Goal: Task Accomplishment & Management: Use online tool/utility

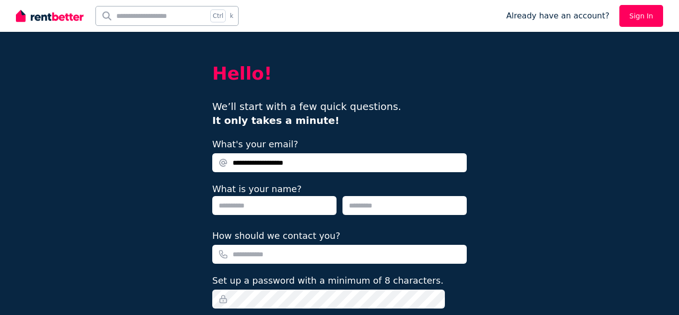
type input "**********"
type input "*"
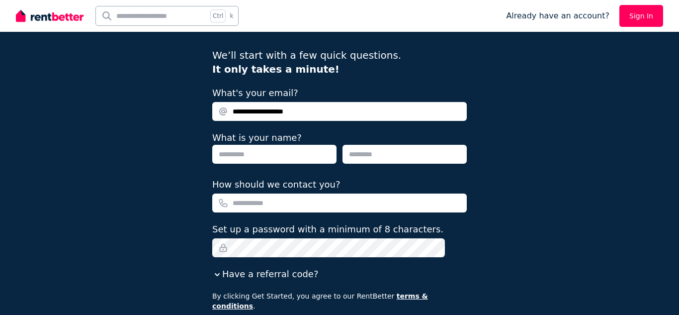
scroll to position [51, 0]
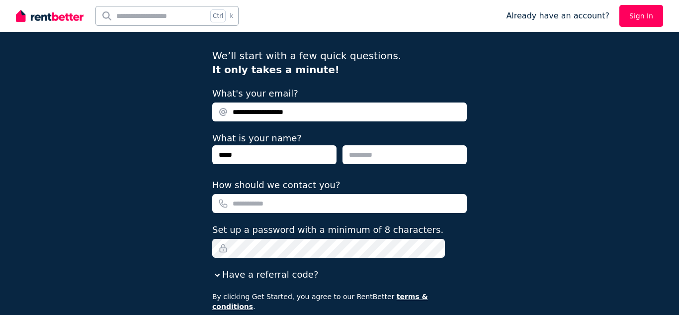
type input "*****"
type input "**********"
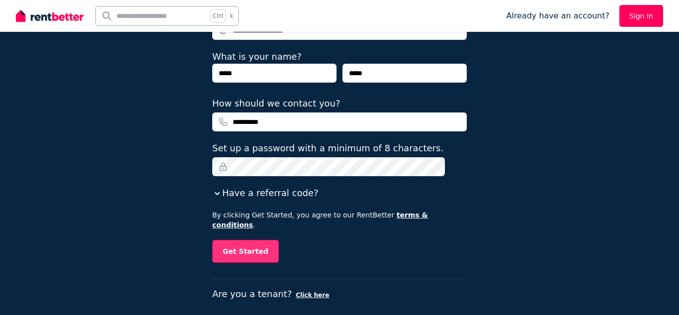
click at [271, 240] on button "Get Started" at bounding box center [245, 251] width 67 height 23
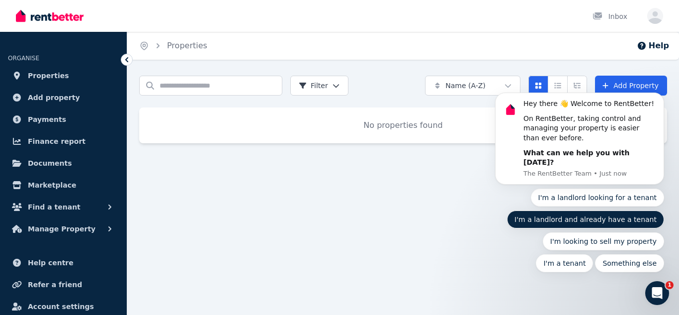
click at [594, 218] on button "I'm a landlord and already have a tenant" at bounding box center [585, 219] width 157 height 18
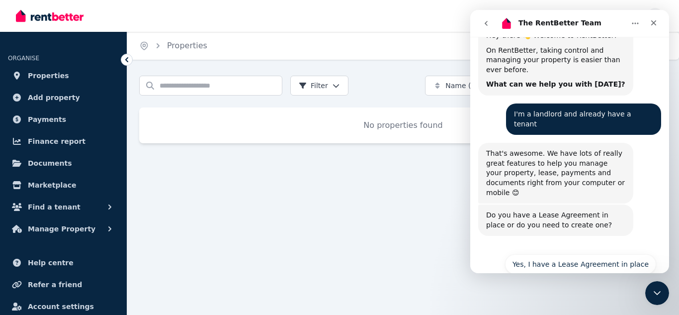
scroll to position [56, 0]
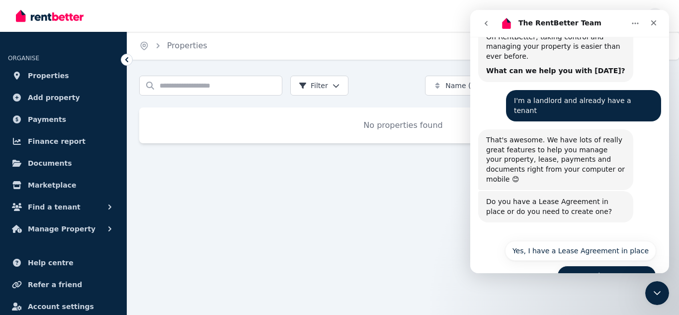
click at [605, 266] on button "No, I need to create one" at bounding box center [607, 276] width 99 height 20
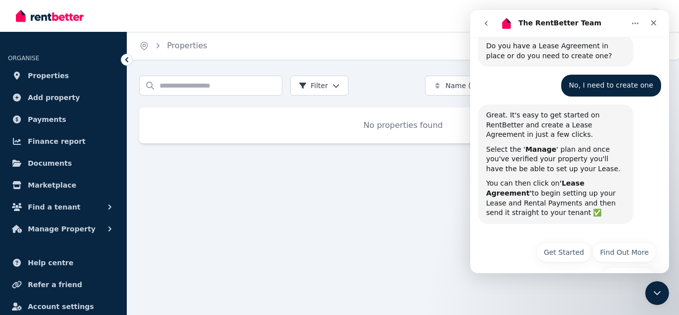
scroll to position [212, 0]
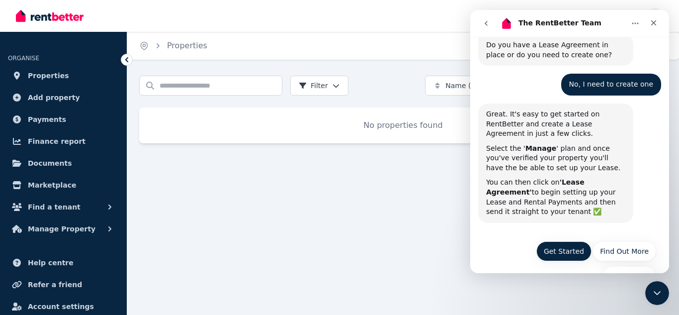
click at [565, 241] on button "Get Started" at bounding box center [564, 251] width 55 height 20
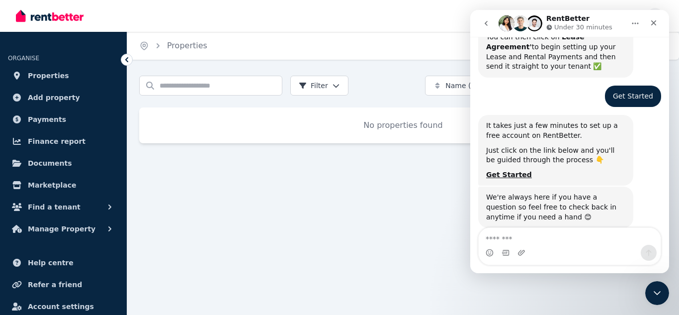
scroll to position [377, 0]
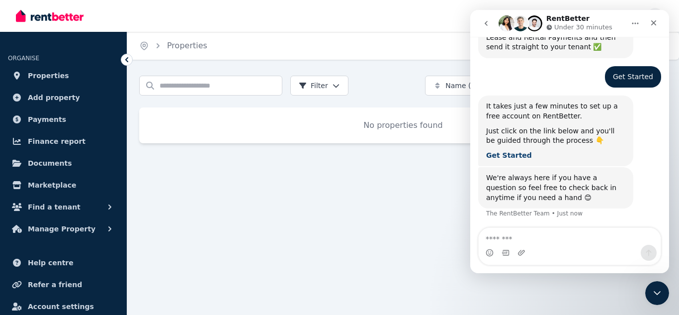
click at [507, 151] on b "Get Started" at bounding box center [509, 155] width 46 height 8
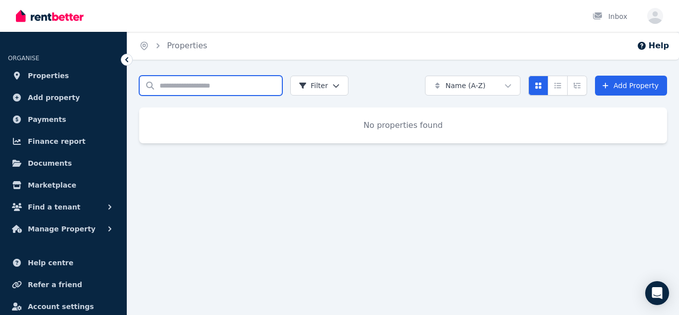
click at [193, 91] on input "Search properties" at bounding box center [210, 86] width 143 height 20
type input "**********"
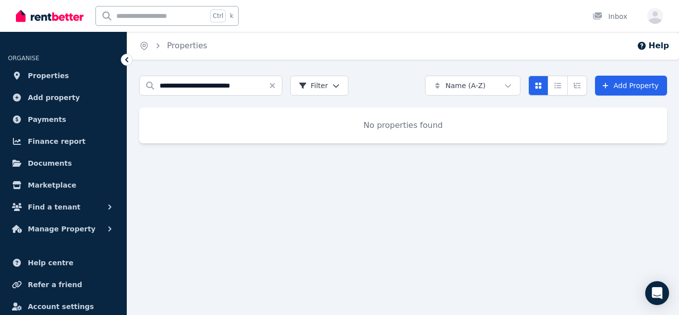
click at [332, 89] on html "**********" at bounding box center [339, 157] width 679 height 315
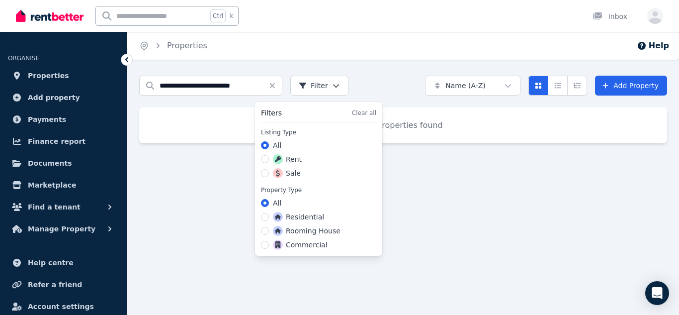
click at [332, 89] on html "**********" at bounding box center [339, 157] width 679 height 315
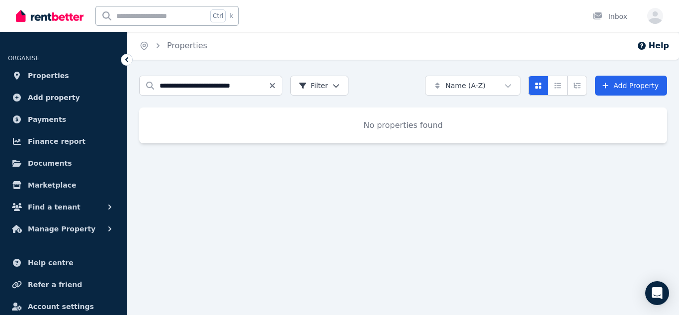
click at [273, 82] on icon "Clear search" at bounding box center [273, 86] width 8 height 8
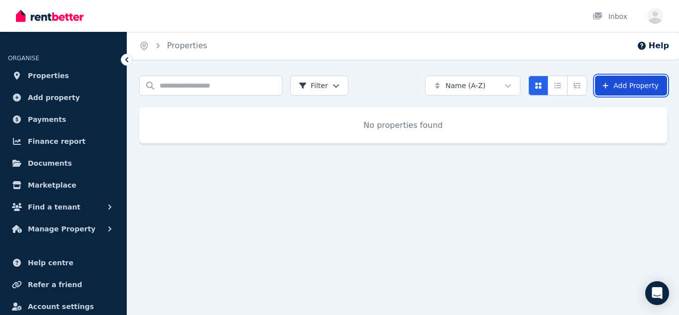
click at [629, 84] on link "Add Property" at bounding box center [631, 86] width 72 height 20
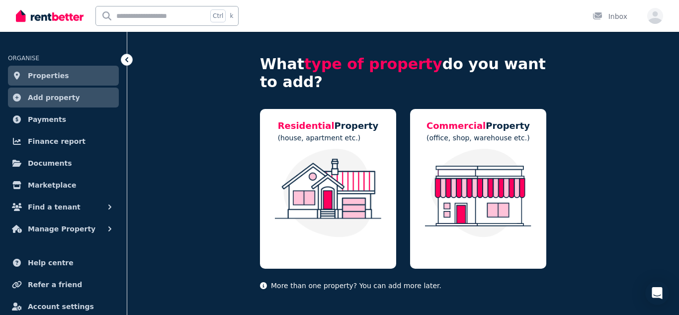
scroll to position [47, 0]
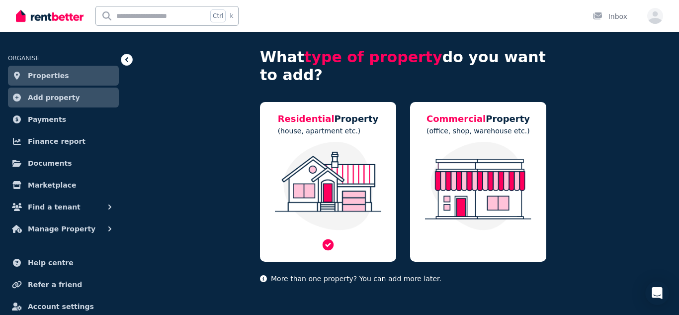
click at [374, 123] on div "Residential Property (house, apartment etc.)" at bounding box center [328, 182] width 136 height 160
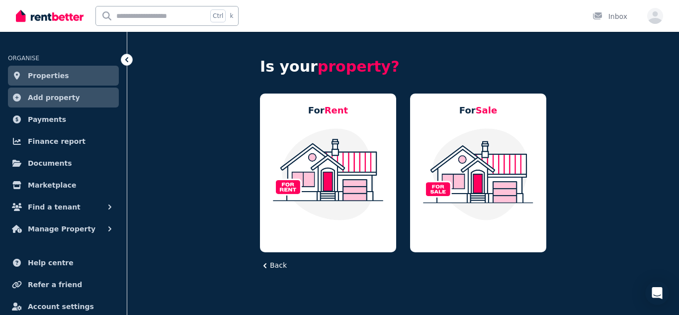
scroll to position [0, 0]
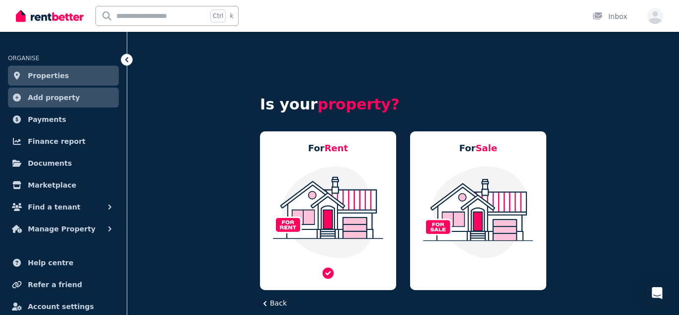
click at [353, 163] on div "For Rent" at bounding box center [328, 210] width 136 height 159
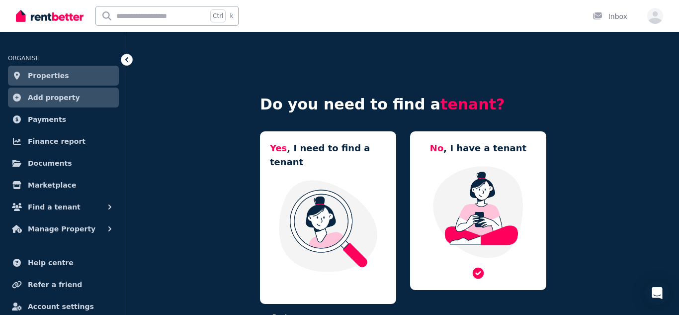
click at [509, 179] on img at bounding box center [478, 212] width 116 height 94
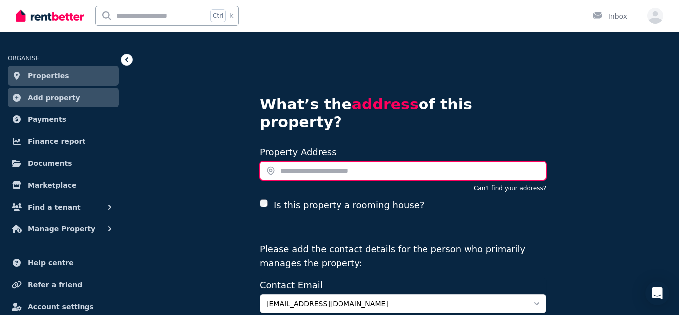
click at [321, 161] on input "text" at bounding box center [403, 170] width 286 height 19
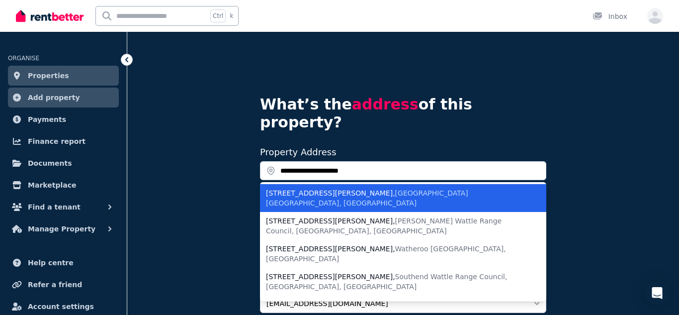
click at [324, 188] on div "2/291 George Street , Waterloo NSW, Australia" at bounding box center [397, 198] width 263 height 20
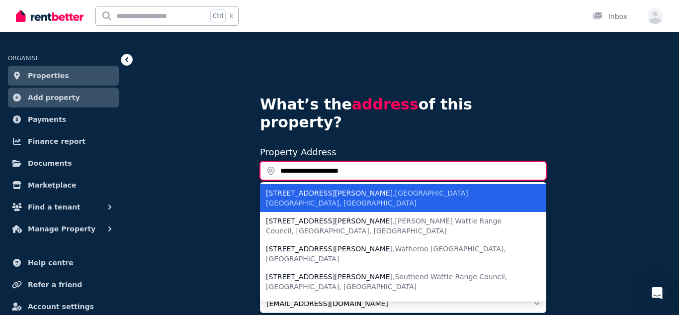
type input "**********"
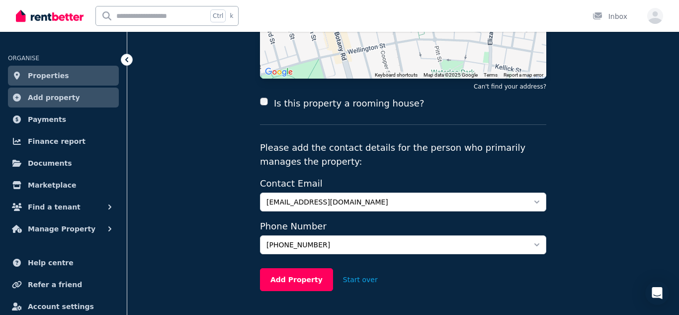
scroll to position [201, 0]
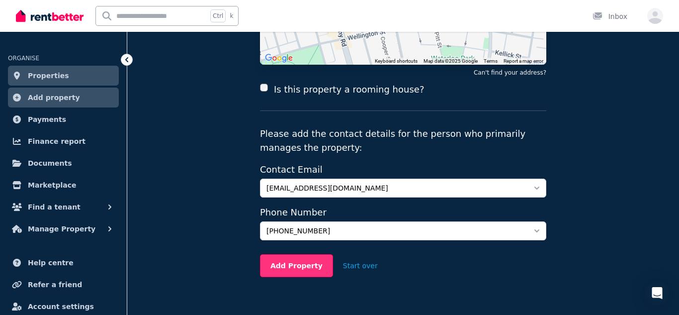
click at [296, 254] on button "Add Property" at bounding box center [296, 265] width 73 height 23
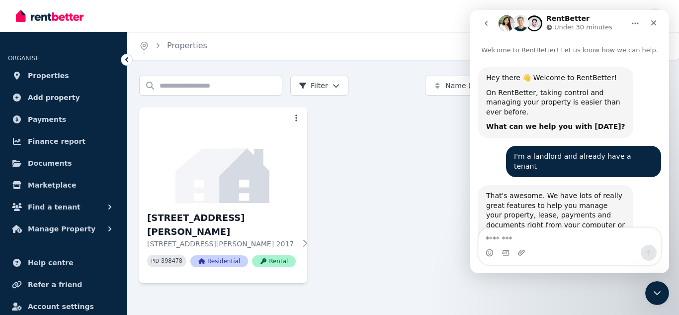
scroll to position [377, 0]
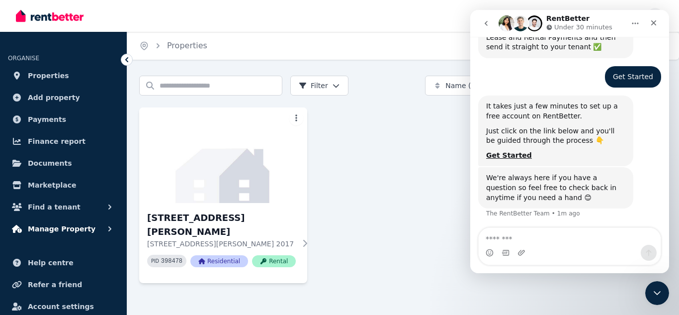
click at [65, 228] on span "Manage Property" at bounding box center [62, 229] width 68 height 12
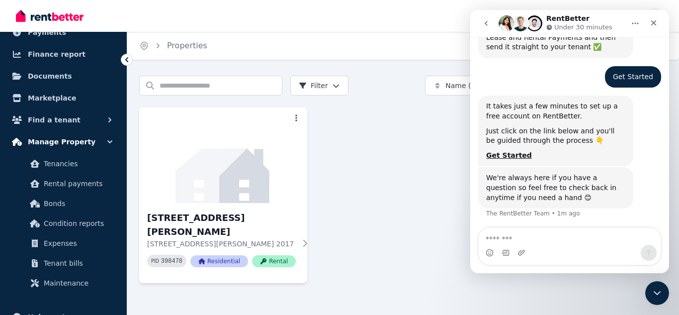
scroll to position [87, 0]
click at [105, 142] on icon "button" at bounding box center [110, 142] width 10 height 10
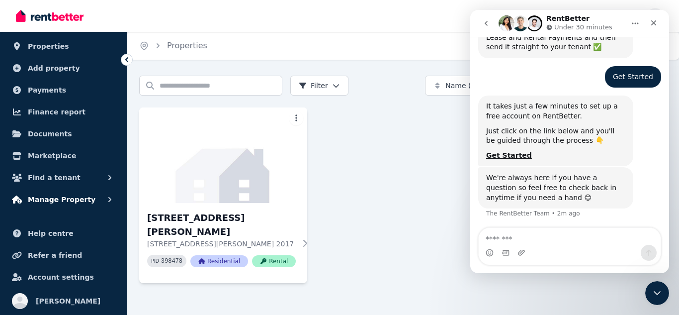
scroll to position [0, 0]
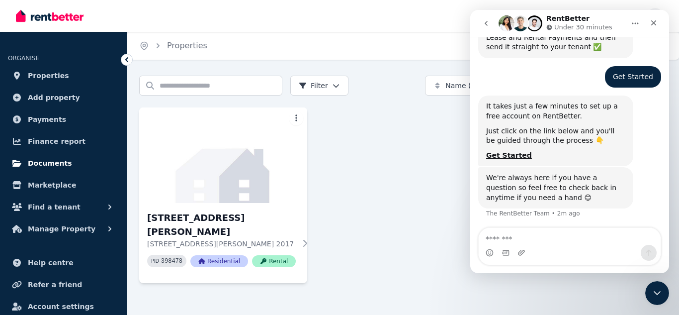
click at [52, 162] on span "Documents" at bounding box center [50, 163] width 44 height 12
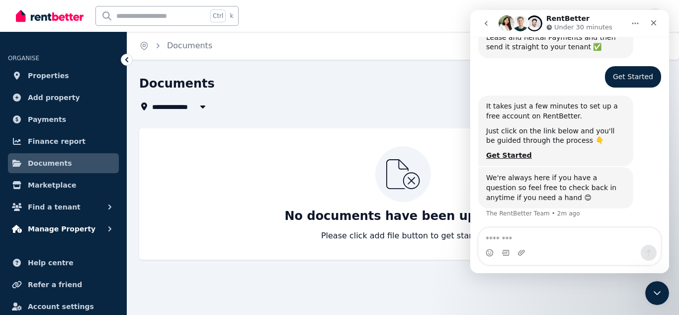
click at [63, 228] on span "Manage Property" at bounding box center [62, 229] width 68 height 12
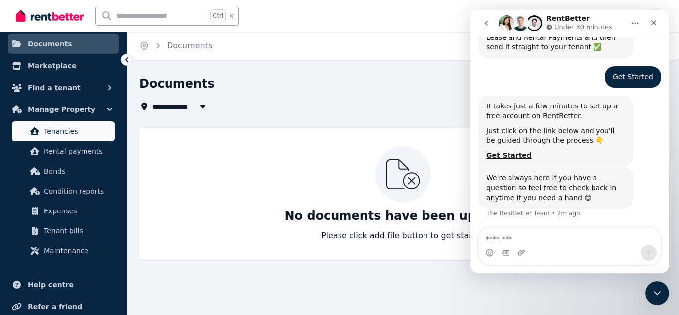
scroll to position [133, 0]
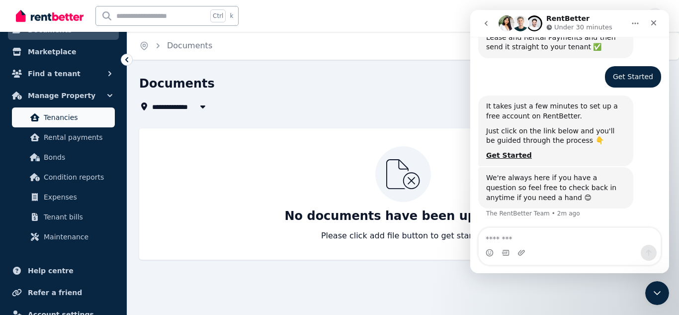
click at [73, 115] on span "Tenancies" at bounding box center [77, 117] width 67 height 12
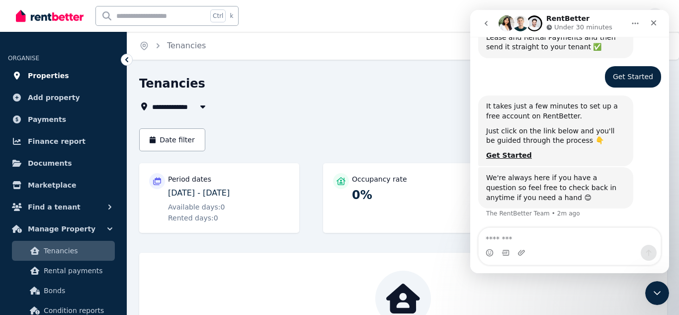
click at [54, 75] on span "Properties" at bounding box center [48, 76] width 41 height 12
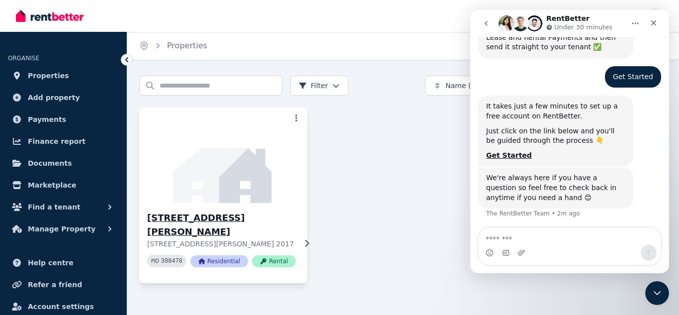
click at [233, 216] on h3 "[STREET_ADDRESS][PERSON_NAME]" at bounding box center [221, 225] width 149 height 28
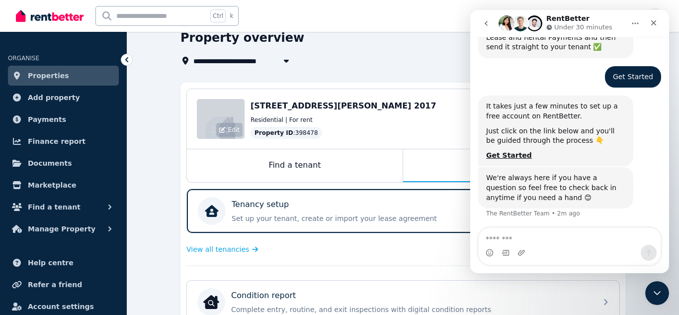
scroll to position [49, 0]
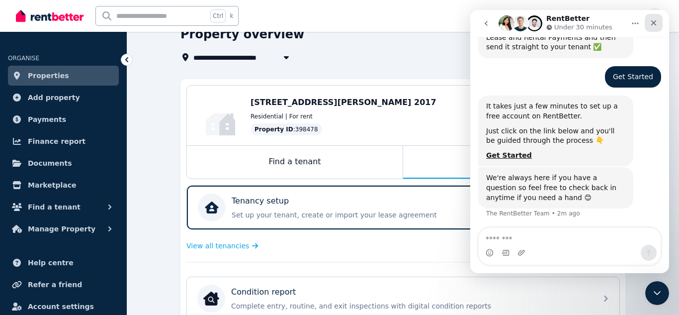
click at [656, 26] on icon "Close" at bounding box center [654, 23] width 8 height 8
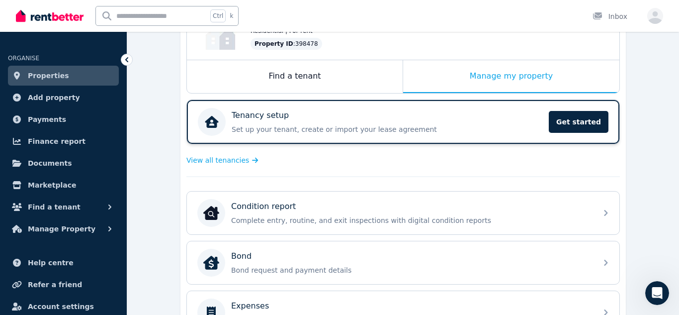
scroll to position [135, 0]
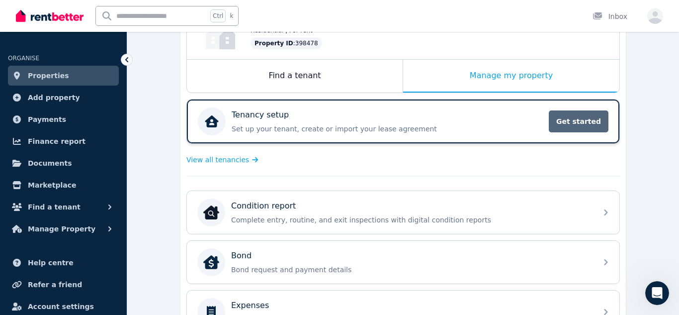
click at [570, 125] on span "Get started" at bounding box center [579, 121] width 60 height 22
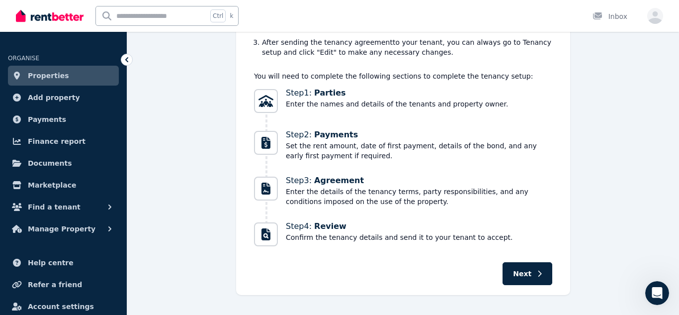
scroll to position [169, 0]
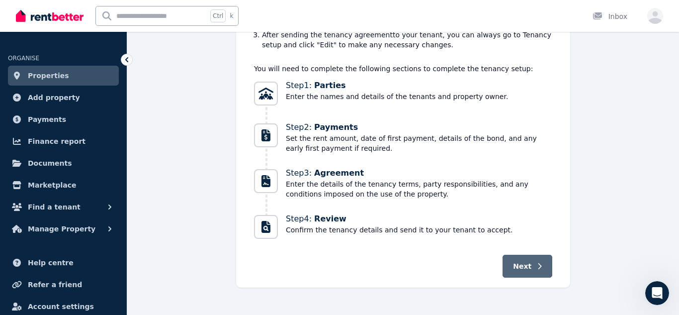
click at [539, 264] on button "Next" at bounding box center [528, 266] width 50 height 23
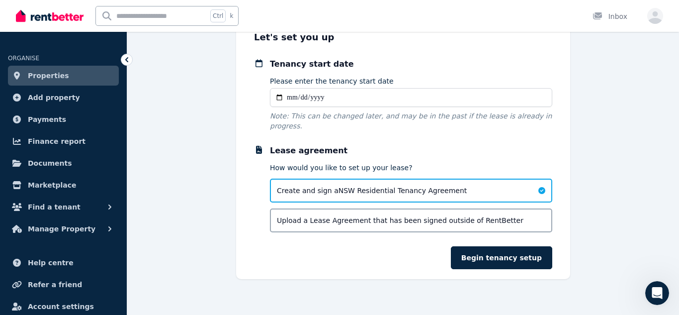
scroll to position [0, 0]
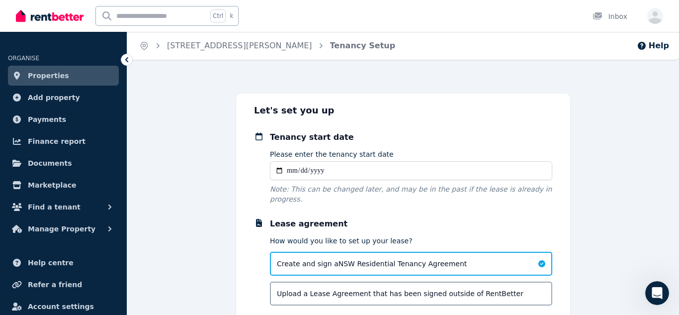
click at [269, 171] on div "Tenancy start date Please enter the tenancy start date Note: This can be change…" at bounding box center [403, 167] width 298 height 73
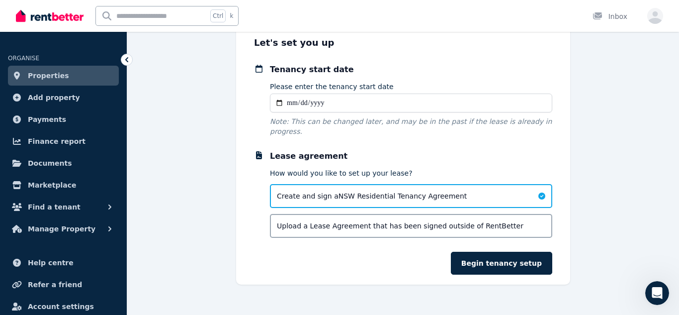
scroll to position [71, 0]
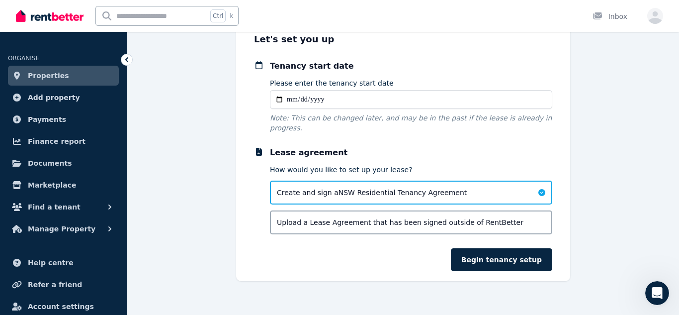
click at [213, 190] on div "Let's set you up Tenancy start date Please enter the tenancy start date Note: T…" at bounding box center [403, 151] width 552 height 259
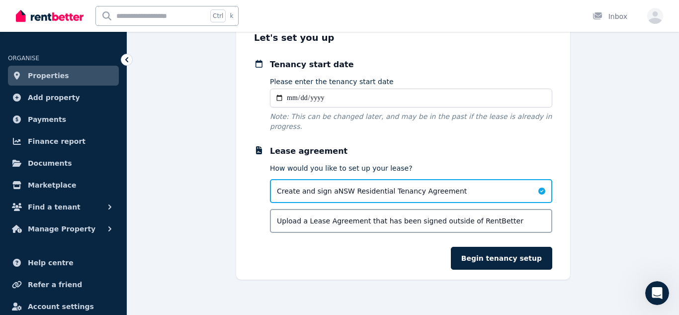
scroll to position [74, 0]
click at [290, 95] on input "Please enter the tenancy start date" at bounding box center [411, 97] width 283 height 19
click at [293, 98] on input "Please enter the tenancy start date" at bounding box center [411, 97] width 283 height 19
click at [335, 97] on input "Please enter the tenancy start date" at bounding box center [411, 97] width 283 height 19
type input "**********"
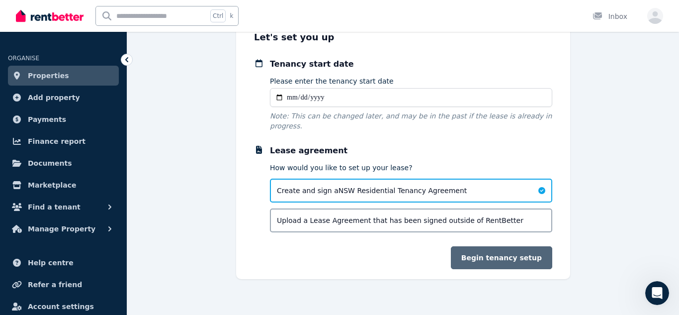
click at [497, 260] on button "Begin tenancy setup" at bounding box center [501, 257] width 101 height 23
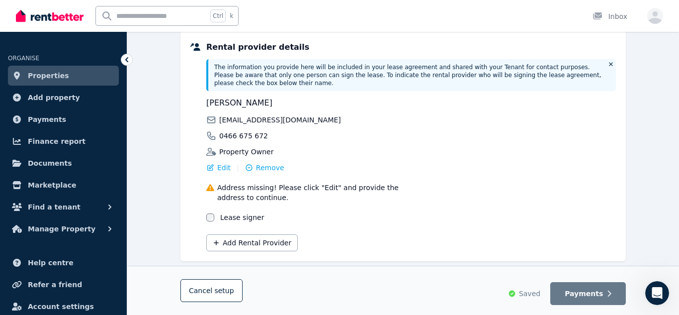
scroll to position [199, 0]
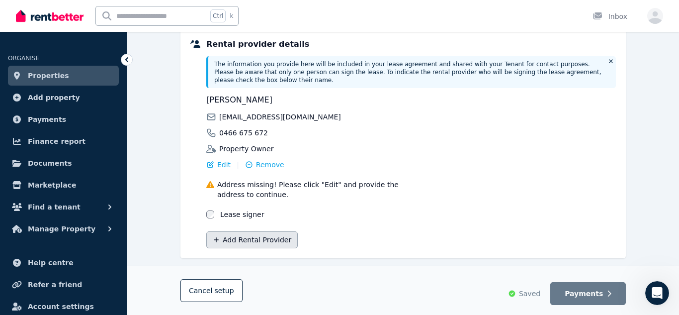
click at [245, 241] on button "Add Rental Provider" at bounding box center [252, 239] width 92 height 17
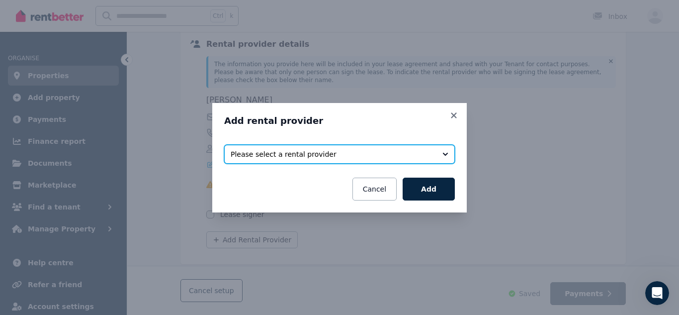
click at [295, 151] on span "Please select a rental provider" at bounding box center [333, 154] width 204 height 10
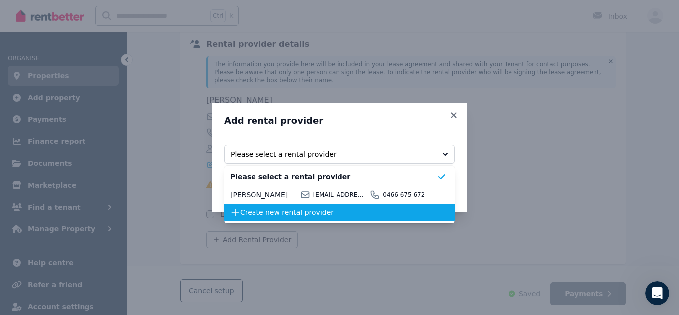
click at [285, 214] on span "Create new rental provider" at bounding box center [338, 212] width 197 height 10
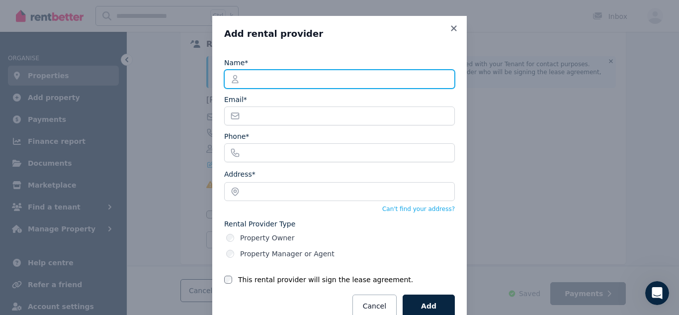
click at [270, 77] on input "Name*" at bounding box center [339, 79] width 231 height 19
type input "**********"
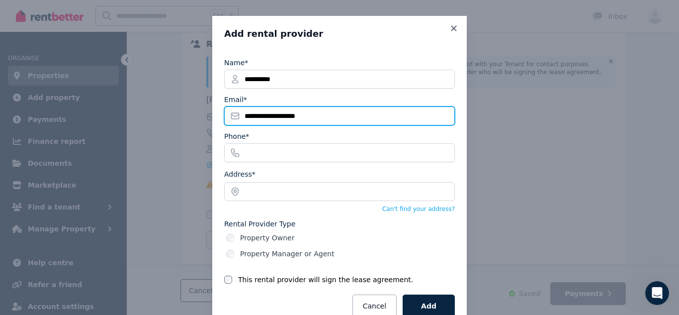
type input "**********"
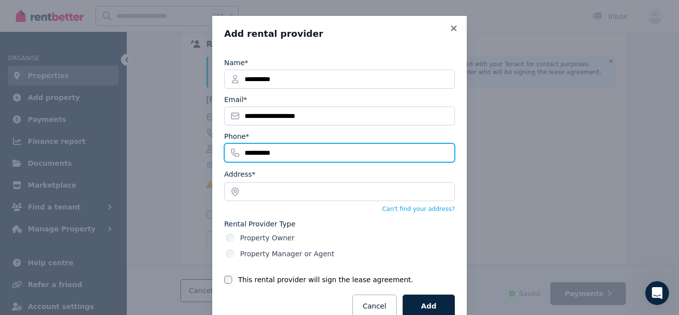
type input "**********"
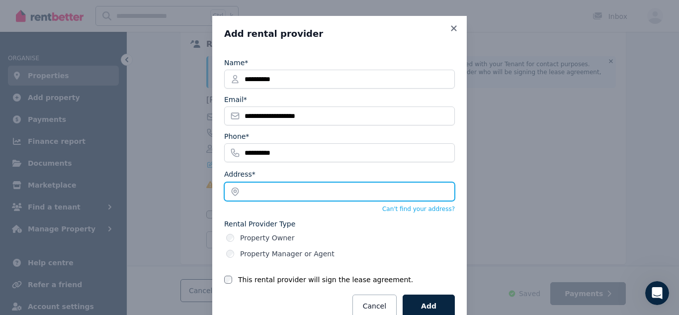
click at [257, 191] on input "text" at bounding box center [339, 191] width 231 height 19
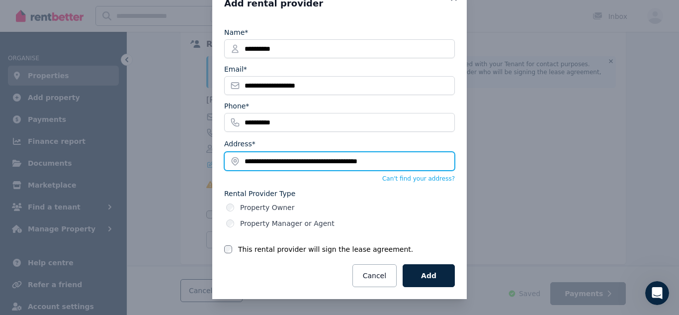
type input "**********"
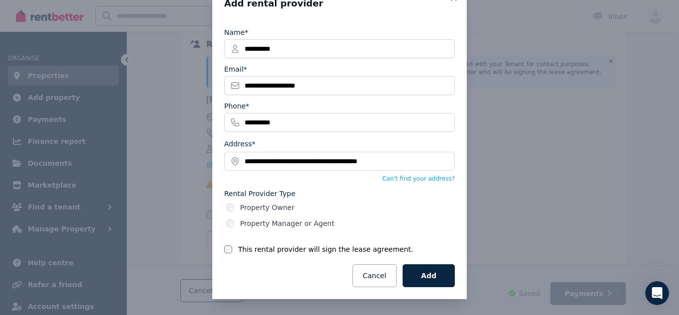
click at [234, 248] on div "This rental provider will sign the lease agreement." at bounding box center [339, 249] width 231 height 10
click at [434, 277] on button "Add" at bounding box center [429, 275] width 52 height 23
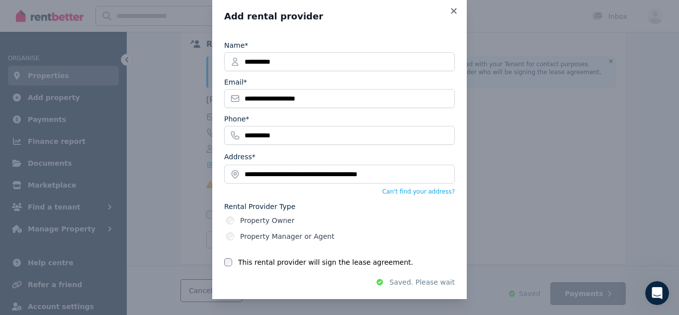
scroll to position [0, 0]
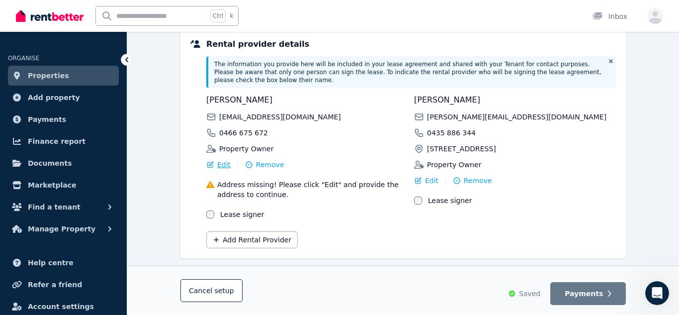
click at [218, 166] on span "Edit" at bounding box center [223, 165] width 13 height 10
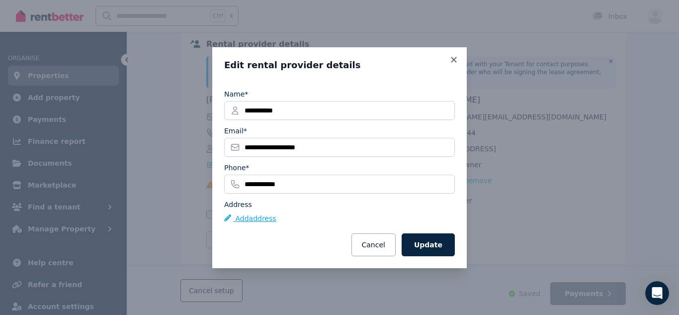
click at [258, 222] on button "Add address" at bounding box center [250, 218] width 52 height 10
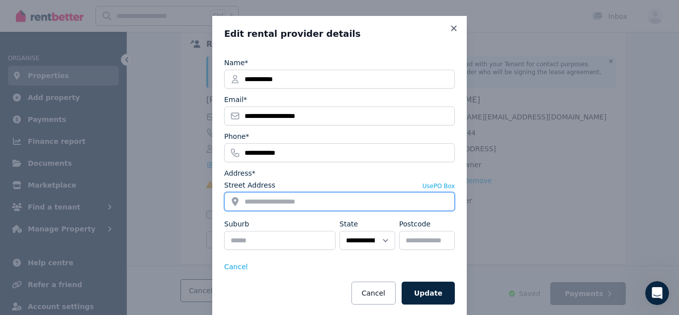
click at [256, 197] on input "Street Address" at bounding box center [339, 201] width 231 height 19
type input "*"
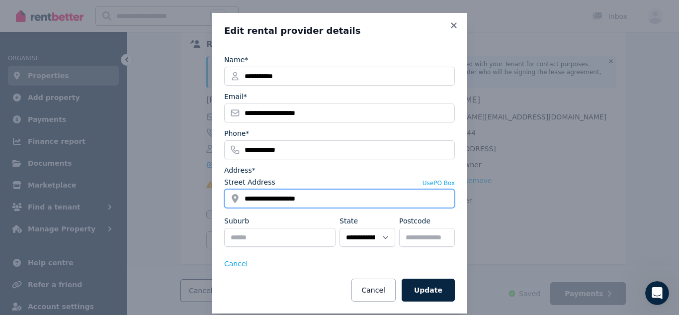
type input "**********"
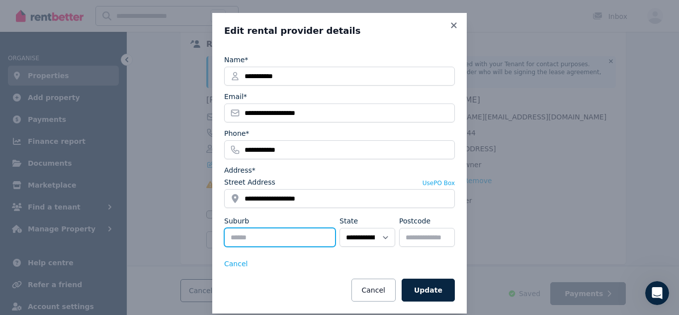
click at [242, 231] on input "Suburb" at bounding box center [279, 237] width 111 height 19
type input "*********"
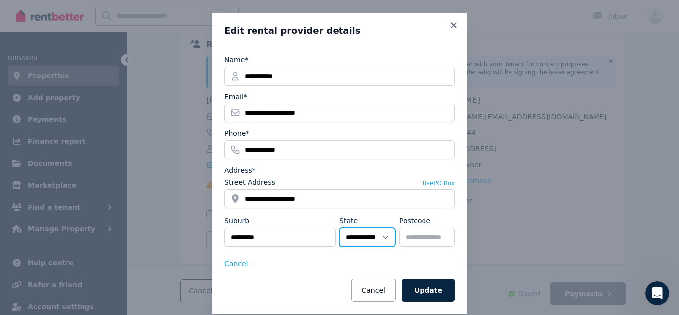
click at [372, 241] on select "**********" at bounding box center [368, 237] width 56 height 19
select select "***"
click at [340, 228] on select "**********" at bounding box center [368, 237] width 56 height 19
click at [438, 240] on input "Postcode" at bounding box center [427, 237] width 56 height 19
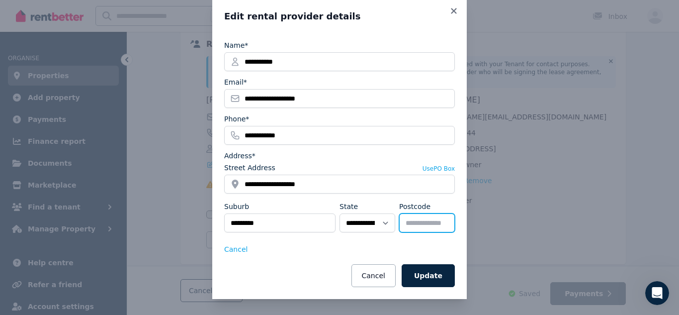
type input "****"
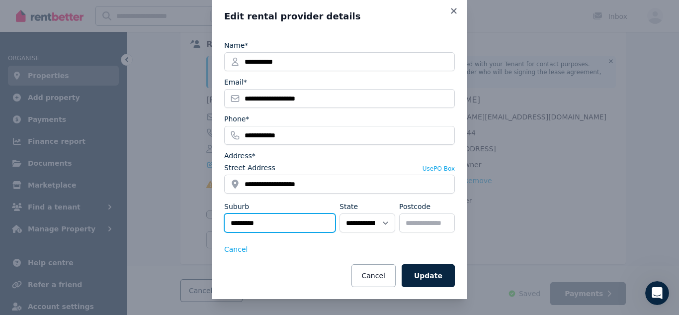
click at [266, 223] on input "*********" at bounding box center [279, 222] width 111 height 19
type input "********"
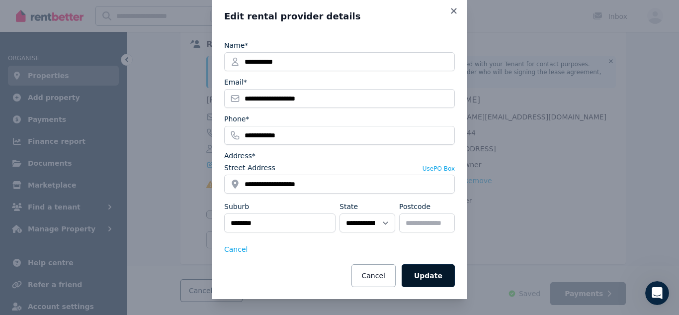
click at [432, 274] on button "Update" at bounding box center [428, 275] width 53 height 23
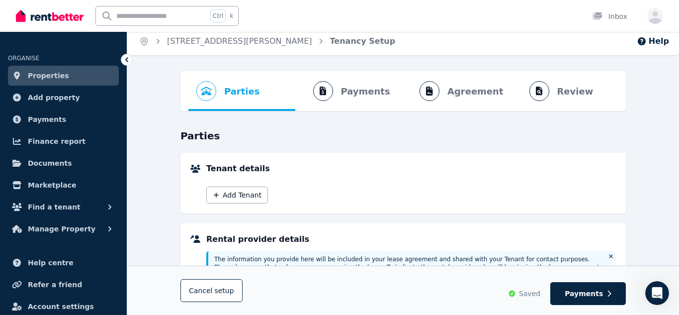
scroll to position [5, 0]
click at [596, 287] on button "Payments" at bounding box center [589, 293] width 76 height 23
select select "**********"
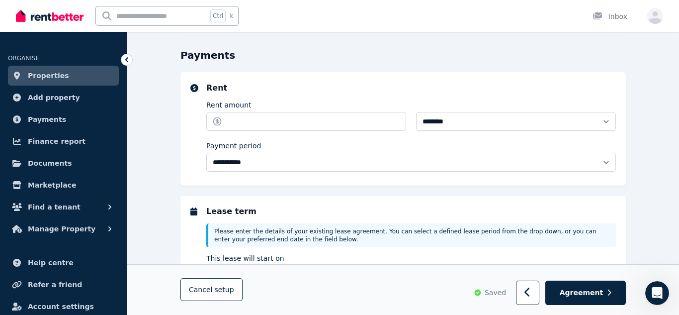
scroll to position [86, 0]
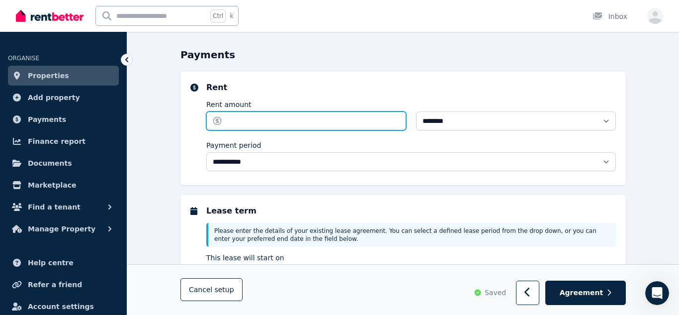
click at [267, 114] on input "Rent amount" at bounding box center [306, 120] width 200 height 19
type input "***"
type input "**********"
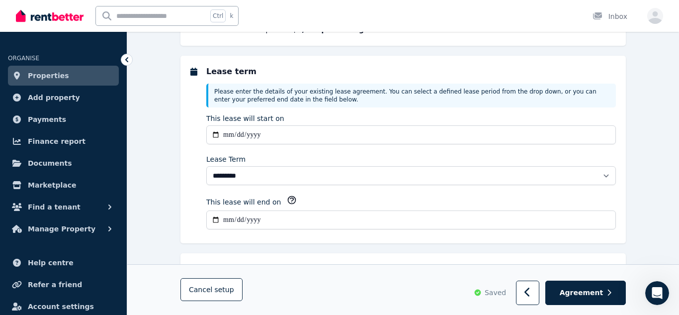
scroll to position [243, 0]
type input "******"
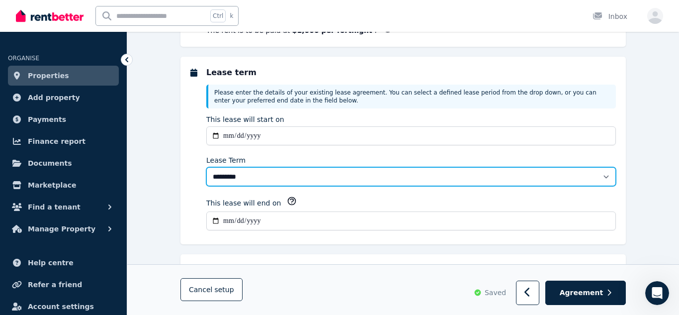
click at [605, 181] on select "******** ******** ********* ******* ******* ******* ******* ***** ********" at bounding box center [411, 176] width 410 height 19
click at [206, 167] on select "******** ******** ********* ******* ******* ******* ******* ***** ********" at bounding box center [411, 176] width 410 height 19
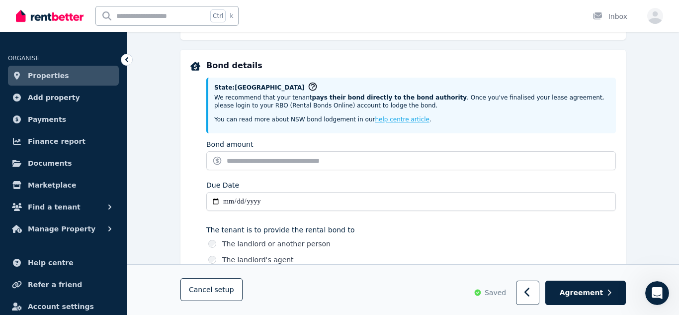
scroll to position [449, 0]
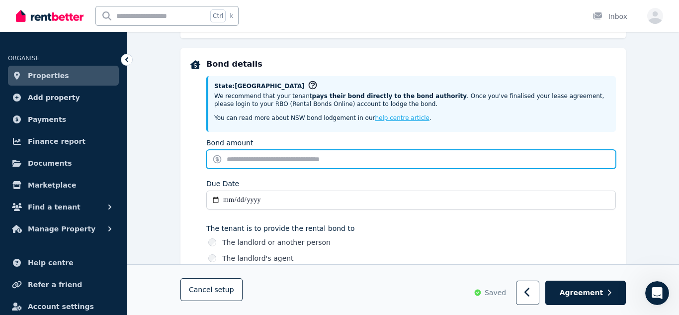
click at [342, 164] on input "Bond amount" at bounding box center [411, 159] width 410 height 19
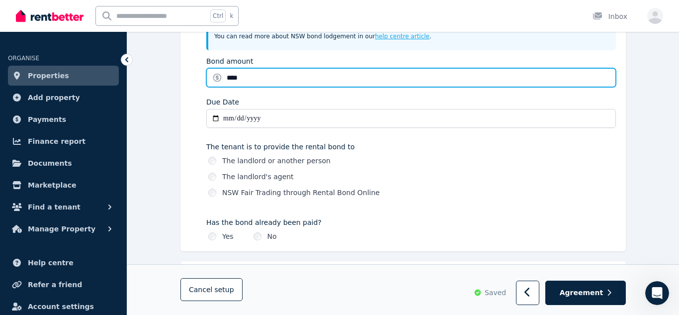
scroll to position [532, 0]
type input "****"
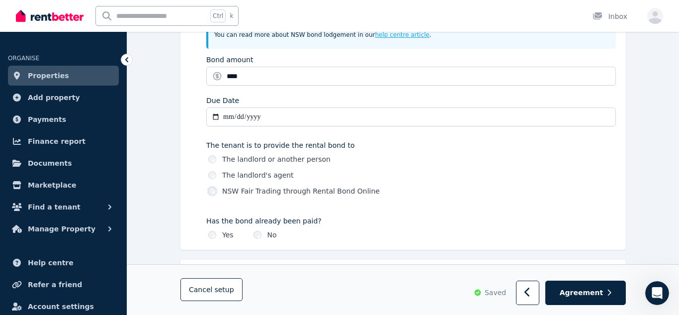
type input "**********"
type input "*******"
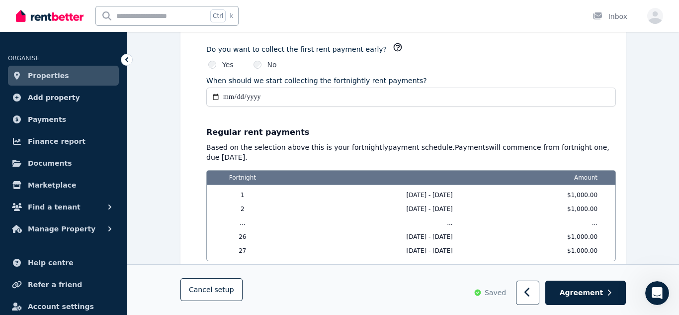
scroll to position [821, 0]
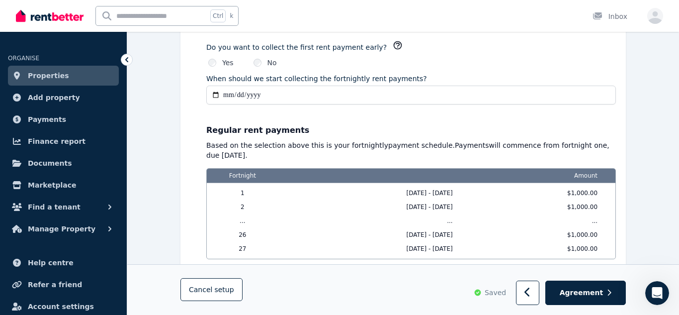
click at [303, 197] on div "1 20/09/2025 - 03/10/2025 $1,000.00 2 04/10/2025 - 17/10/2025 $1,000.00 ... ...…" at bounding box center [411, 221] width 409 height 76
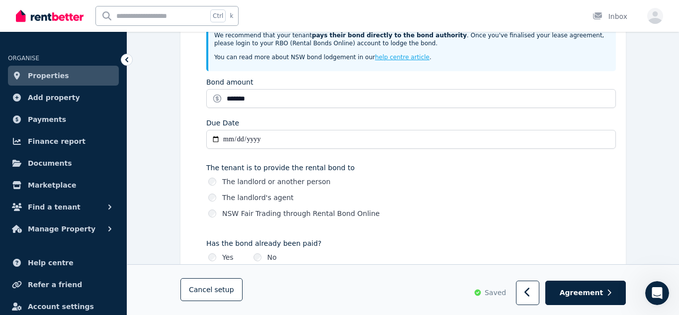
scroll to position [495, 0]
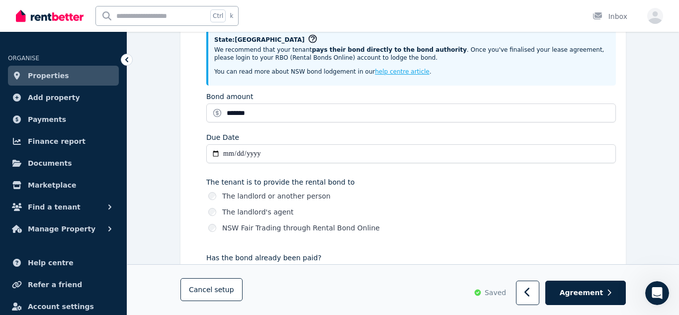
click at [234, 155] on input "**********" at bounding box center [411, 153] width 410 height 19
click at [213, 154] on input "**********" at bounding box center [411, 153] width 410 height 19
type input "**********"
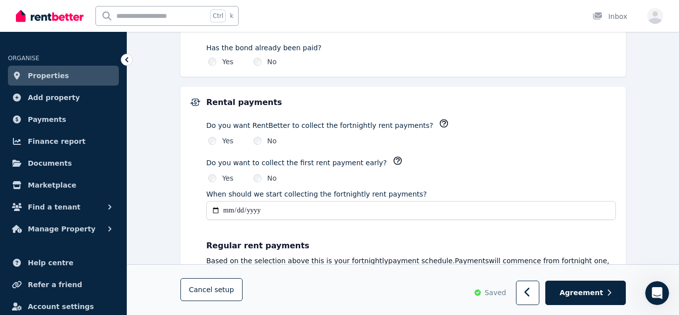
scroll to position [709, 0]
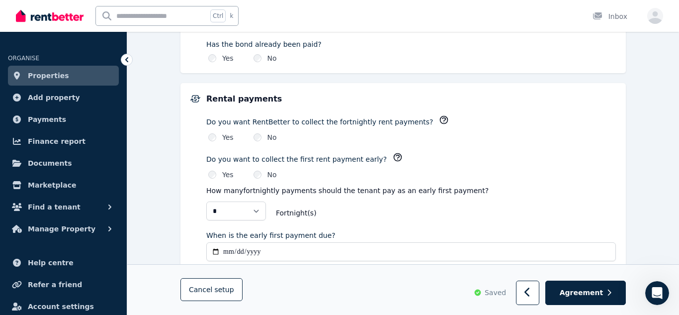
click at [214, 251] on input "When is the early first payment due?" at bounding box center [411, 251] width 410 height 19
type input "**********"
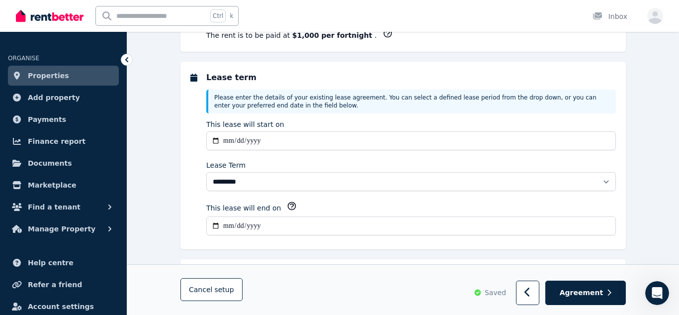
scroll to position [237, 0]
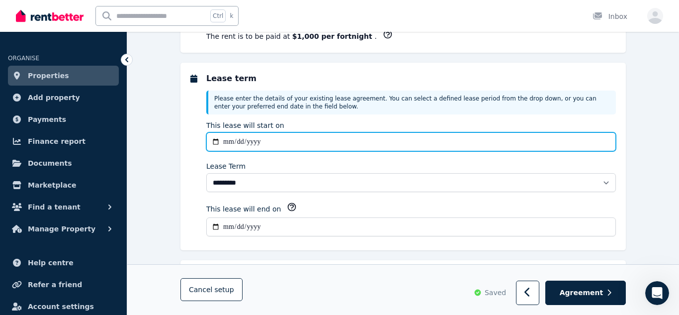
click at [216, 143] on input "**********" at bounding box center [411, 141] width 410 height 19
type input "**********"
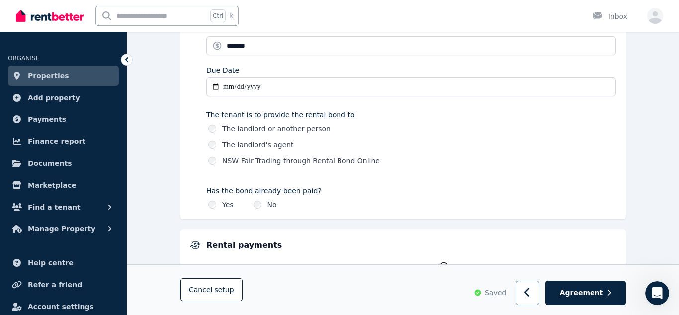
scroll to position [565, 0]
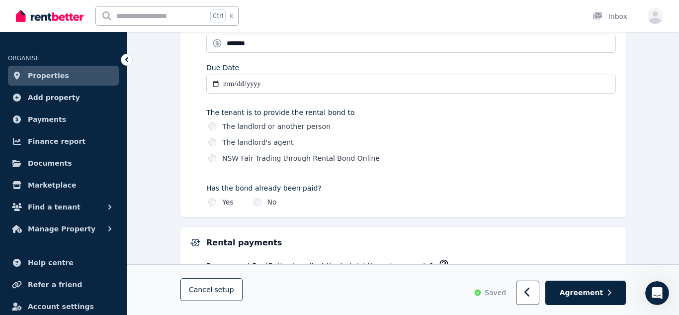
click at [378, 145] on div "The landlord's agent" at bounding box center [412, 142] width 408 height 10
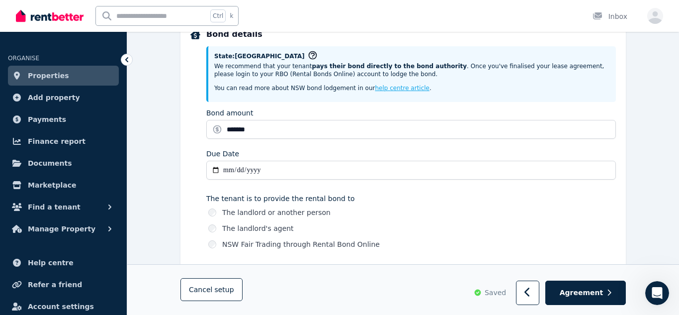
scroll to position [478, 0]
click at [214, 170] on input "**********" at bounding box center [411, 170] width 410 height 19
type input "**********"
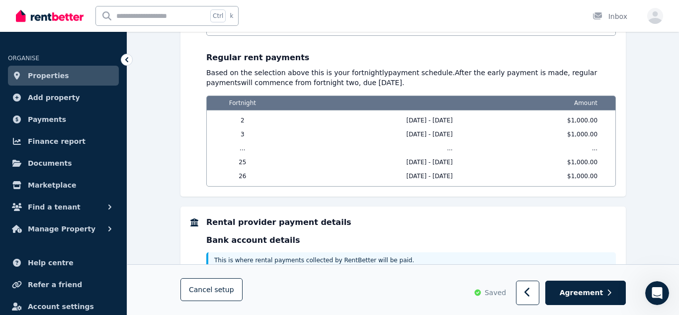
scroll to position [1102, 0]
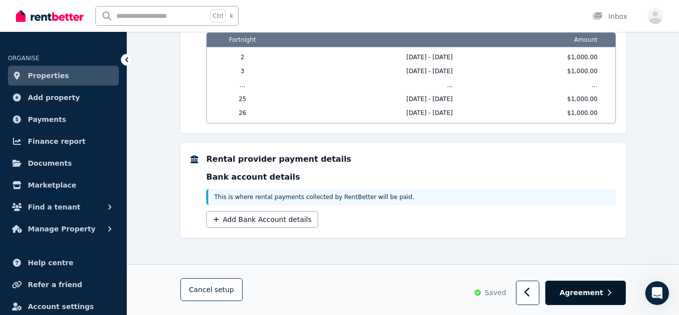
click at [581, 285] on button "Agreement" at bounding box center [586, 293] width 81 height 24
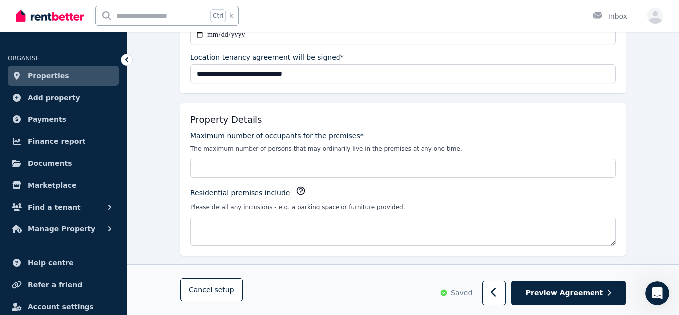
scroll to position [192, 0]
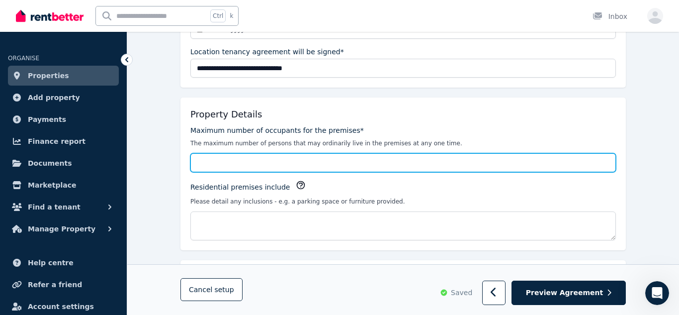
click at [295, 171] on input "Maximum number of occupants for the premises*" at bounding box center [403, 162] width 426 height 19
type input "*"
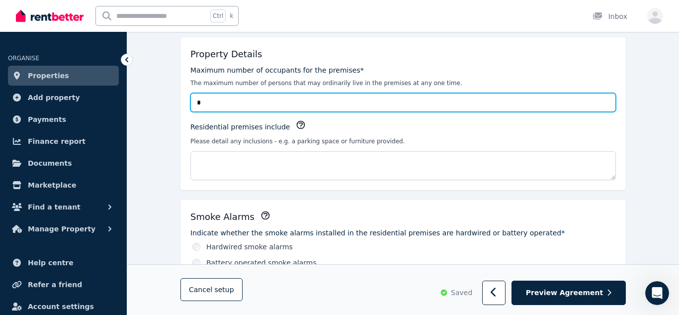
scroll to position [253, 0]
type input "*"
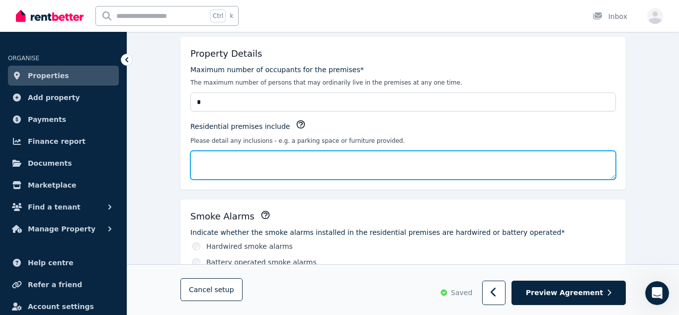
click at [275, 166] on textarea "Residential premises include" at bounding box center [403, 165] width 426 height 29
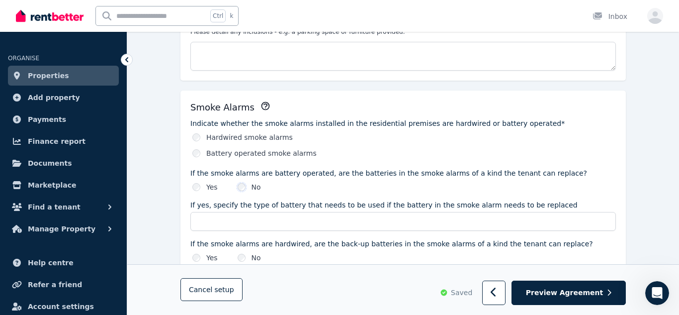
scroll to position [364, 0]
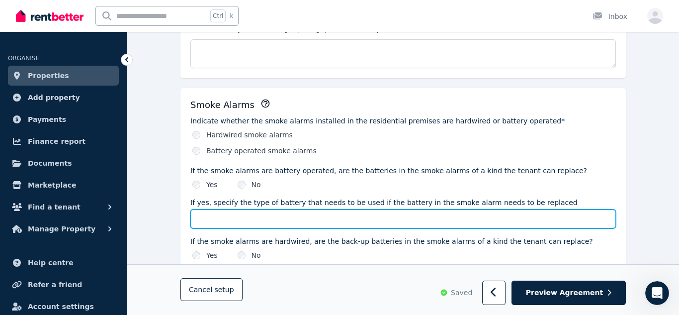
click at [226, 217] on input "If yes, specify the type of battery that needs to be used if the battery in the…" at bounding box center [403, 218] width 426 height 19
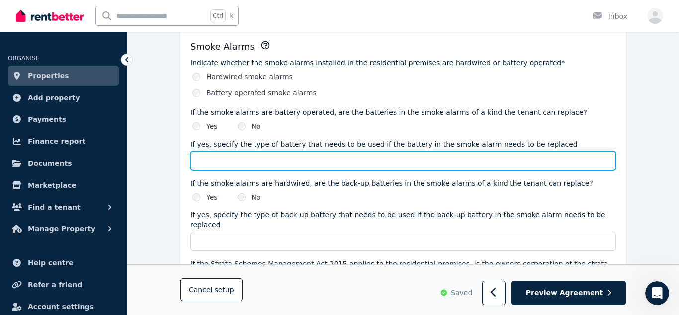
scroll to position [424, 0]
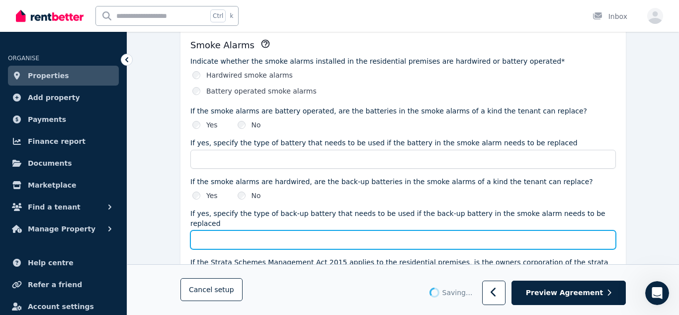
click at [238, 232] on input "If yes, specify the type of back-up battery that needs to be used if the back-u…" at bounding box center [403, 239] width 426 height 19
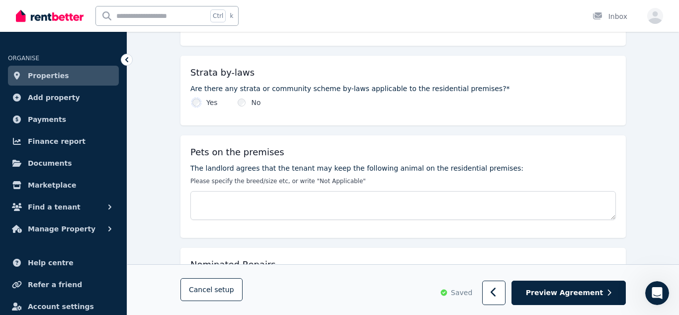
scroll to position [688, 0]
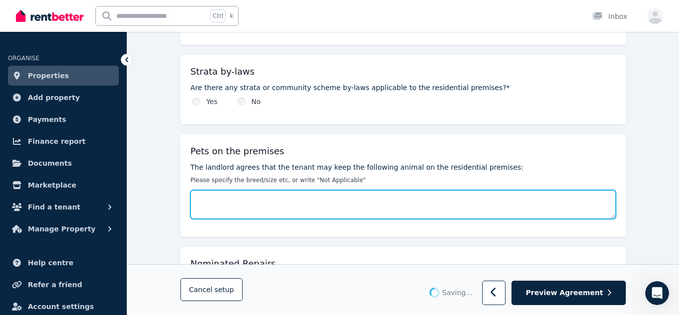
click at [227, 190] on textarea "The landlord agrees that the tenant may keep the following animal on the reside…" at bounding box center [403, 204] width 426 height 29
type textarea "**********"
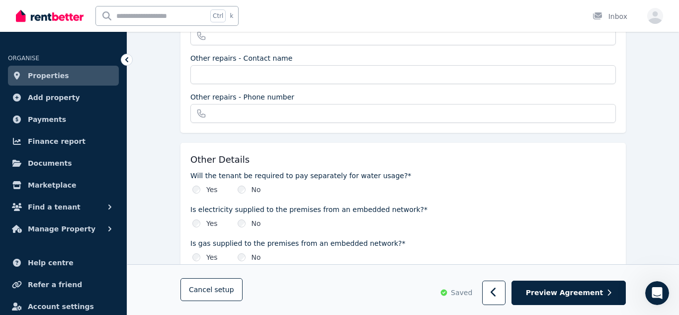
scroll to position [1068, 0]
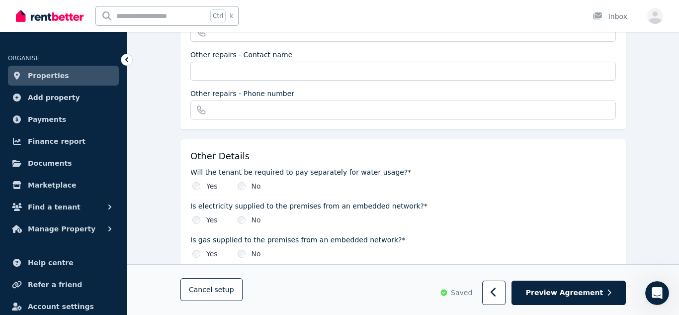
type textarea "**********"
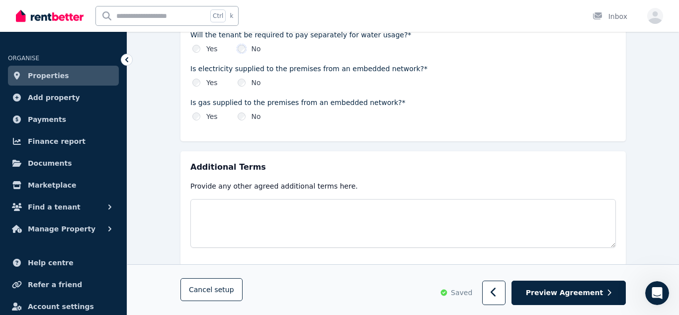
scroll to position [1225, 0]
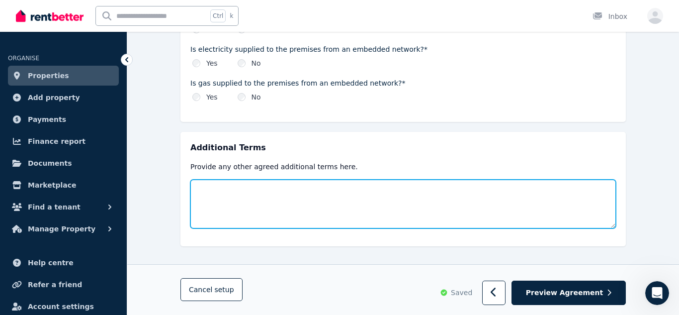
click at [262, 184] on textarea at bounding box center [403, 204] width 426 height 49
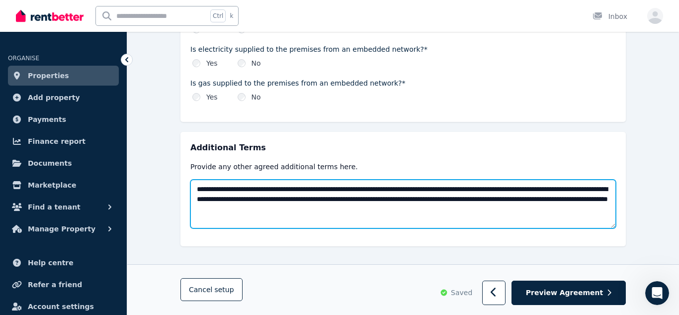
click at [415, 199] on textarea "**********" at bounding box center [403, 204] width 426 height 49
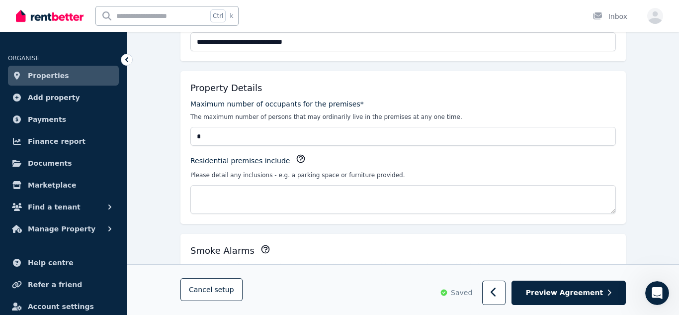
scroll to position [212, 0]
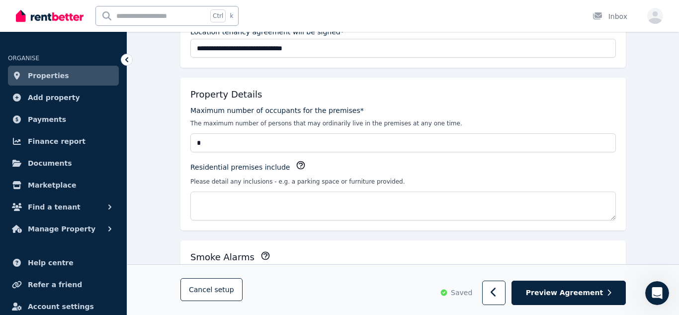
type textarea "**********"
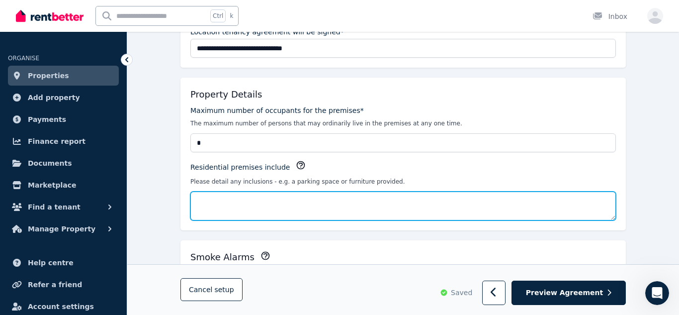
click at [262, 201] on textarea "Residential premises include" at bounding box center [403, 205] width 426 height 29
type textarea "**********"
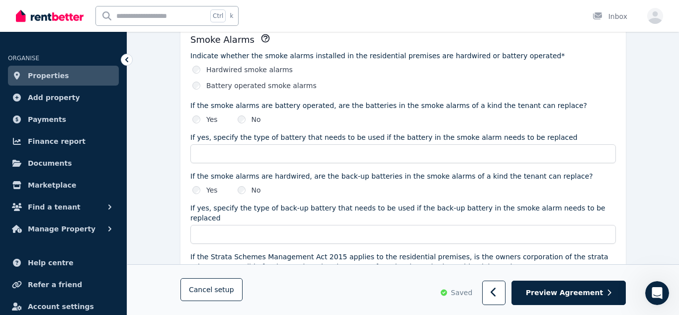
scroll to position [428, 0]
type textarea "**********"
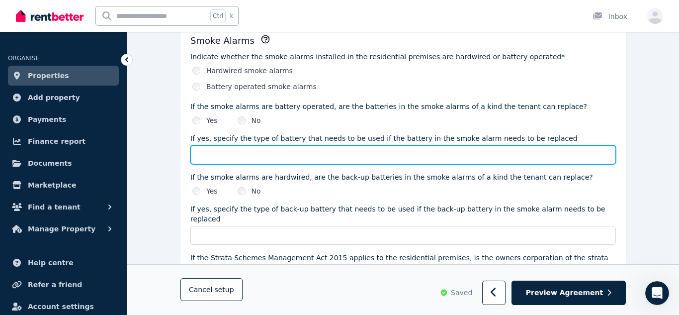
click at [283, 155] on input "If yes, specify the type of battery that needs to be used if the battery in the…" at bounding box center [403, 154] width 426 height 19
type input "*"
type input "**********"
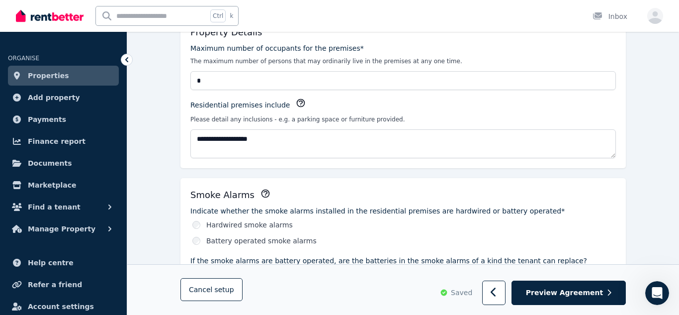
scroll to position [275, 0]
type input "**********"
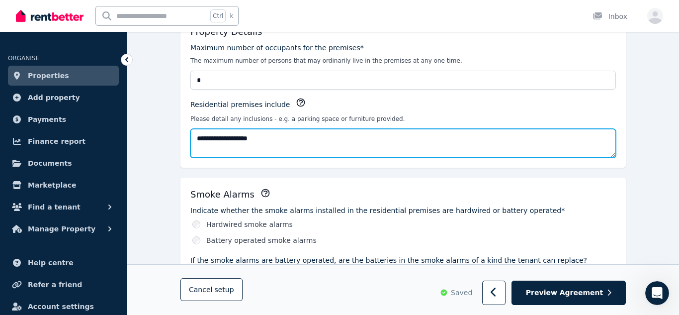
click at [276, 136] on textarea "**********" at bounding box center [403, 143] width 426 height 29
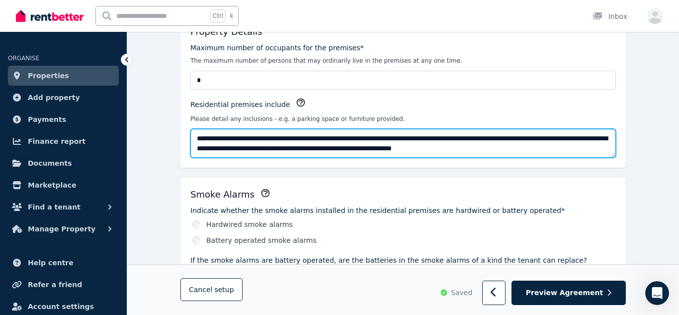
click at [220, 150] on textarea "**********" at bounding box center [403, 143] width 426 height 29
click at [528, 149] on textarea "**********" at bounding box center [403, 143] width 426 height 29
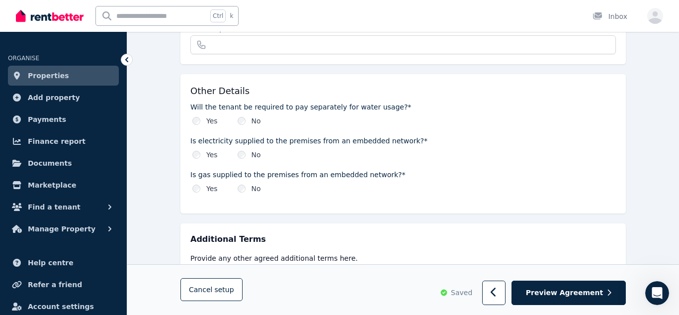
scroll to position [1225, 0]
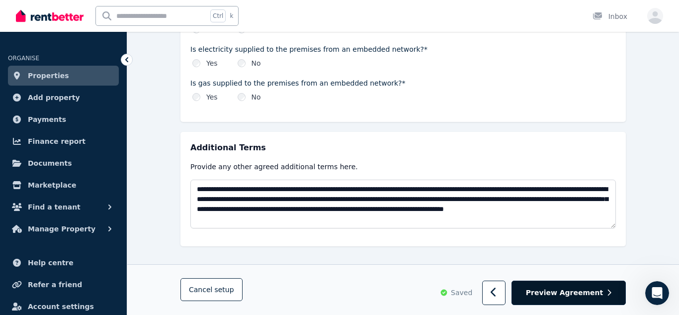
type textarea "**********"
click at [578, 296] on span "Preview Agreement" at bounding box center [564, 293] width 77 height 10
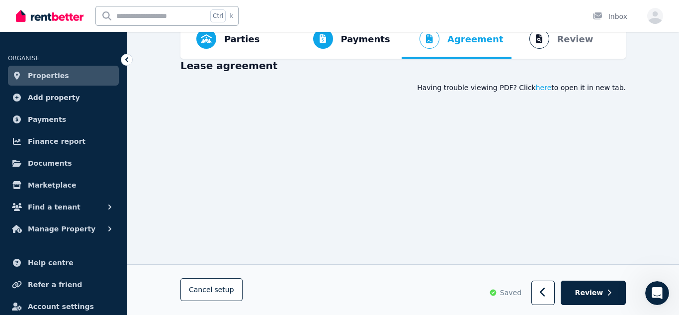
scroll to position [0, 0]
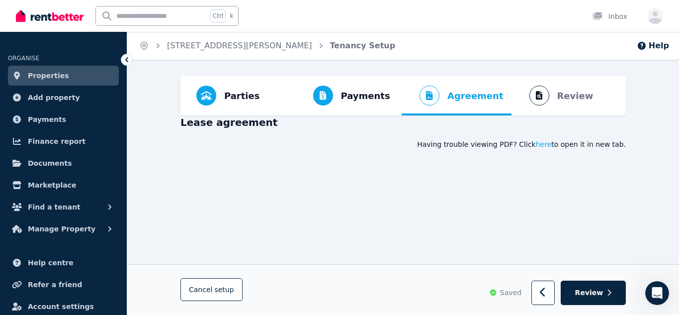
click at [409, 108] on span "Agreement Lease agreement" at bounding box center [457, 96] width 110 height 40
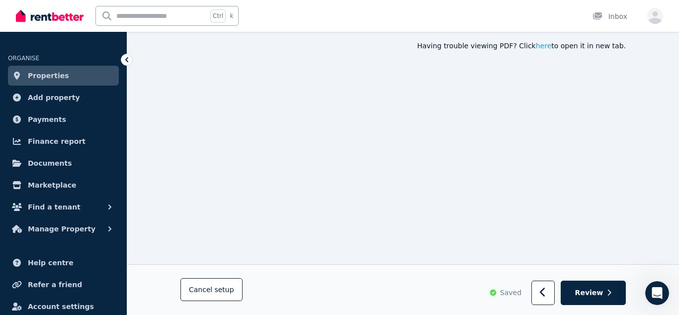
scroll to position [99, 0]
click at [109, 228] on icon "button" at bounding box center [110, 229] width 10 height 10
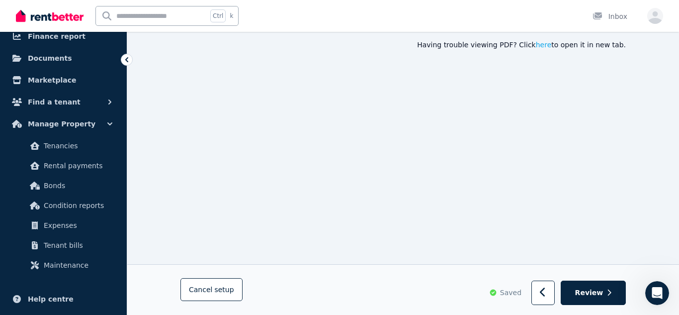
scroll to position [0, 0]
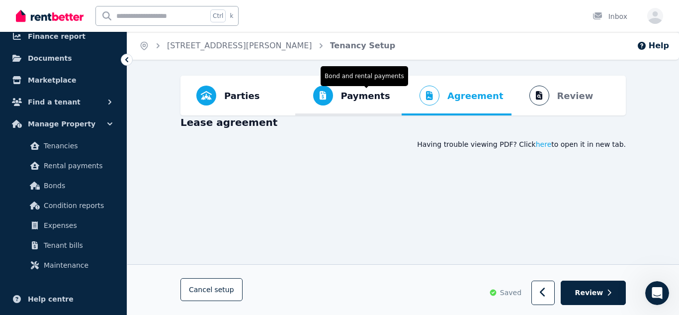
click at [314, 114] on span "Progress" at bounding box center [348, 114] width 107 height 2
select select "**********"
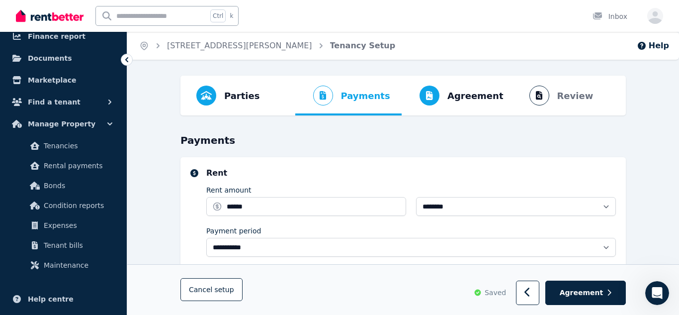
click at [314, 114] on ol "Parties Rental provider and tenant details Payments Bond and rental payments Ag…" at bounding box center [404, 96] width 430 height 40
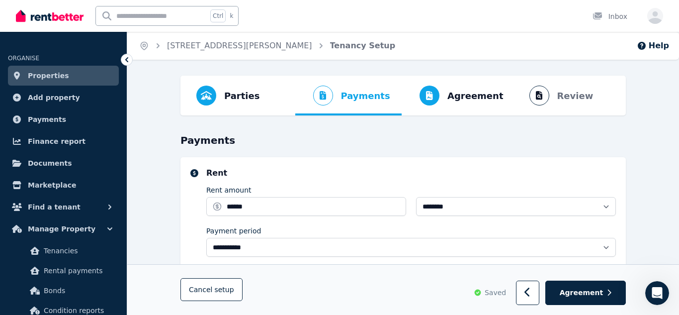
click at [53, 74] on span "Properties" at bounding box center [48, 76] width 41 height 12
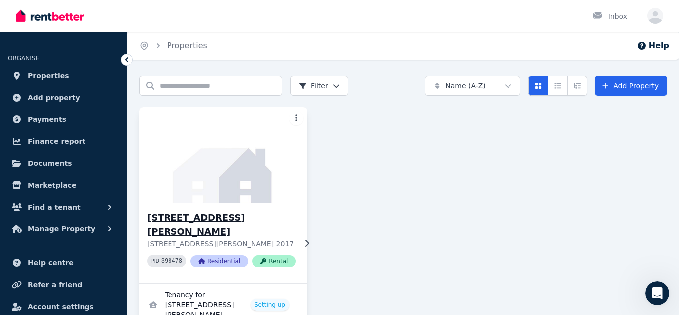
scroll to position [24, 0]
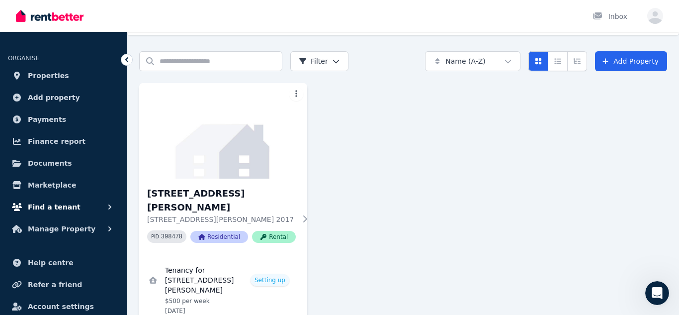
click at [71, 206] on span "Find a tenant" at bounding box center [54, 207] width 53 height 12
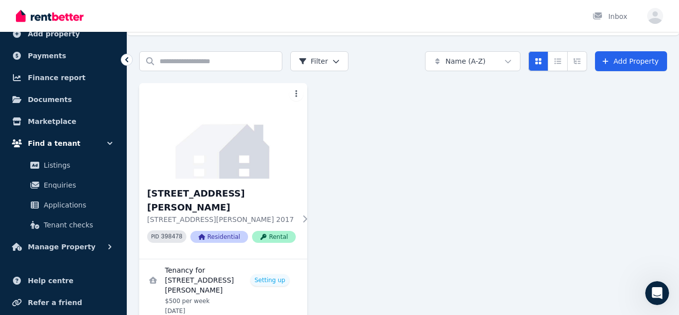
scroll to position [64, 0]
click at [71, 212] on link "Applications" at bounding box center [63, 204] width 103 height 20
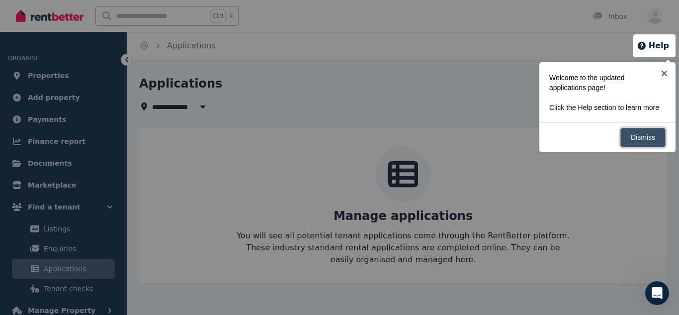
click at [632, 147] on link "Dismiss" at bounding box center [643, 137] width 45 height 19
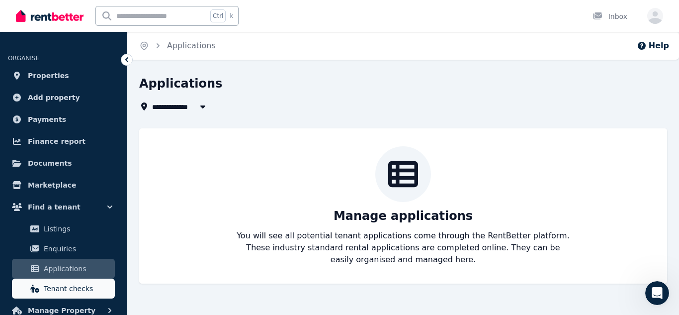
click at [70, 289] on span "Tenant checks" at bounding box center [77, 289] width 67 height 12
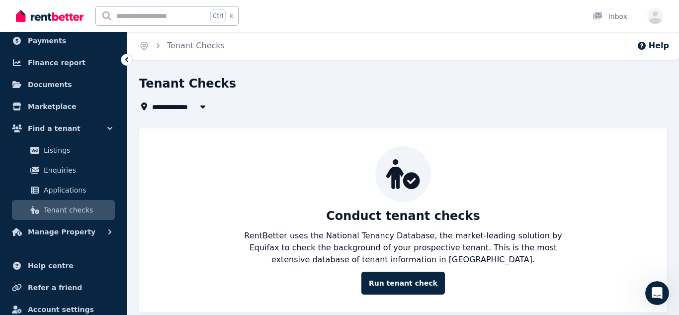
scroll to position [80, 0]
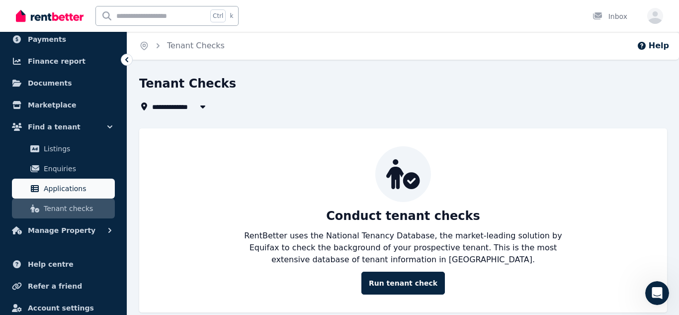
click at [52, 189] on span "Applications" at bounding box center [77, 189] width 67 height 12
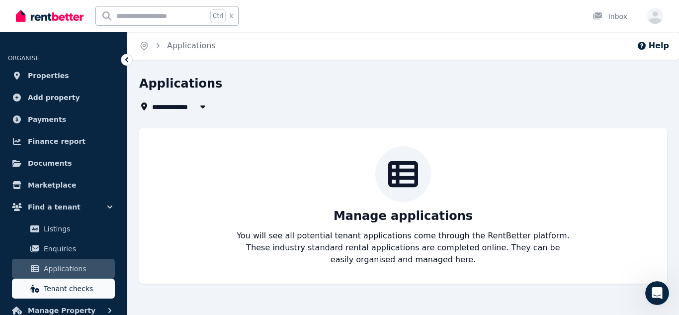
click at [80, 294] on span "Tenant checks" at bounding box center [77, 289] width 67 height 12
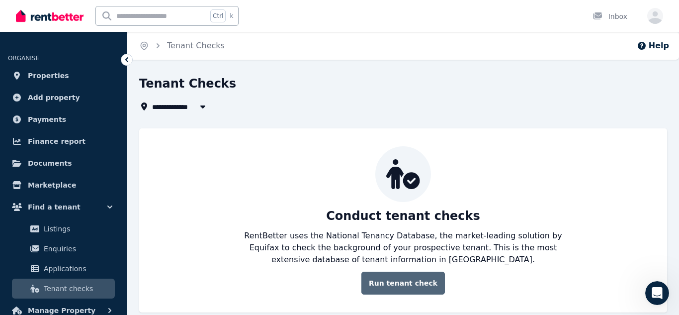
click at [396, 282] on link "Run tenant check" at bounding box center [404, 283] width 84 height 23
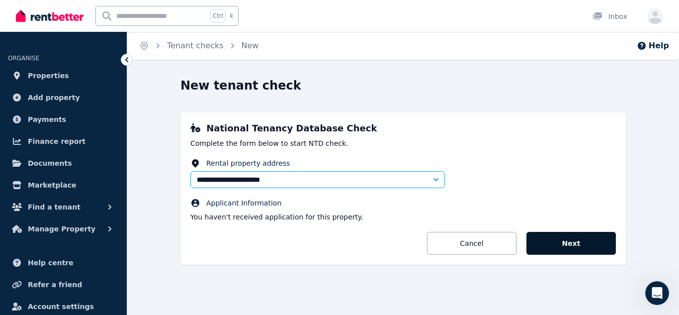
click at [546, 239] on button "Next" at bounding box center [572, 243] width 90 height 23
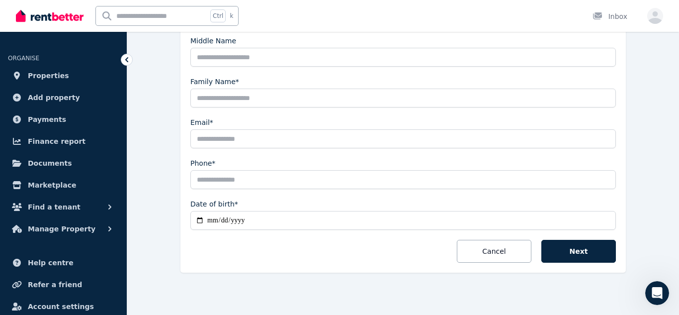
scroll to position [249, 0]
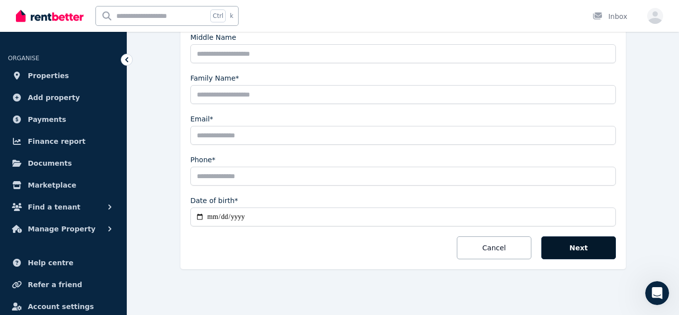
click at [567, 242] on button "Next" at bounding box center [579, 247] width 75 height 23
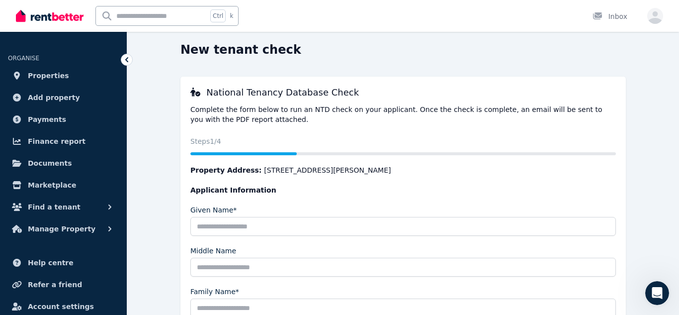
scroll to position [29, 0]
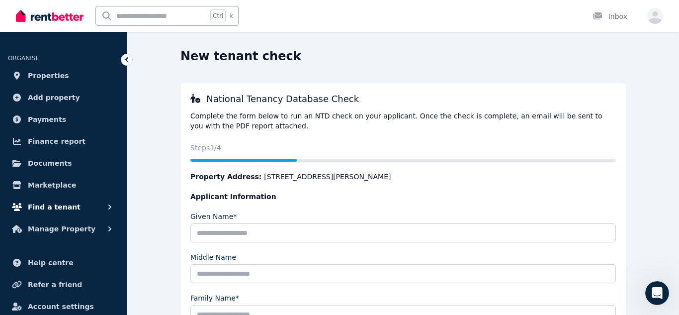
click at [91, 208] on button "Find a tenant" at bounding box center [63, 207] width 111 height 20
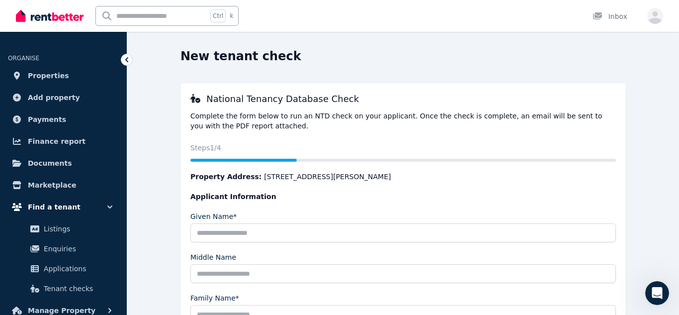
click at [91, 208] on button "Find a tenant" at bounding box center [63, 207] width 111 height 20
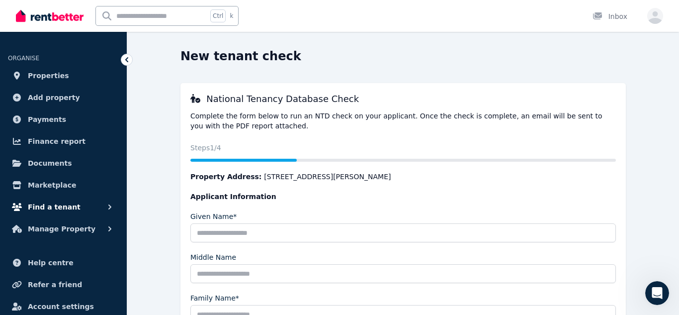
click at [107, 209] on icon "button" at bounding box center [110, 207] width 10 height 10
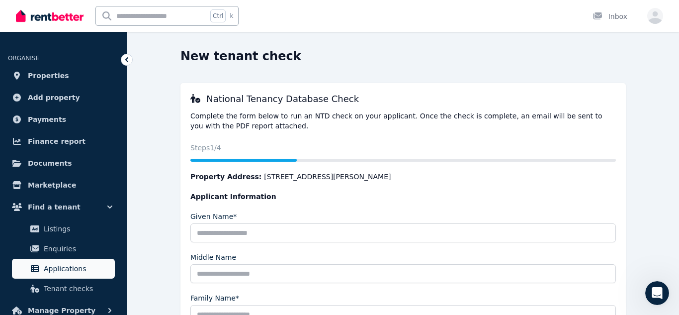
click at [74, 268] on span "Applications" at bounding box center [77, 269] width 67 height 12
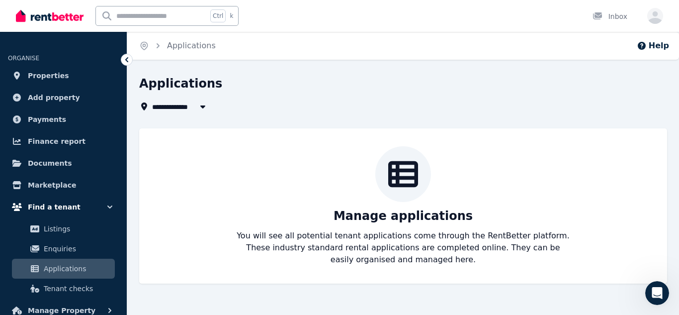
click at [108, 208] on icon "button" at bounding box center [110, 207] width 10 height 10
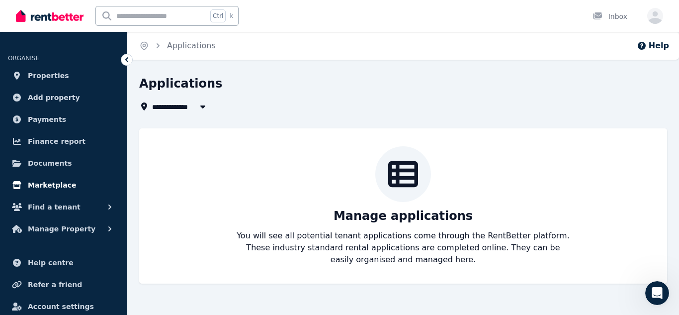
scroll to position [29, 0]
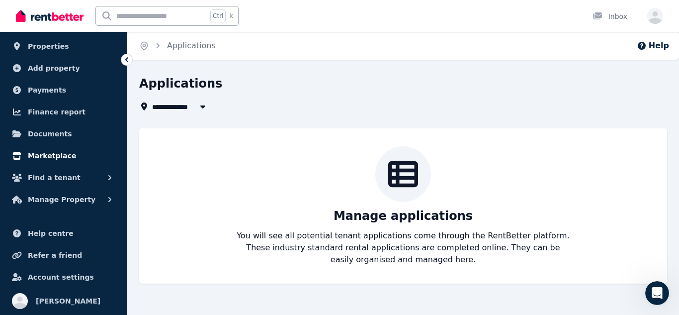
click at [57, 159] on span "Marketplace" at bounding box center [52, 156] width 48 height 12
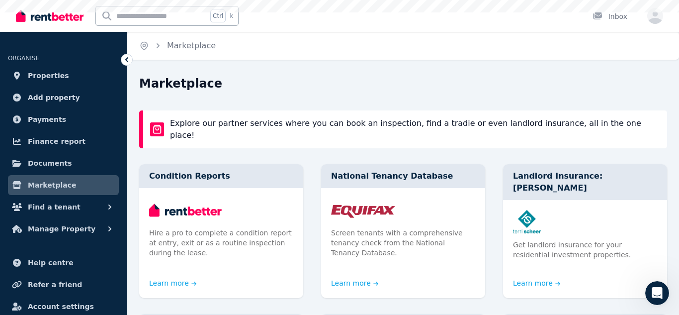
click at [57, 159] on span "Documents" at bounding box center [50, 163] width 44 height 12
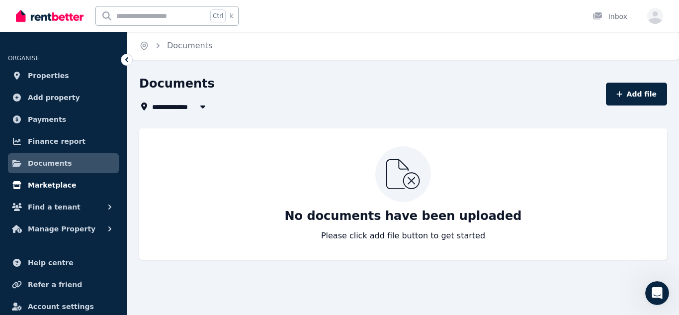
click at [50, 183] on span "Marketplace" at bounding box center [52, 185] width 48 height 12
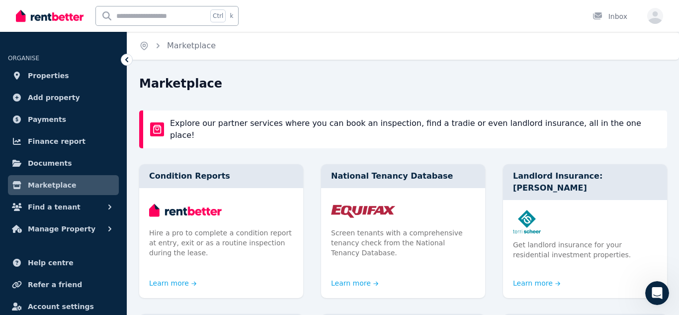
click at [50, 183] on span "Marketplace" at bounding box center [52, 185] width 48 height 12
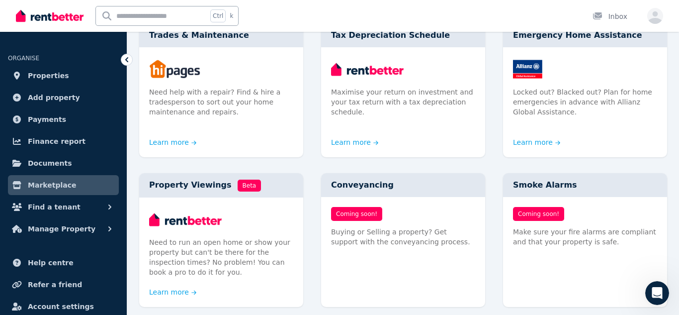
scroll to position [445, 0]
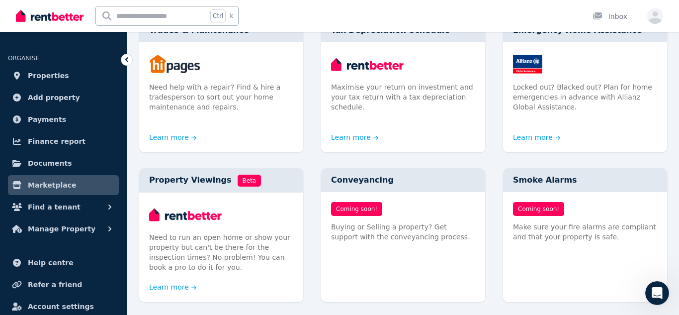
click at [223, 250] on p "Need to run an open home or show your property but can't be there for the inspe…" at bounding box center [221, 252] width 144 height 40
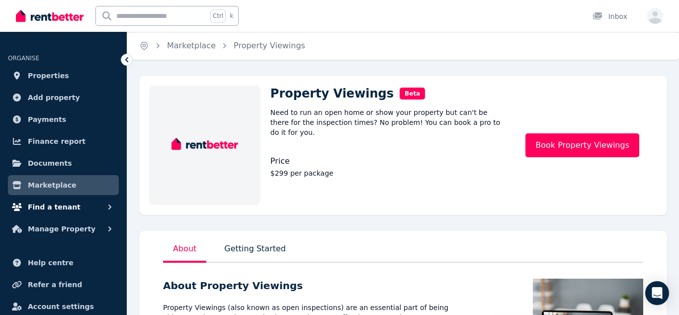
click at [57, 207] on span "Find a tenant" at bounding box center [54, 207] width 53 height 12
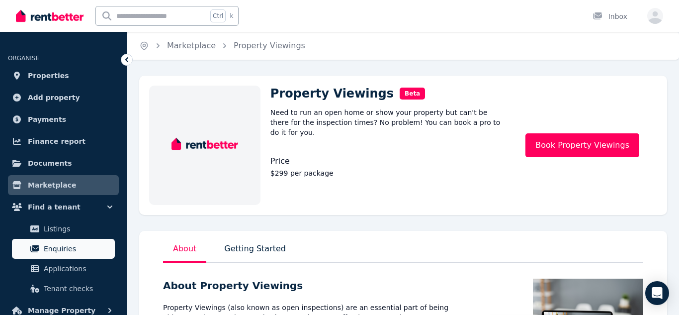
click at [65, 250] on span "Enquiries" at bounding box center [77, 249] width 67 height 12
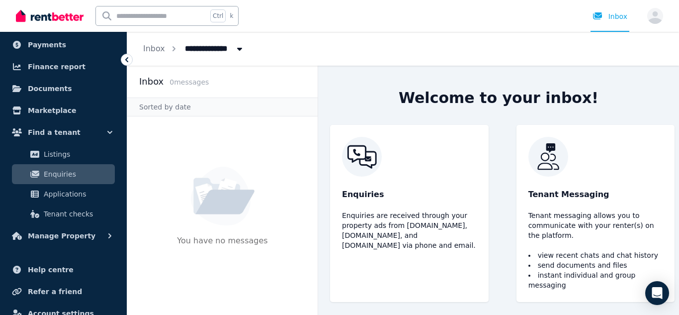
click at [65, 250] on ul "ORGANISE Properties Add property Payments Finance report Documents Marketplace …" at bounding box center [63, 159] width 127 height 384
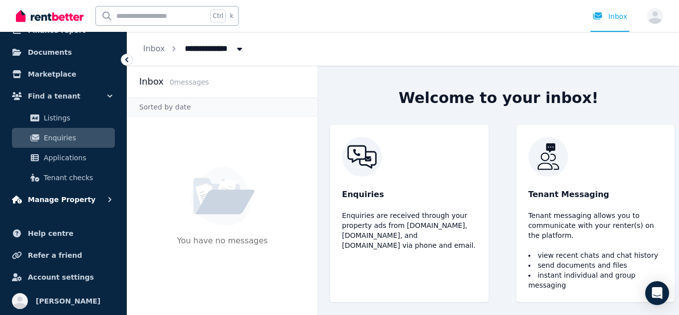
click at [77, 206] on button "Manage Property" at bounding box center [63, 200] width 111 height 20
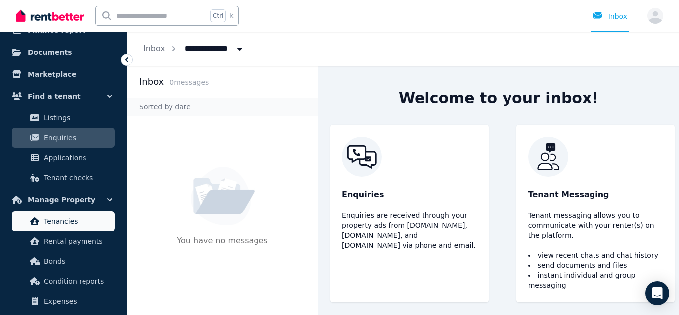
click at [73, 222] on span "Tenancies" at bounding box center [77, 221] width 67 height 12
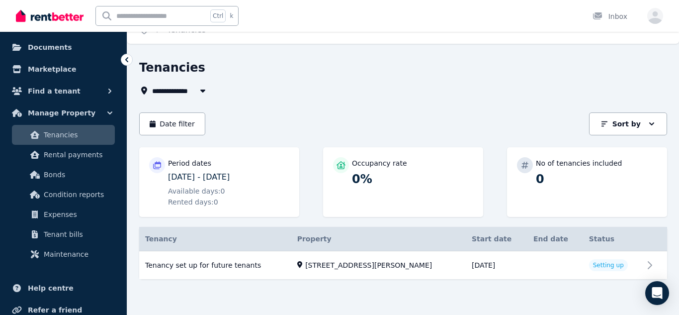
scroll to position [118, 0]
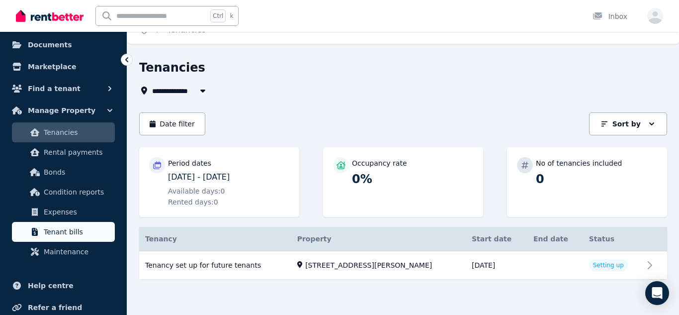
click at [74, 237] on span "Tenant bills" at bounding box center [77, 232] width 67 height 12
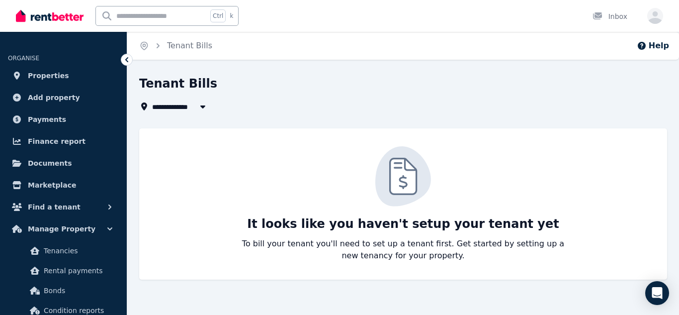
click at [74, 237] on button "Manage Property" at bounding box center [63, 229] width 111 height 20
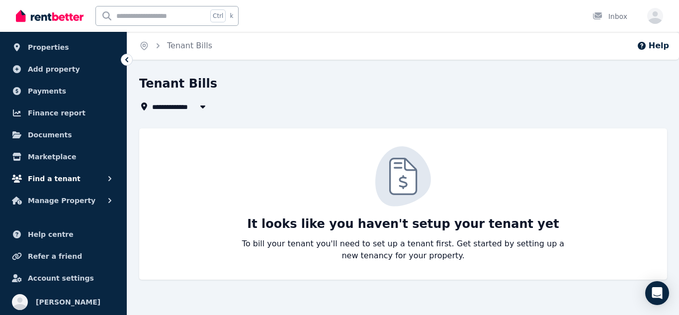
scroll to position [29, 0]
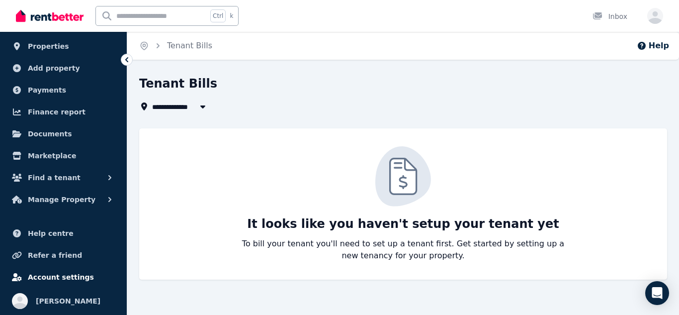
click at [74, 277] on span "Account settings" at bounding box center [61, 277] width 66 height 12
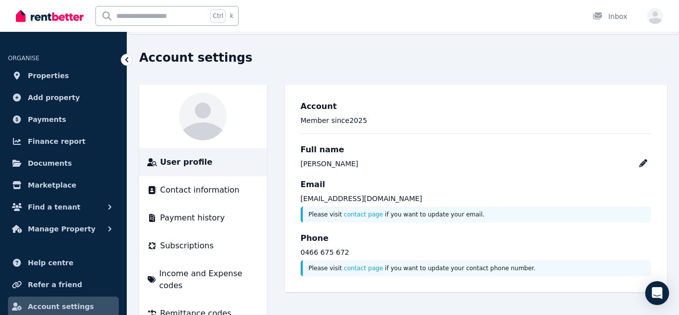
scroll to position [45, 0]
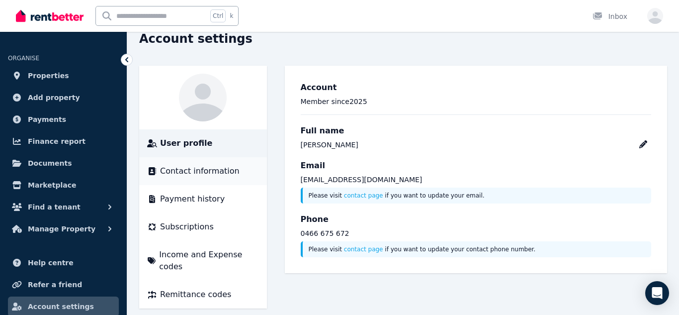
click at [186, 173] on span "Contact information" at bounding box center [200, 171] width 80 height 12
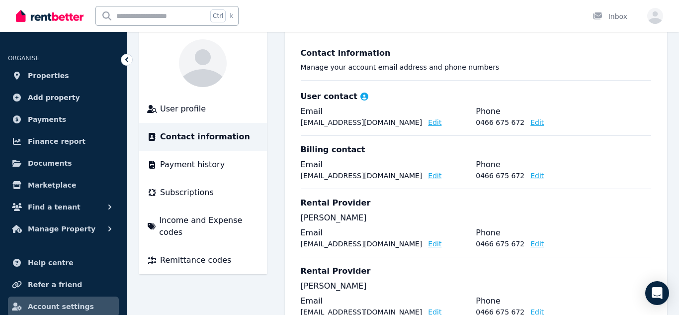
scroll to position [78, 0]
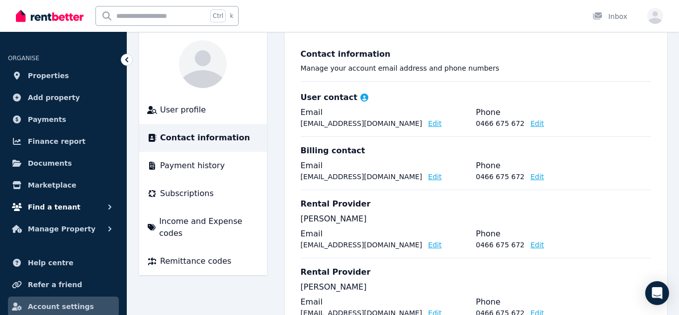
click at [75, 206] on button "Find a tenant" at bounding box center [63, 207] width 111 height 20
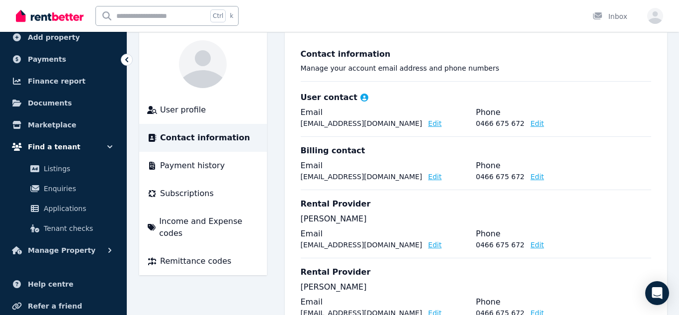
scroll to position [61, 0]
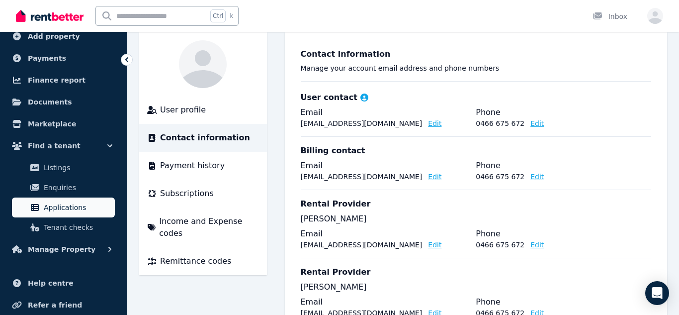
click at [78, 213] on span "Applications" at bounding box center [77, 207] width 67 height 12
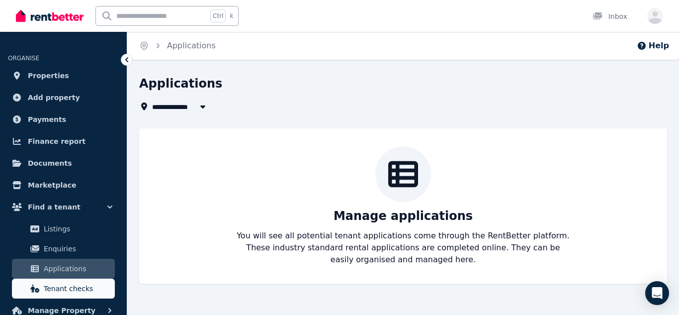
click at [69, 297] on link "Tenant checks" at bounding box center [63, 289] width 103 height 20
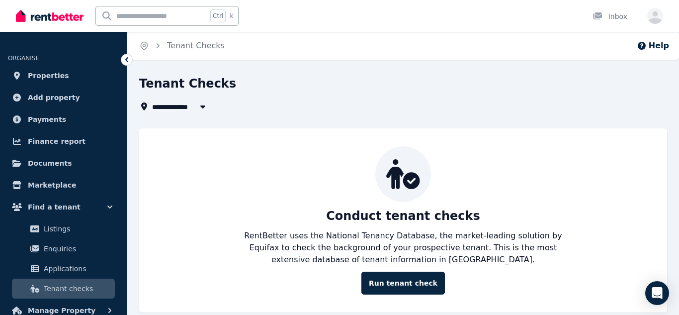
scroll to position [15, 0]
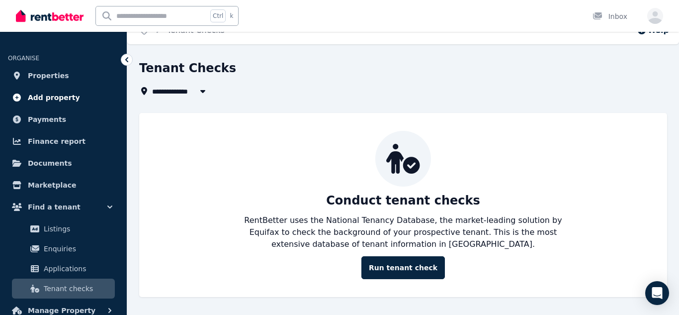
click at [52, 104] on link "Add property" at bounding box center [63, 98] width 111 height 20
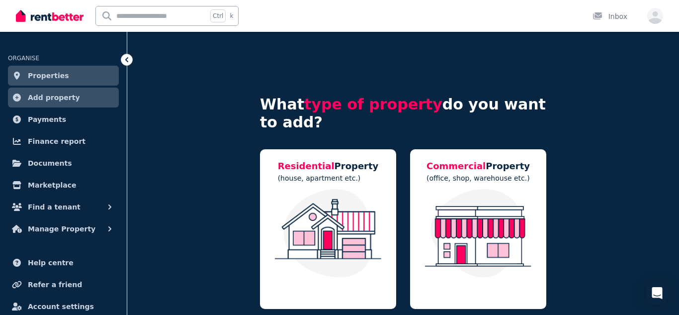
click at [79, 79] on link "Properties" at bounding box center [63, 76] width 111 height 20
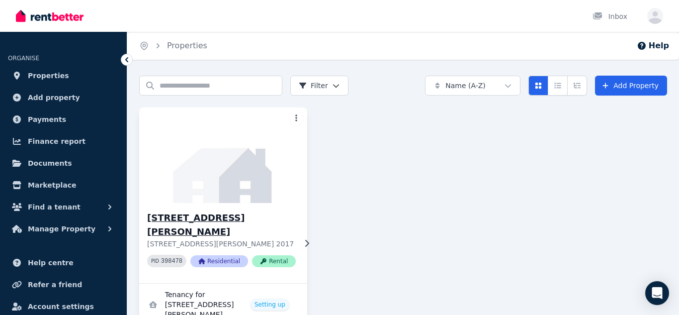
click at [200, 198] on img at bounding box center [223, 155] width 177 height 100
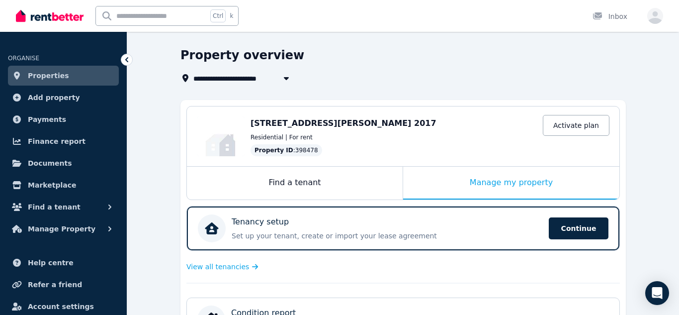
scroll to position [31, 0]
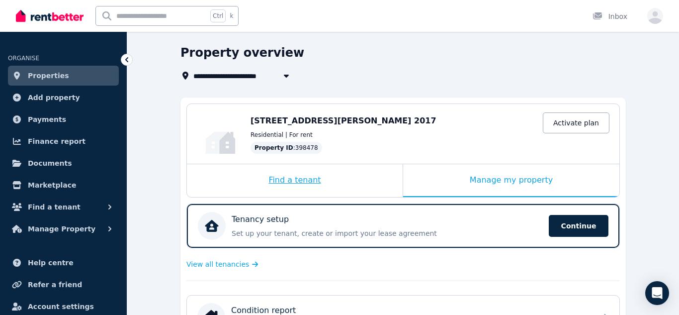
click at [335, 176] on div "Find a tenant" at bounding box center [295, 180] width 216 height 33
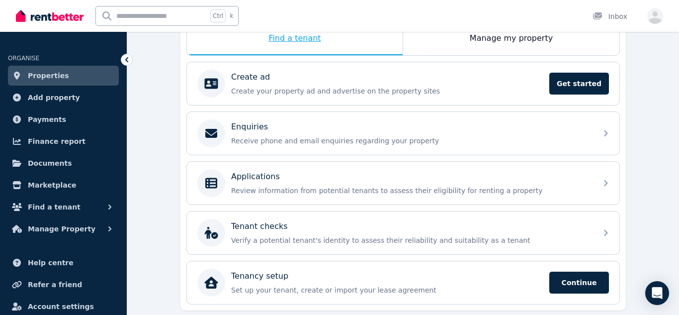
scroll to position [171, 0]
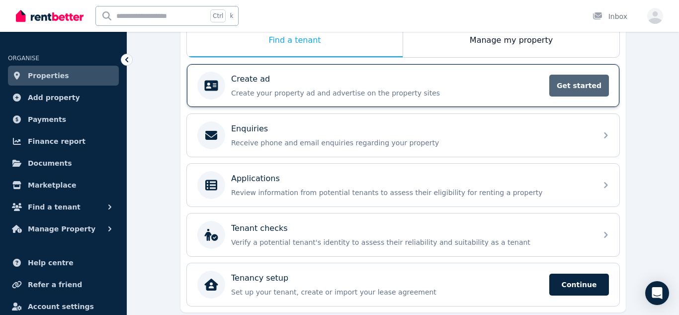
click at [569, 83] on span "Get started" at bounding box center [580, 86] width 60 height 22
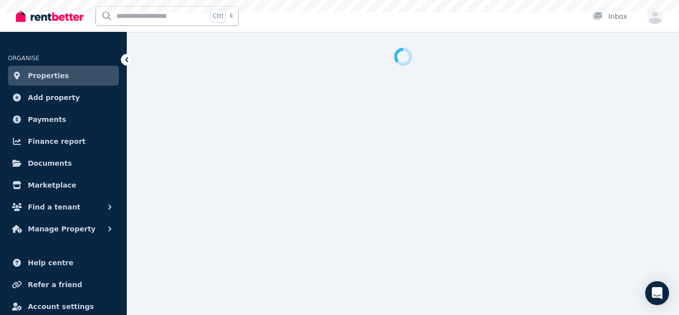
select select "***"
select select "**********"
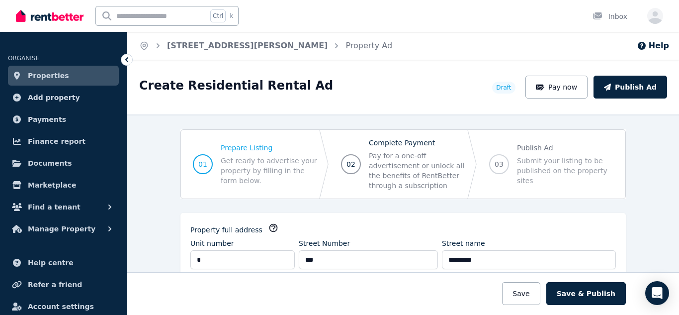
click at [402, 192] on span "02 Complete Payment Pay for a one-off advertisement or unlock all the benefits …" at bounding box center [403, 164] width 148 height 69
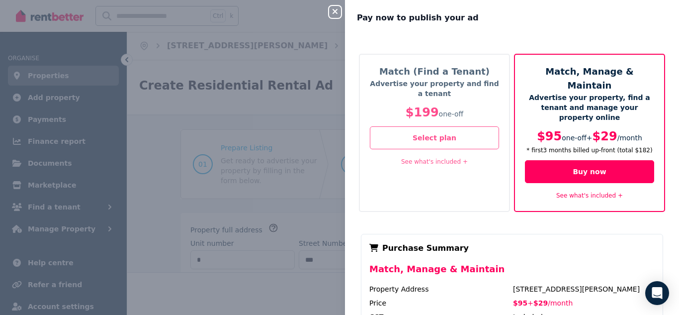
click at [337, 15] on icon "button" at bounding box center [335, 11] width 12 height 8
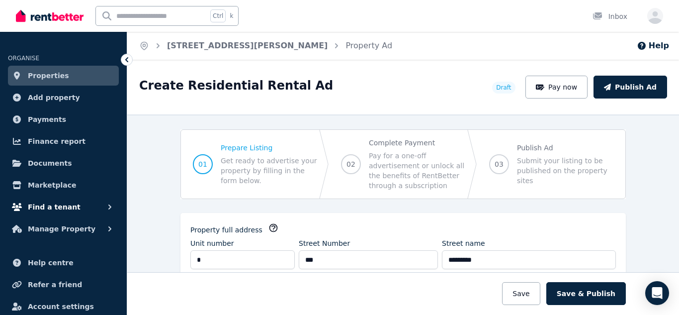
click at [97, 213] on button "Find a tenant" at bounding box center [63, 207] width 111 height 20
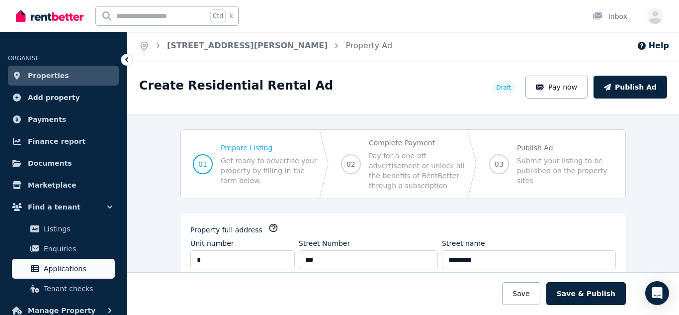
click at [54, 272] on span "Applications" at bounding box center [77, 269] width 67 height 12
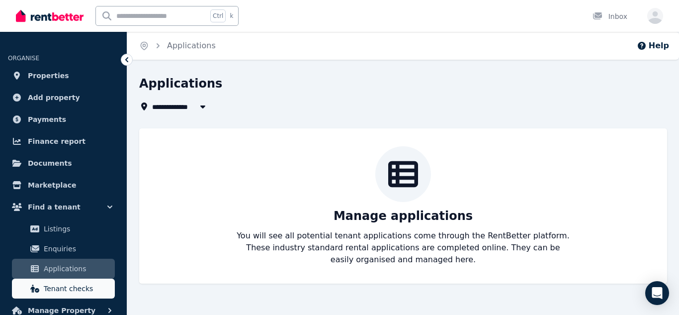
click at [79, 285] on span "Tenant checks" at bounding box center [77, 289] width 67 height 12
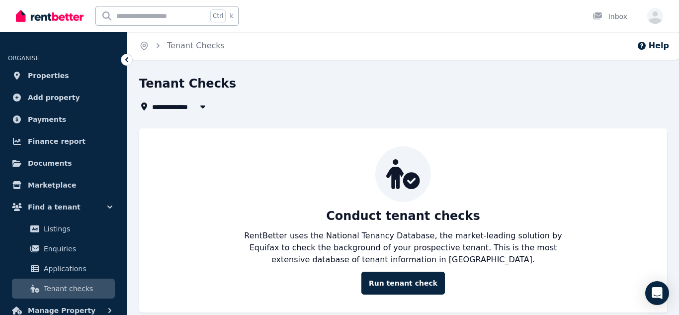
scroll to position [15, 0]
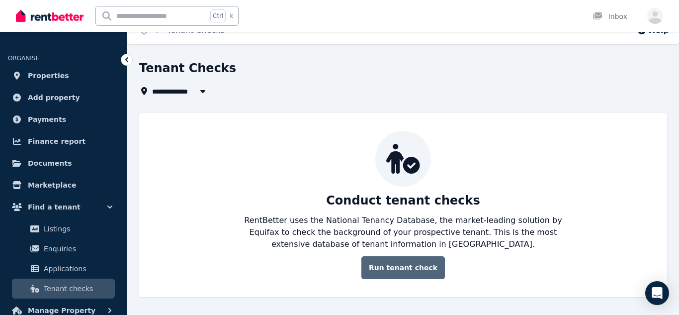
click at [391, 257] on link "Run tenant check" at bounding box center [404, 267] width 84 height 23
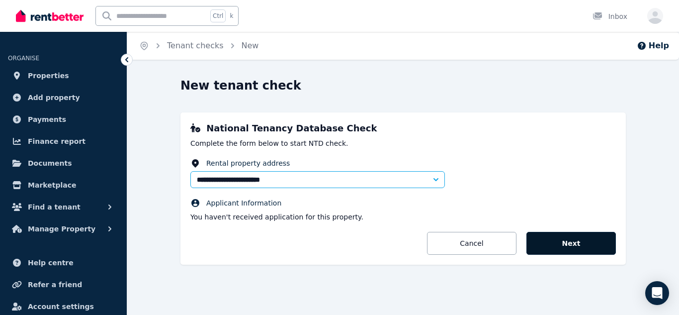
click at [539, 238] on button "Next" at bounding box center [572, 243] width 90 height 23
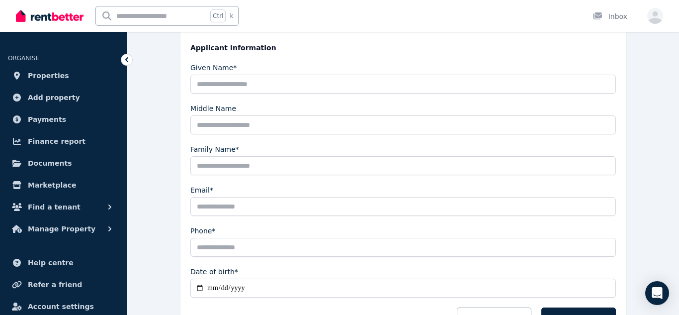
scroll to position [9, 0]
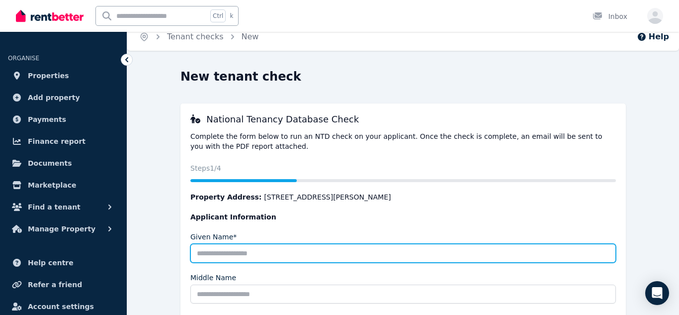
click at [271, 248] on input "Given Name*" at bounding box center [403, 253] width 426 height 19
click at [276, 256] on input "Given Name*" at bounding box center [403, 253] width 426 height 19
type input "*******"
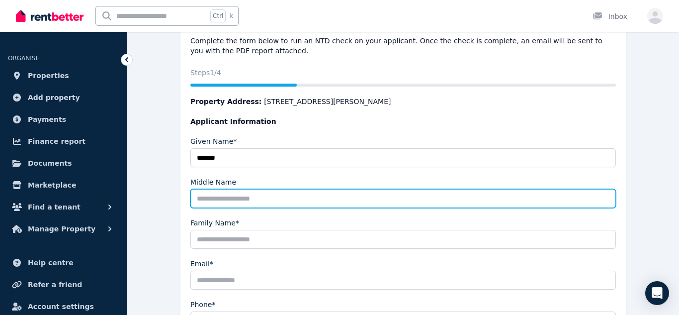
scroll to position [108, 0]
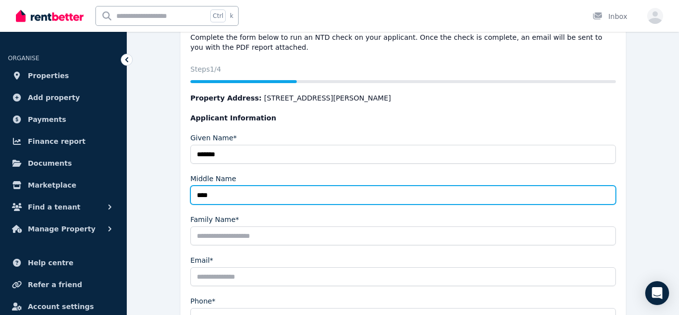
type input "****"
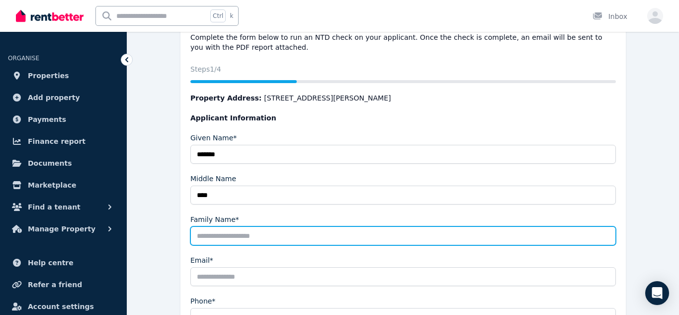
type input "*"
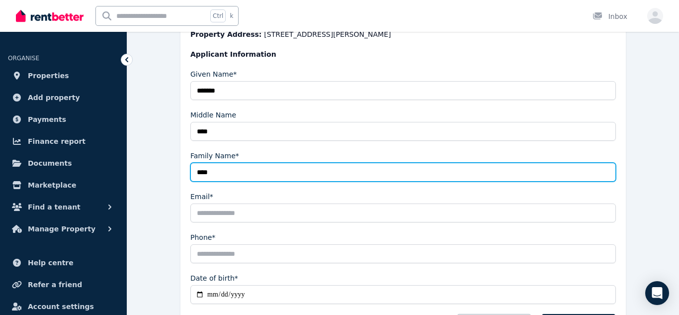
scroll to position [175, 0]
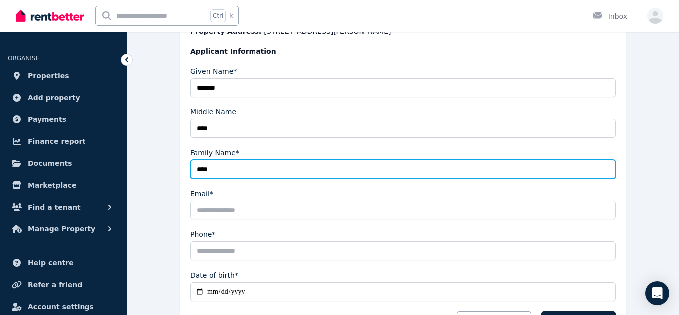
type input "****"
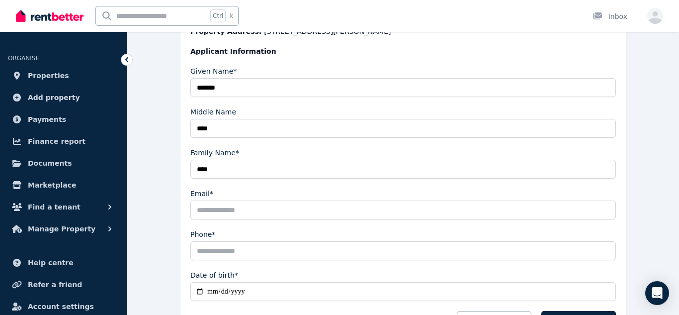
click at [309, 215] on input "Email*" at bounding box center [403, 209] width 426 height 19
type input "*"
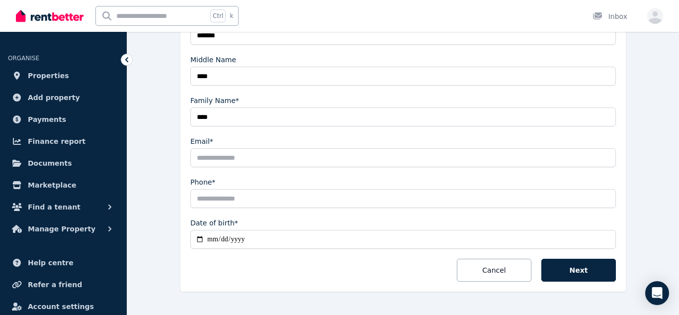
scroll to position [239, 0]
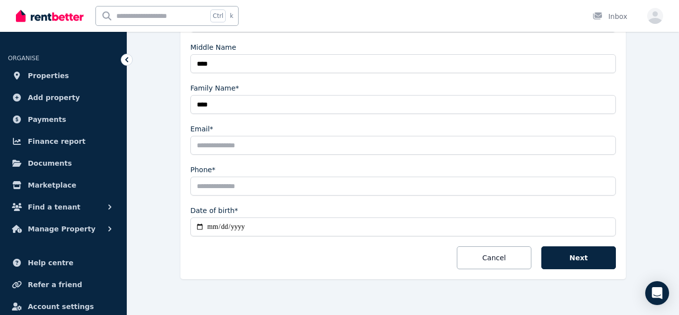
click at [352, 152] on input "Email*" at bounding box center [403, 145] width 426 height 19
type input "**********"
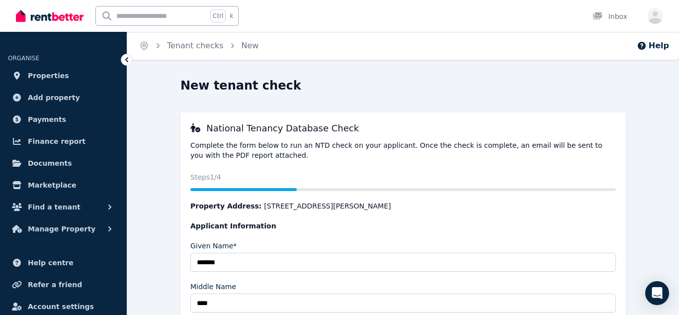
scroll to position [1, 0]
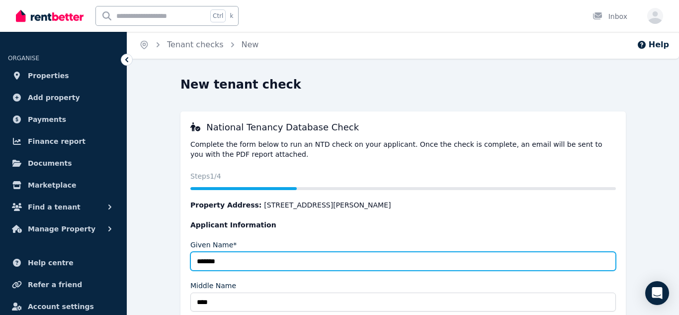
click at [286, 266] on input "*******" at bounding box center [403, 261] width 426 height 19
type input "*****"
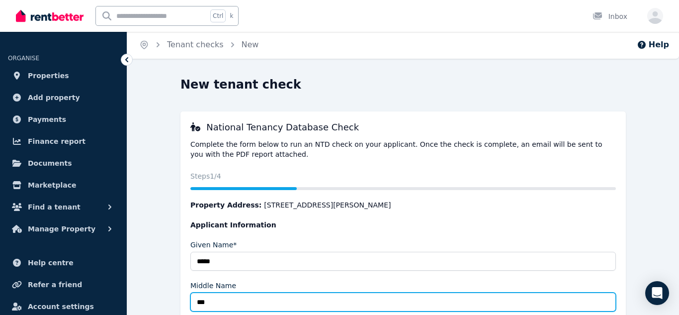
type input "***"
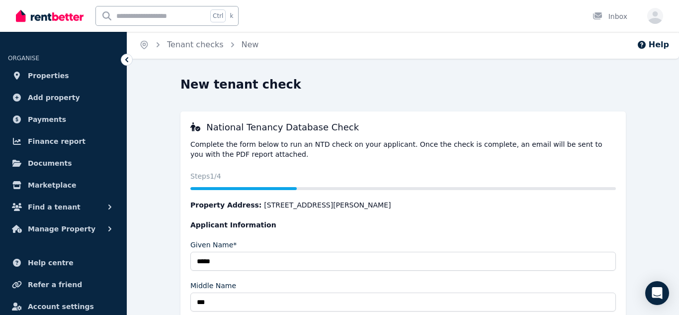
scroll to position [187, 0]
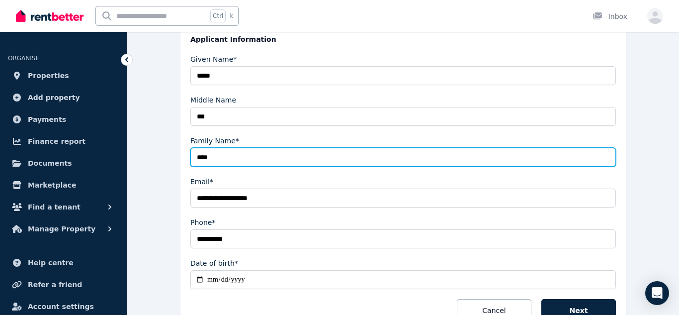
type input "****"
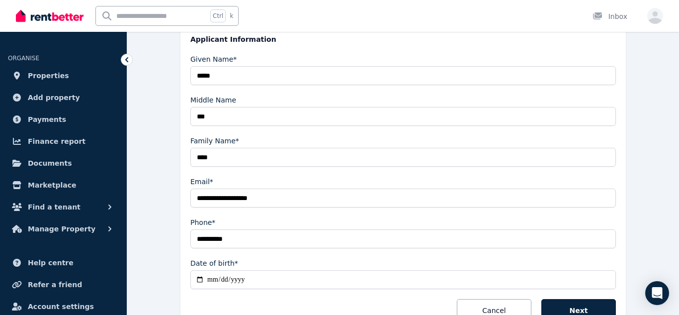
type input "**********"
click at [570, 312] on button "Next" at bounding box center [579, 310] width 75 height 23
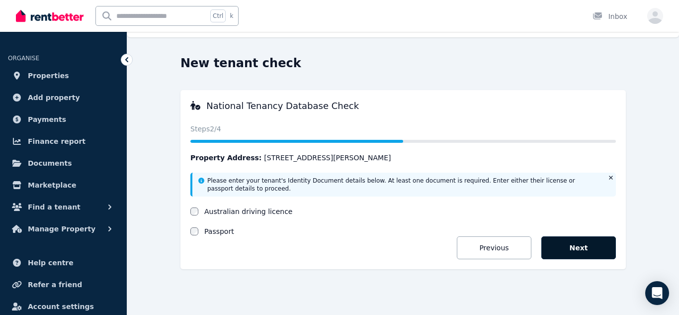
scroll to position [22, 0]
click at [257, 211] on label "Australian driving licence" at bounding box center [248, 211] width 88 height 10
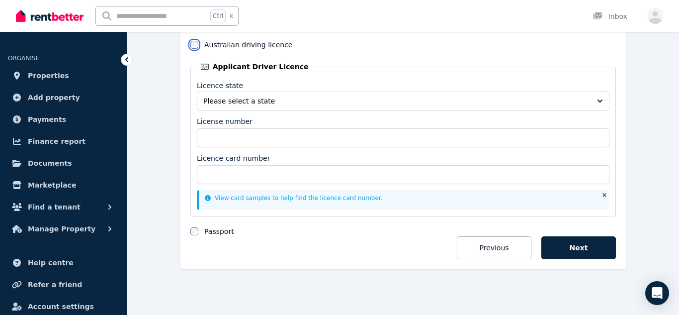
scroll to position [29, 0]
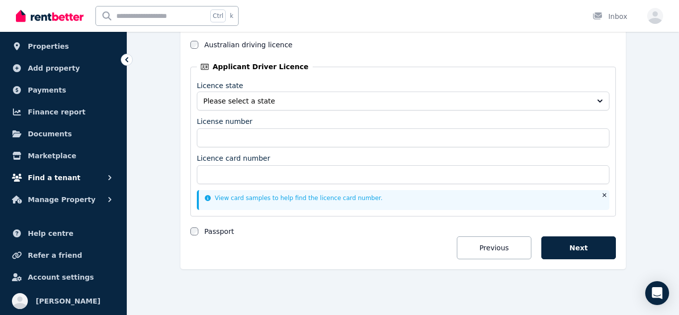
click at [102, 185] on button "Find a tenant" at bounding box center [63, 178] width 111 height 20
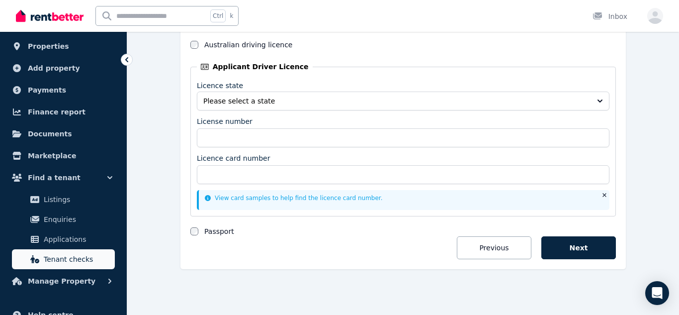
click at [64, 257] on span "Tenant checks" at bounding box center [77, 259] width 67 height 12
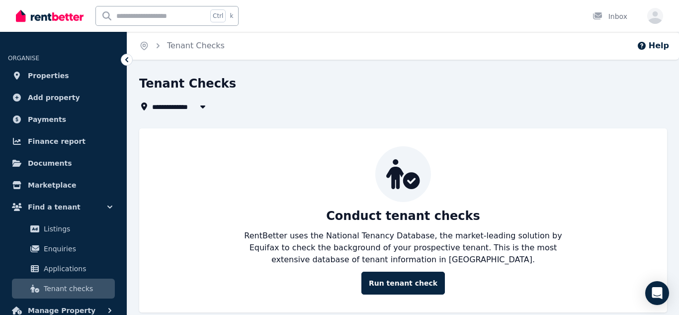
scroll to position [15, 0]
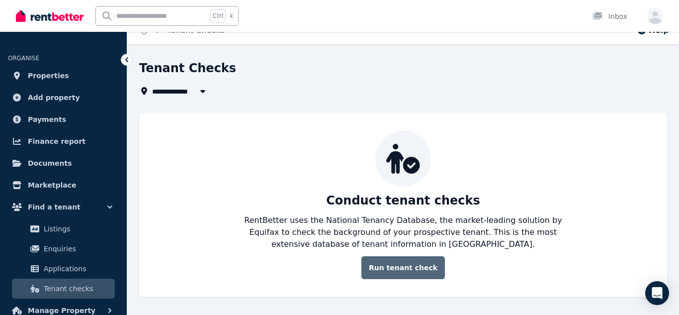
click at [392, 273] on link "Run tenant check" at bounding box center [404, 267] width 84 height 23
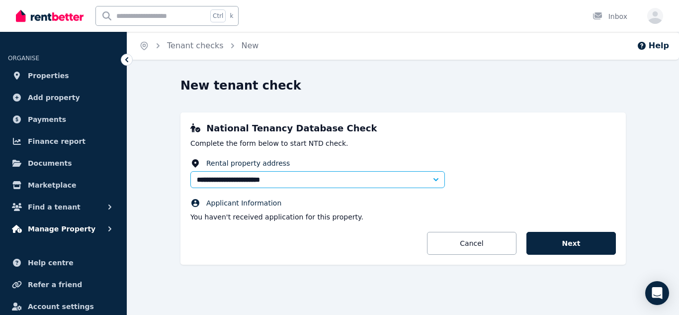
click at [102, 237] on button "Manage Property" at bounding box center [63, 229] width 111 height 20
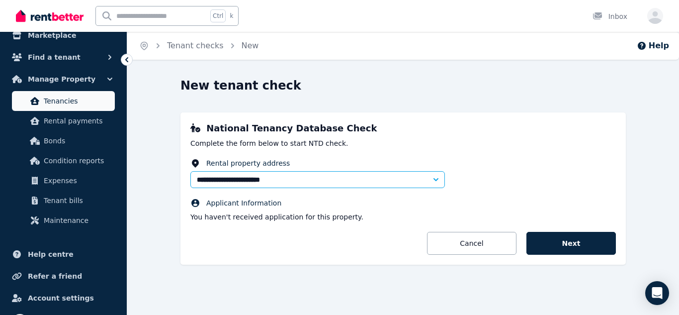
scroll to position [150, 0]
click at [94, 103] on span "Tenancies" at bounding box center [77, 101] width 67 height 12
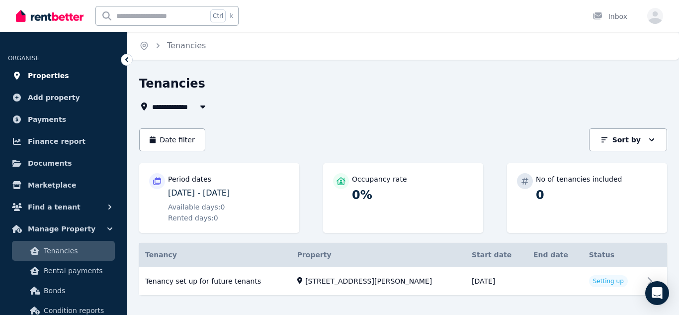
click at [66, 72] on link "Properties" at bounding box center [63, 76] width 111 height 20
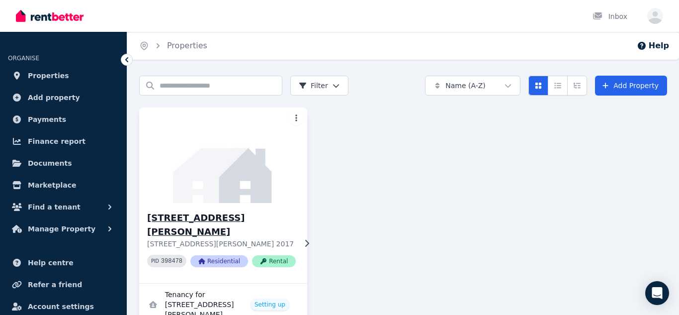
scroll to position [24, 0]
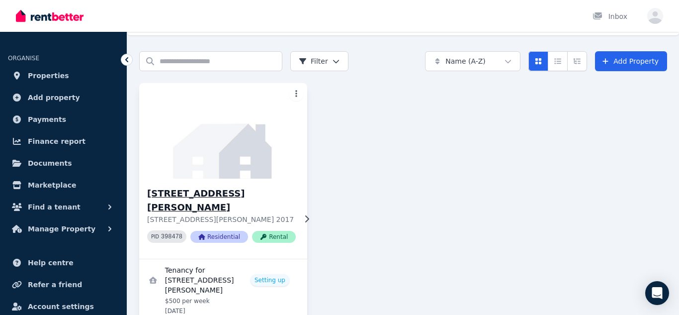
click at [307, 215] on icon at bounding box center [307, 219] width 10 height 8
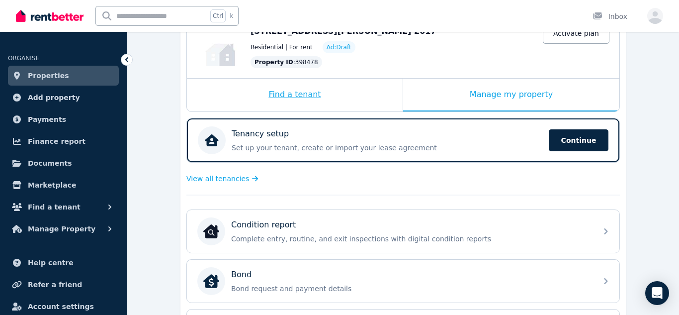
scroll to position [121, 0]
click at [296, 150] on p "Set up your tenant, create or import your lease agreement" at bounding box center [387, 147] width 311 height 10
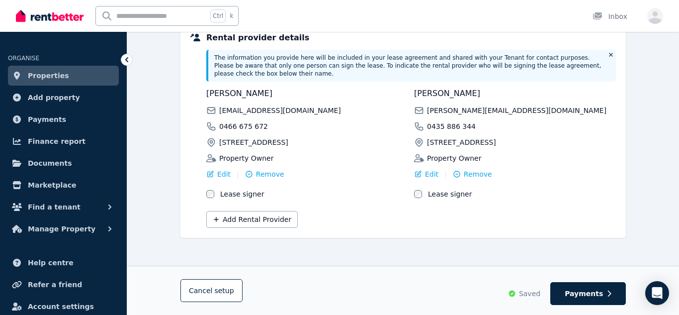
scroll to position [39, 0]
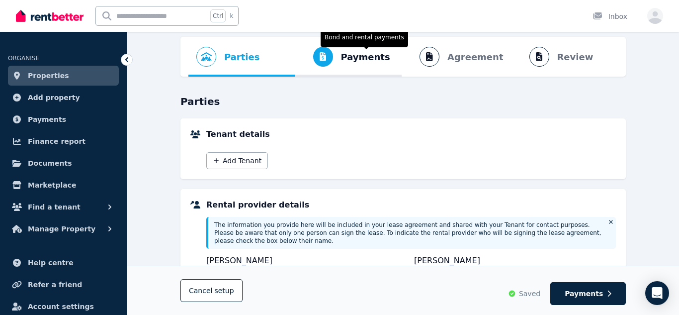
click at [375, 71] on span "Payments Bond and rental payments" at bounding box center [346, 57] width 103 height 40
select select "**********"
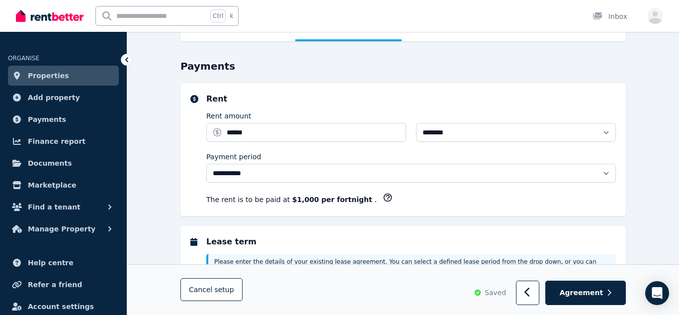
scroll to position [0, 0]
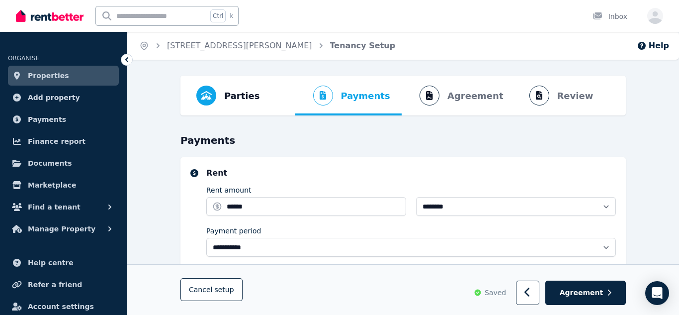
click at [485, 97] on ol "Parties Rental provider and tenant details Payments Bond and rental payments Ag…" at bounding box center [404, 96] width 430 height 40
click at [605, 290] on button "Agreement" at bounding box center [586, 293] width 81 height 24
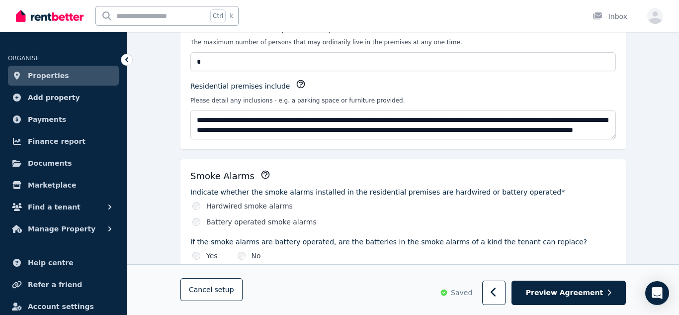
scroll to position [294, 0]
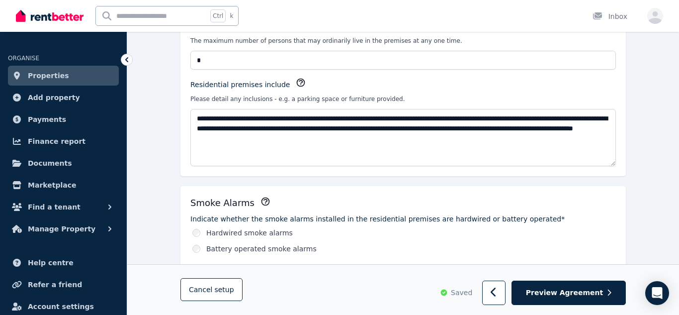
drag, startPoint x: 611, startPoint y: 134, endPoint x: 613, endPoint y: 163, distance: 28.4
click at [613, 163] on textarea "**********" at bounding box center [403, 137] width 426 height 57
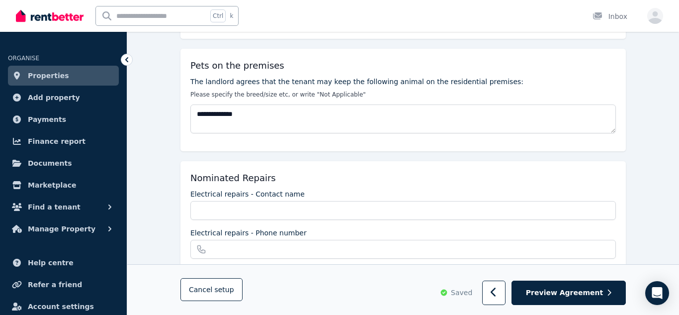
scroll to position [805, 0]
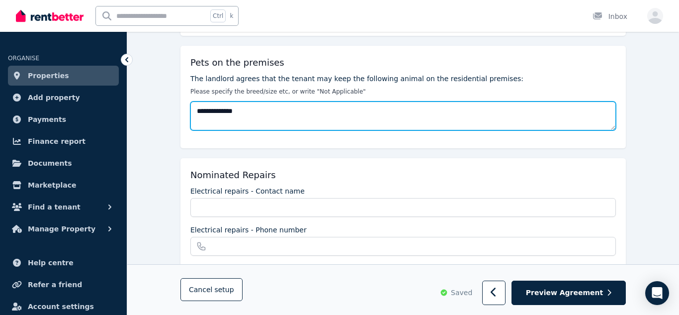
click at [354, 101] on textarea "**********" at bounding box center [403, 115] width 426 height 29
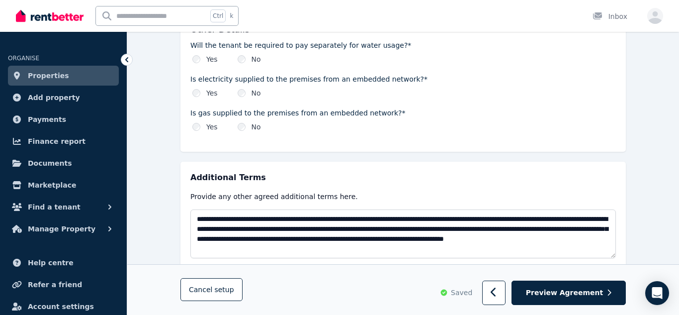
scroll to position [1253, 0]
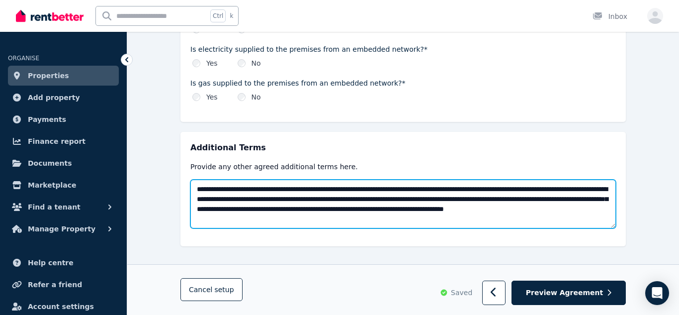
click at [372, 210] on textarea "**********" at bounding box center [403, 204] width 426 height 49
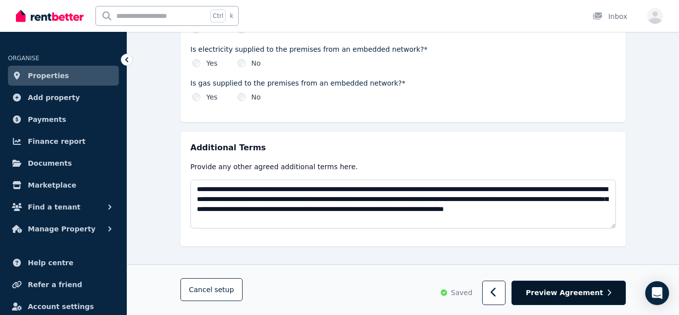
click at [565, 288] on span "Preview Agreement" at bounding box center [564, 293] width 77 height 10
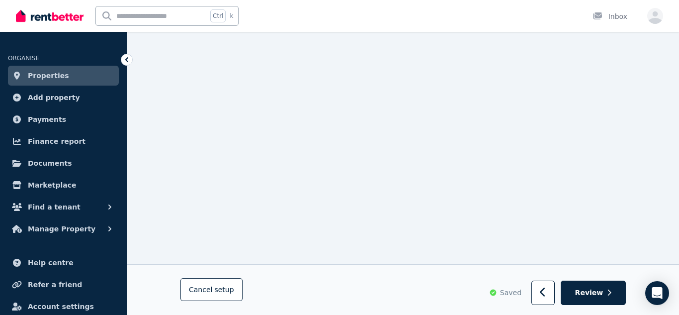
scroll to position [0, 0]
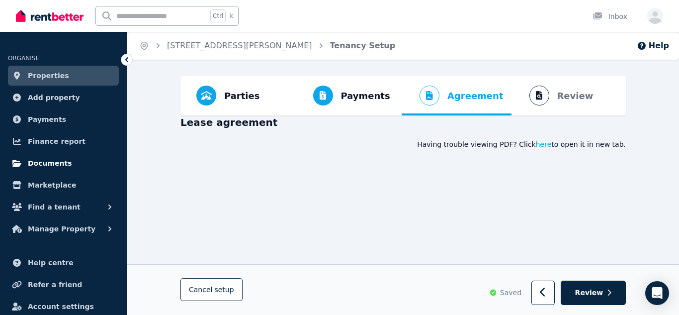
click at [59, 157] on span "Documents" at bounding box center [50, 163] width 44 height 12
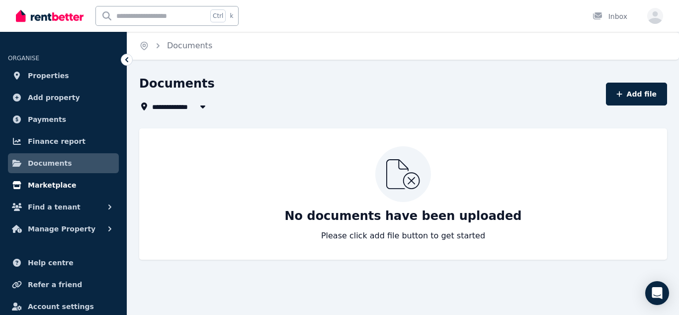
click at [72, 193] on link "Marketplace" at bounding box center [63, 185] width 111 height 20
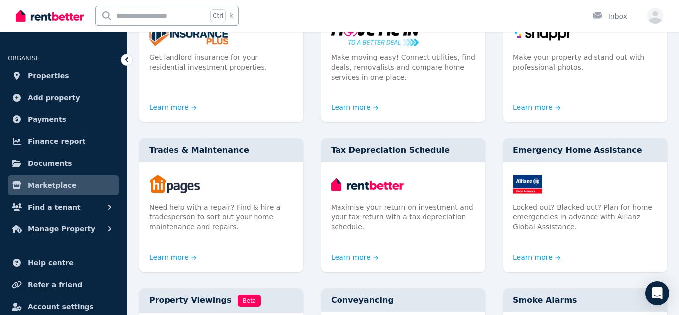
scroll to position [716, 0]
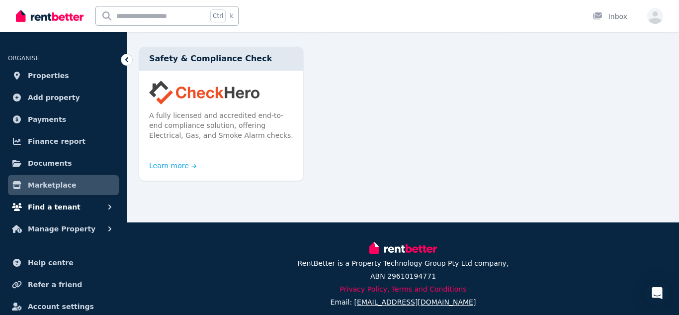
click at [44, 210] on span "Find a tenant" at bounding box center [54, 207] width 53 height 12
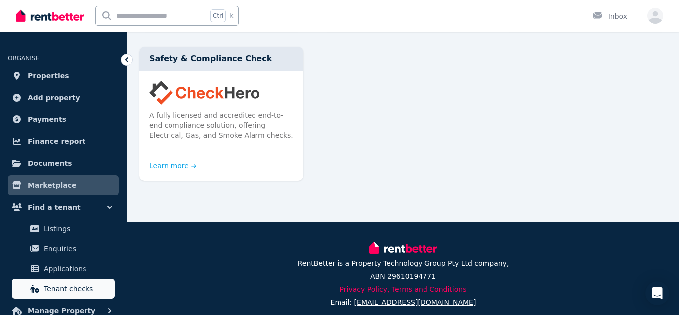
click at [86, 281] on link "Tenant checks" at bounding box center [63, 289] width 103 height 20
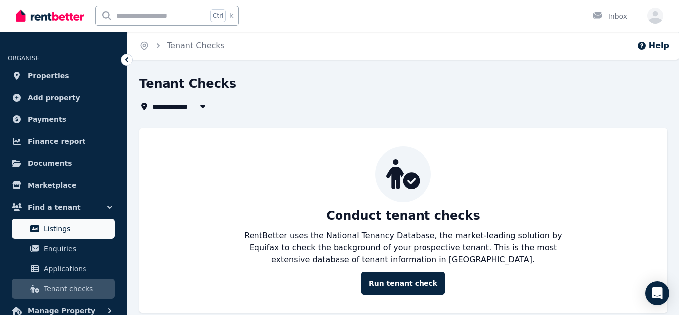
click at [68, 233] on span "Listings" at bounding box center [77, 229] width 67 height 12
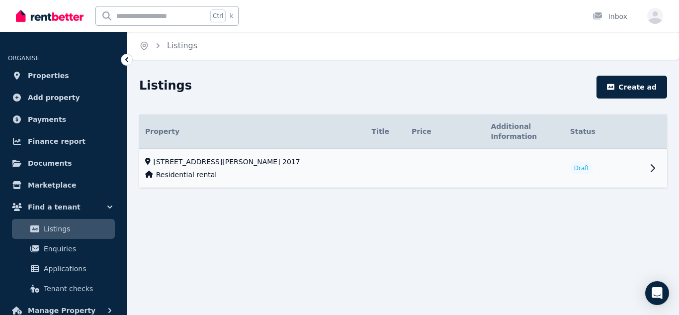
click at [340, 167] on td "2/291 George St, Waterloo NSW 2017 Residential rental" at bounding box center [252, 168] width 227 height 39
select select "***"
select select "**********"
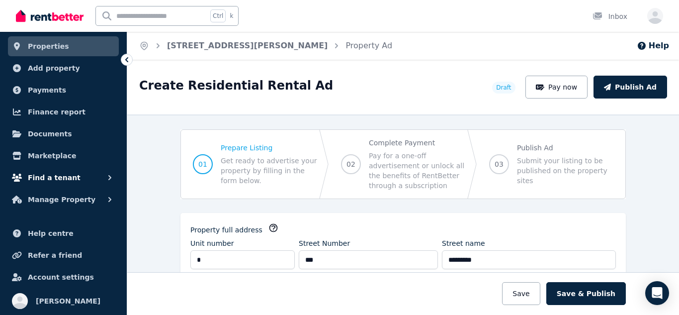
scroll to position [28, 0]
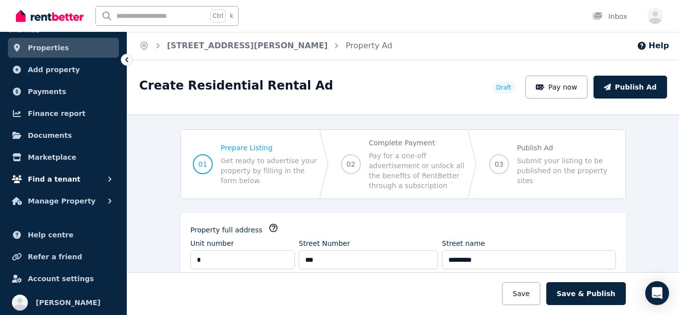
click at [107, 183] on icon "button" at bounding box center [110, 179] width 10 height 10
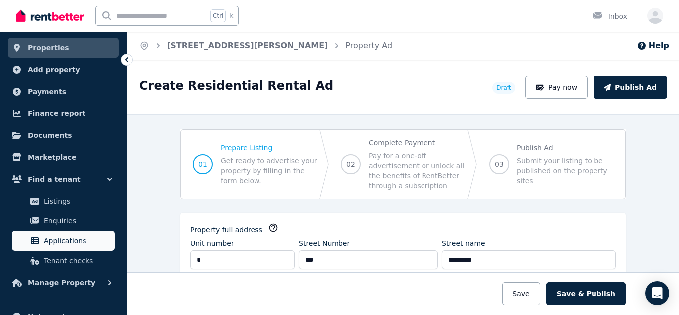
click at [80, 241] on span "Applications" at bounding box center [77, 241] width 67 height 12
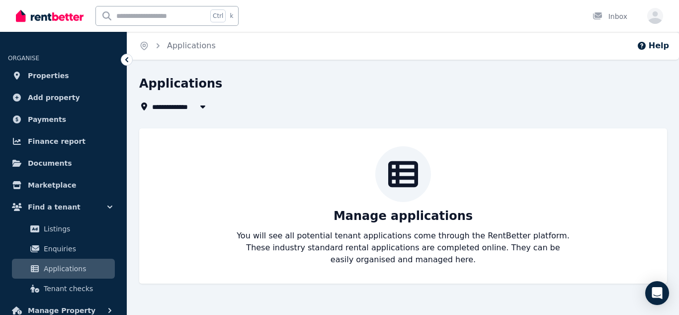
click at [202, 111] on button "button" at bounding box center [203, 106] width 18 height 12
type input "**********"
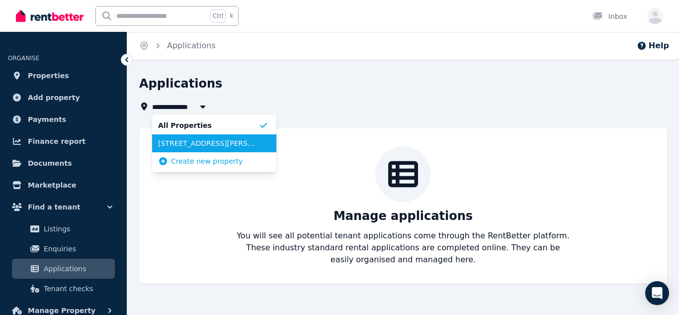
click at [216, 144] on span "[STREET_ADDRESS][PERSON_NAME]" at bounding box center [208, 143] width 100 height 10
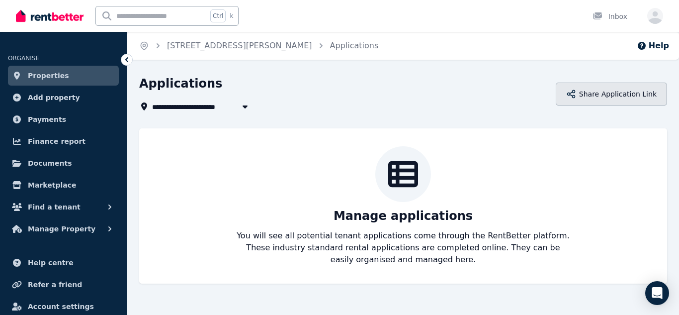
click at [643, 92] on button "Share Application Link" at bounding box center [611, 94] width 111 height 23
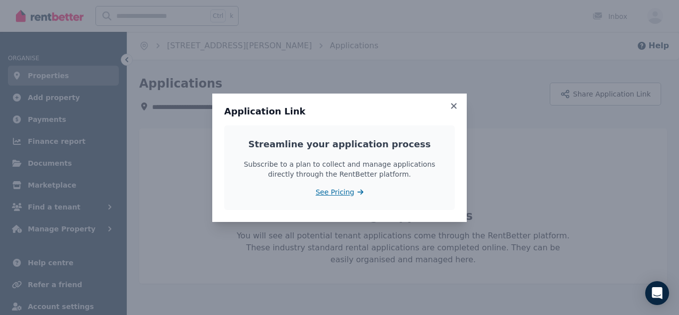
click at [358, 195] on link "See Pricing" at bounding box center [340, 192] width 48 height 10
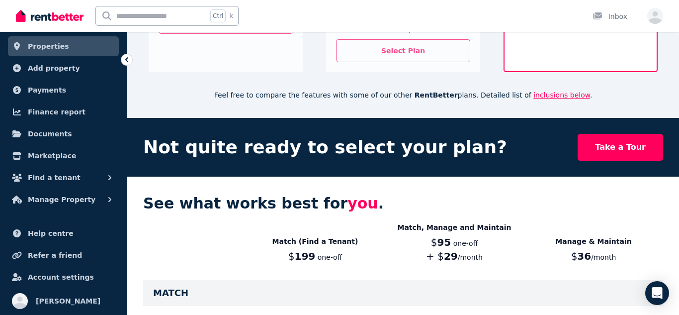
scroll to position [279, 0]
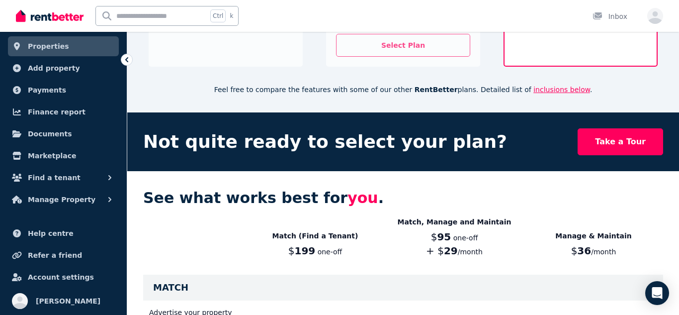
click at [458, 241] on p "$ 95 one-off + $ 29 /month" at bounding box center [454, 244] width 139 height 28
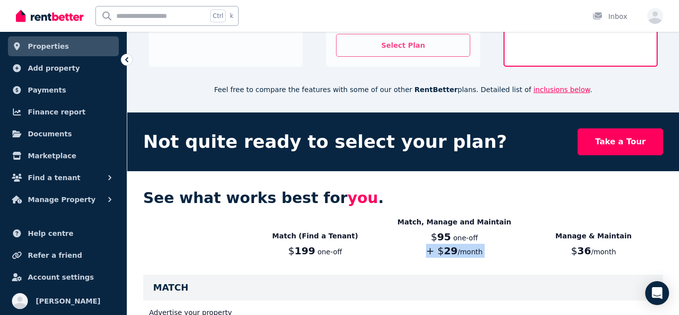
click at [458, 241] on p "$ 95 one-off + $ 29 /month" at bounding box center [454, 244] width 139 height 28
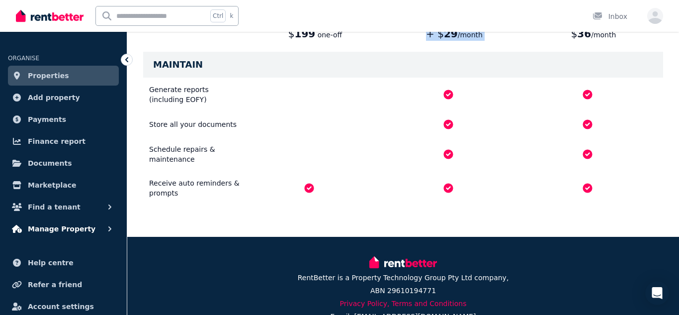
scroll to position [29, 0]
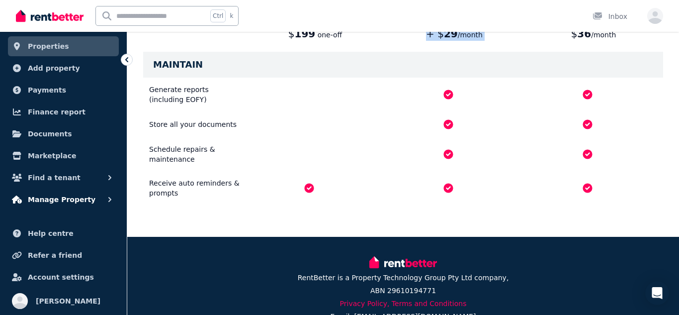
click at [112, 200] on icon "button" at bounding box center [110, 199] width 10 height 10
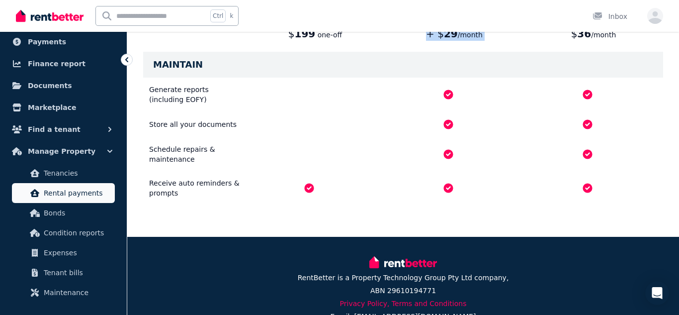
scroll to position [81, 0]
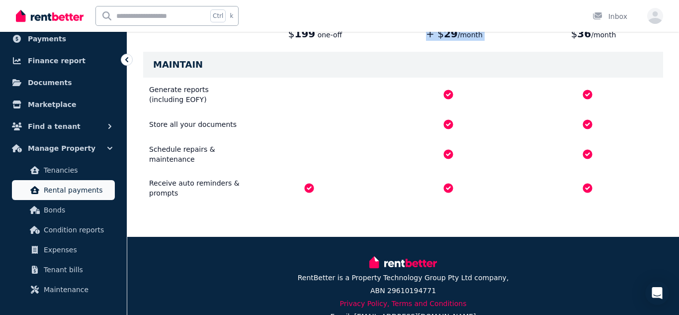
click at [80, 184] on span "Rental payments" at bounding box center [77, 190] width 67 height 12
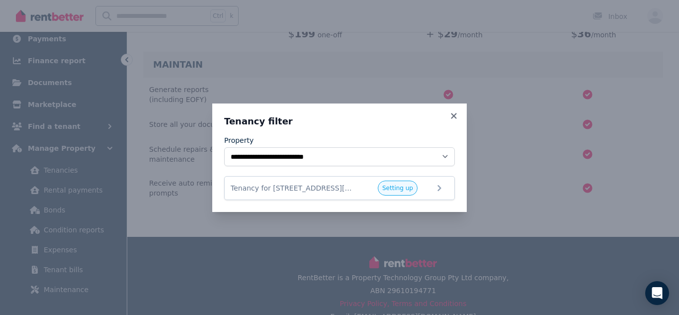
click at [112, 253] on div "**********" at bounding box center [339, 157] width 679 height 315
click at [451, 115] on icon at bounding box center [454, 115] width 10 height 9
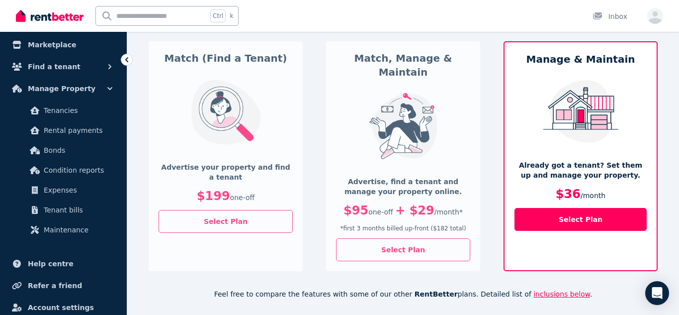
scroll to position [74, 0]
click at [439, 207] on div "Advertise, find a tenant and manage your property online. $95 one-off + $29 /mo…" at bounding box center [403, 208] width 134 height 62
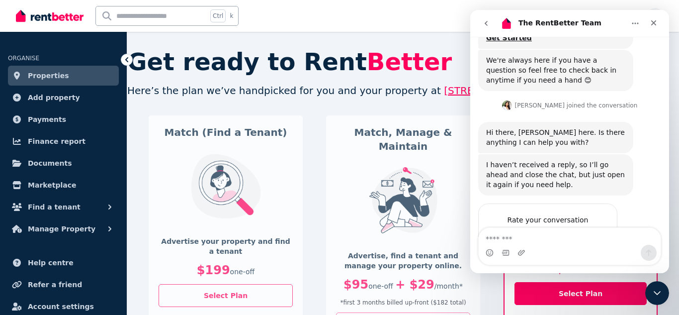
scroll to position [510, 0]
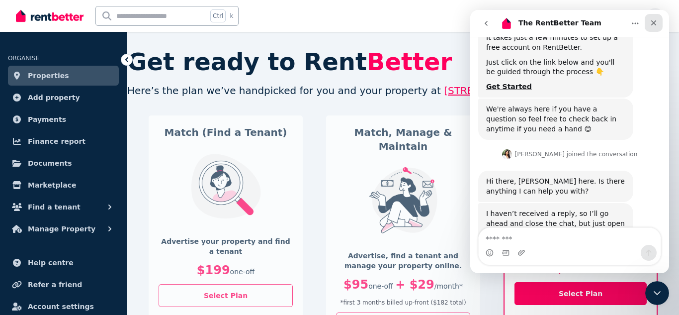
scroll to position [510, 0]
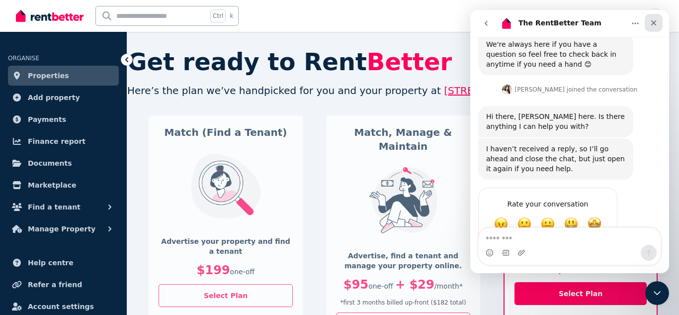
click at [652, 28] on div "Close" at bounding box center [654, 23] width 18 height 18
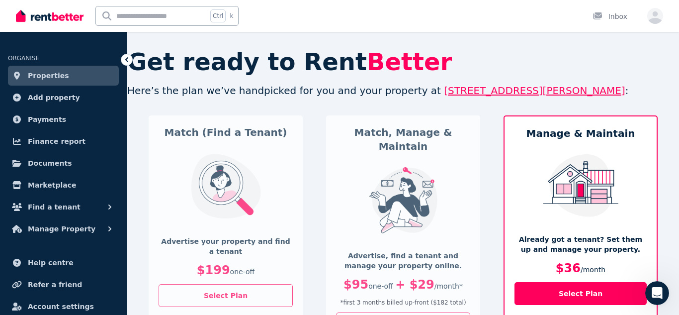
click at [665, 19] on div "Open main menu Ctrl k Inbox Open user menu" at bounding box center [339, 16] width 679 height 32
click at [658, 21] on icon "button" at bounding box center [656, 17] width 16 height 12
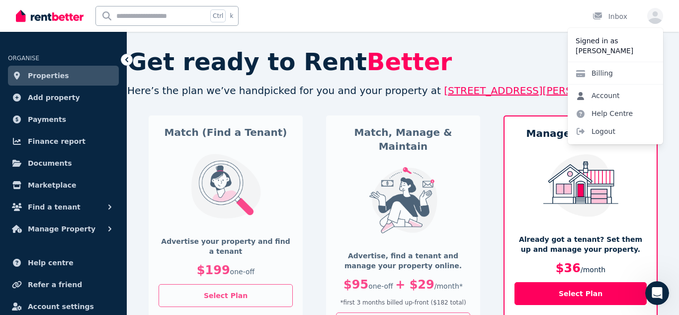
click at [608, 98] on link "Account" at bounding box center [598, 96] width 60 height 18
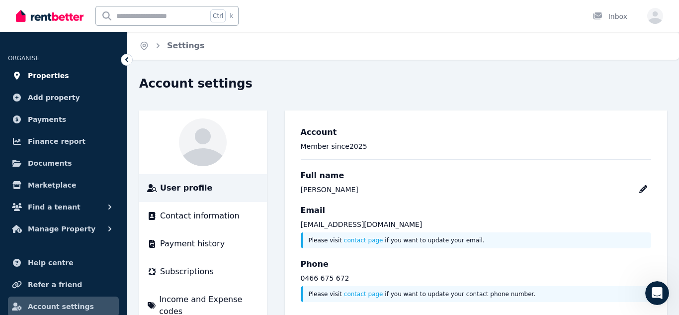
click at [61, 83] on link "Properties" at bounding box center [63, 76] width 111 height 20
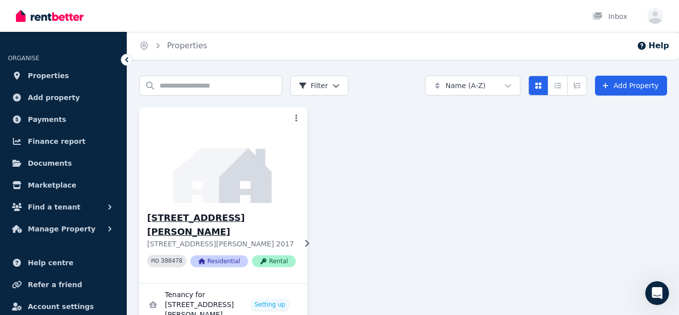
scroll to position [24, 0]
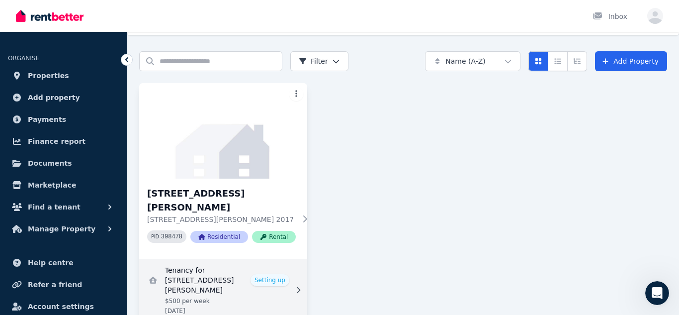
click at [277, 263] on link "View details for Tenancy for 2/291 George St, Waterloo" at bounding box center [223, 290] width 168 height 62
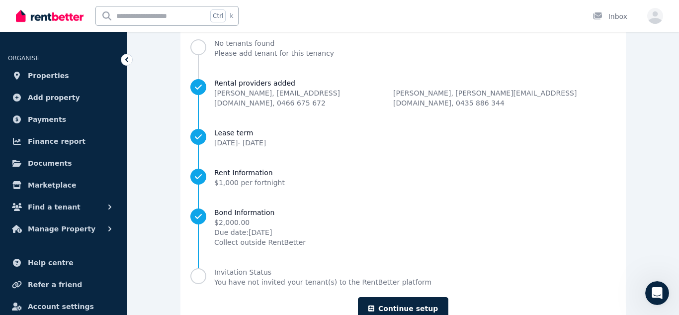
scroll to position [131, 0]
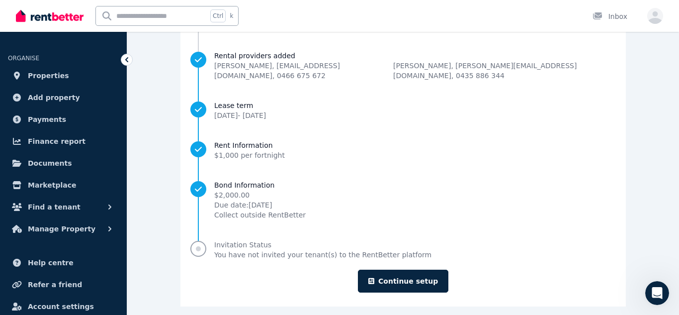
click at [277, 240] on span "Invitation Status" at bounding box center [322, 245] width 217 height 10
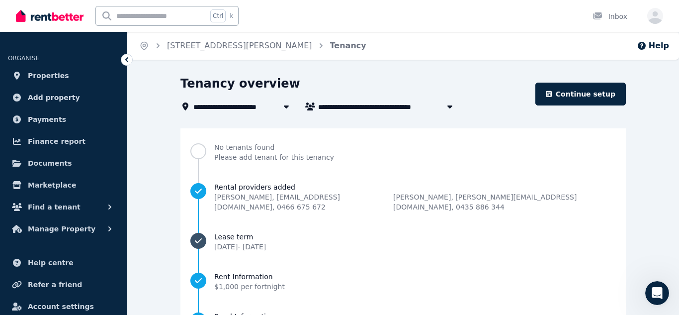
scroll to position [131, 0]
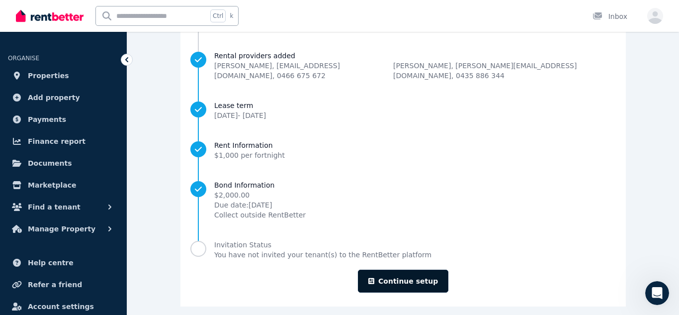
click at [414, 278] on link "Continue setup" at bounding box center [403, 281] width 91 height 23
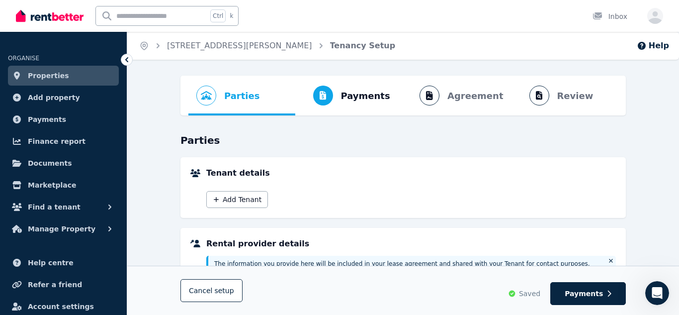
click at [368, 168] on h5 "Tenant details" at bounding box center [411, 173] width 410 height 12
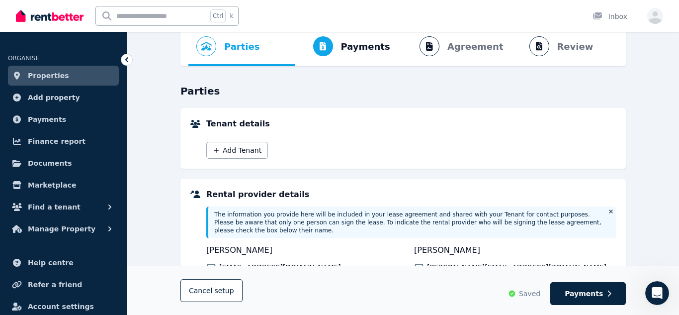
scroll to position [51, 0]
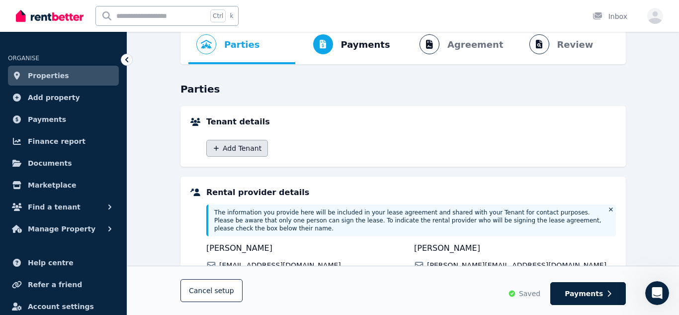
click at [239, 148] on button "Add Tenant" at bounding box center [237, 148] width 62 height 17
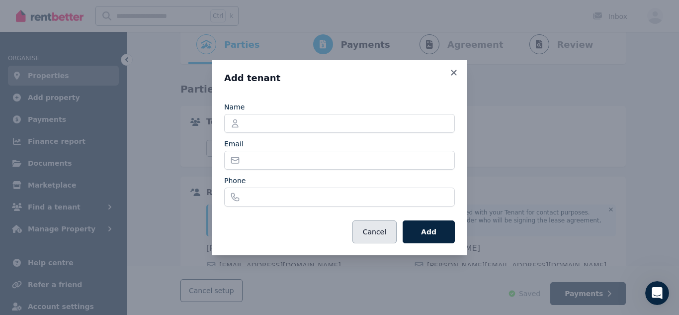
click at [369, 229] on button "Cancel" at bounding box center [375, 231] width 44 height 23
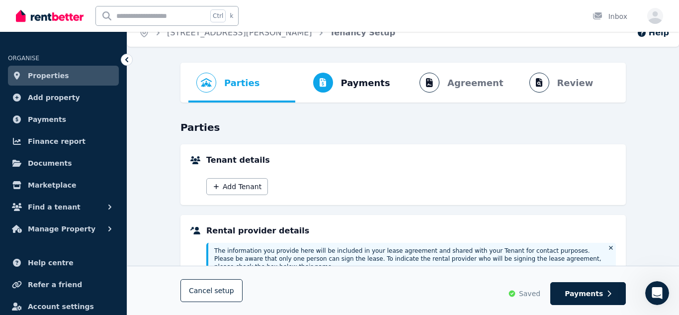
scroll to position [0, 0]
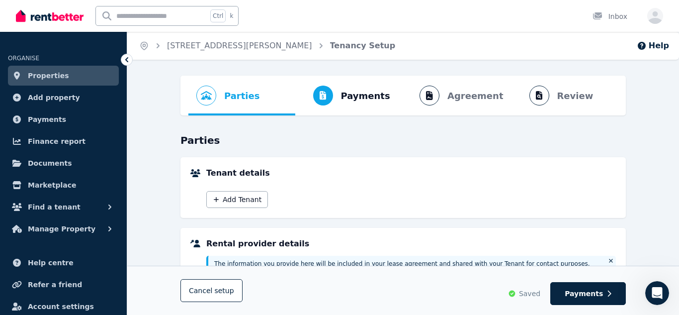
click at [68, 217] on ul "ORGANISE Properties Add property Payments Finance report Documents Marketplace …" at bounding box center [63, 140] width 127 height 197
click at [77, 210] on button "Find a tenant" at bounding box center [63, 207] width 111 height 20
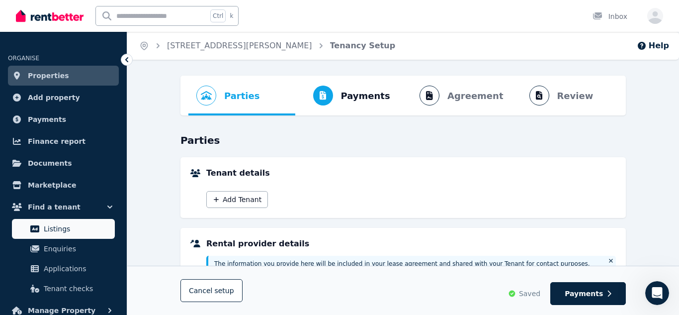
click at [53, 224] on span "Listings" at bounding box center [77, 229] width 67 height 12
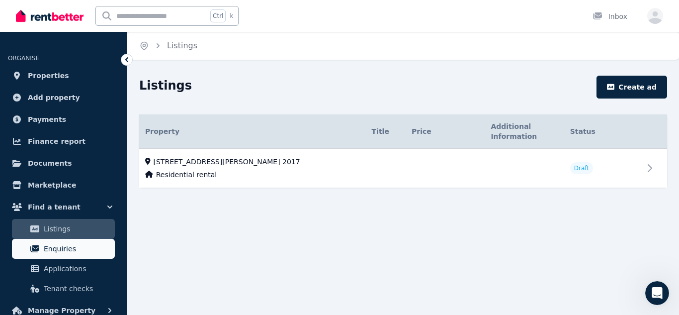
click at [75, 246] on span "Enquiries" at bounding box center [77, 249] width 67 height 12
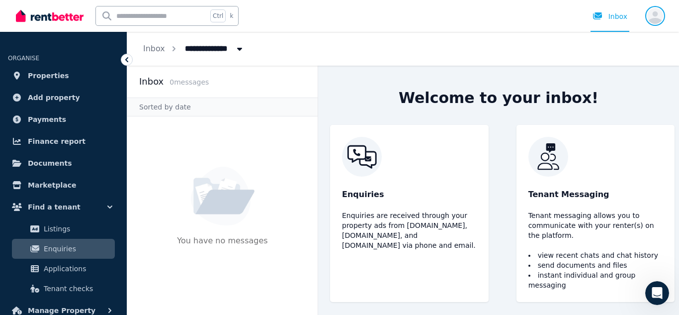
click at [661, 17] on icon "button" at bounding box center [656, 16] width 16 height 16
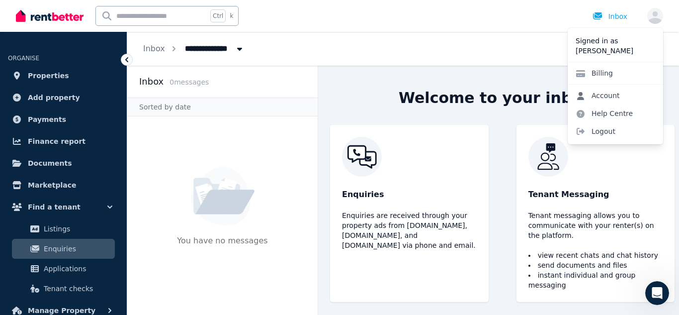
click at [599, 94] on link "Account" at bounding box center [598, 96] width 60 height 18
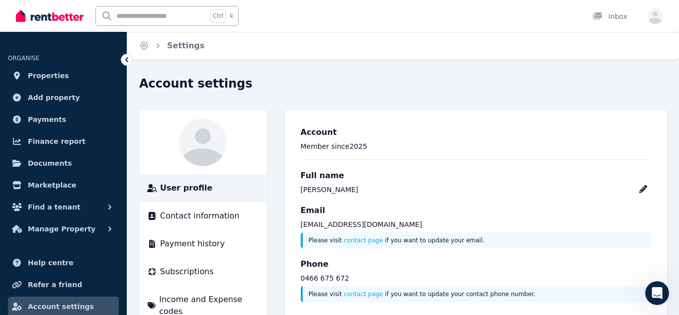
scroll to position [45, 0]
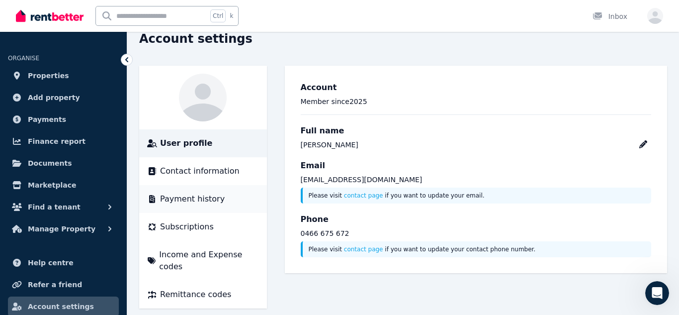
click at [202, 205] on li "Payment history" at bounding box center [203, 199] width 128 height 28
click at [210, 200] on span "Payment history" at bounding box center [192, 199] width 65 height 12
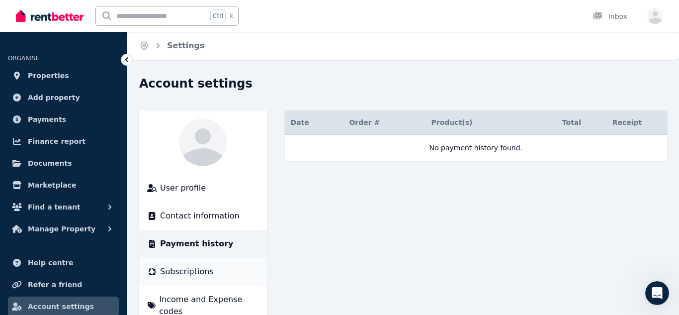
click at [198, 270] on span "Subscriptions" at bounding box center [187, 272] width 54 height 12
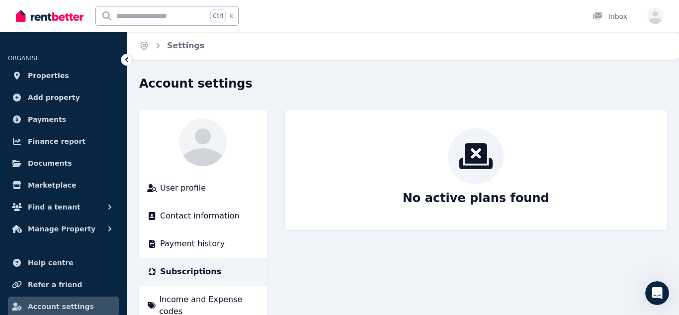
scroll to position [29, 0]
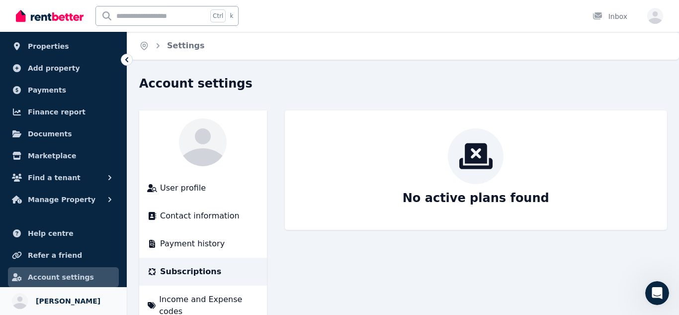
click at [63, 294] on link "Your profile Jason Vorva" at bounding box center [63, 301] width 127 height 28
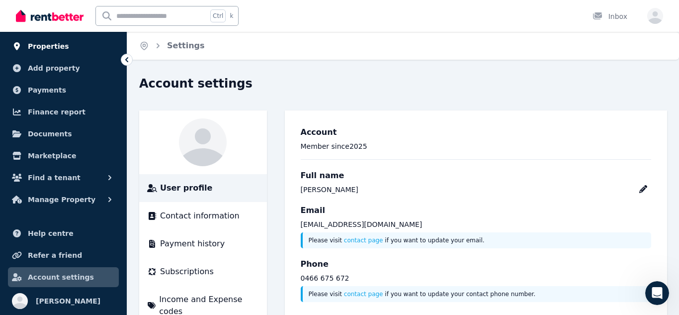
click at [55, 44] on span "Properties" at bounding box center [48, 46] width 41 height 12
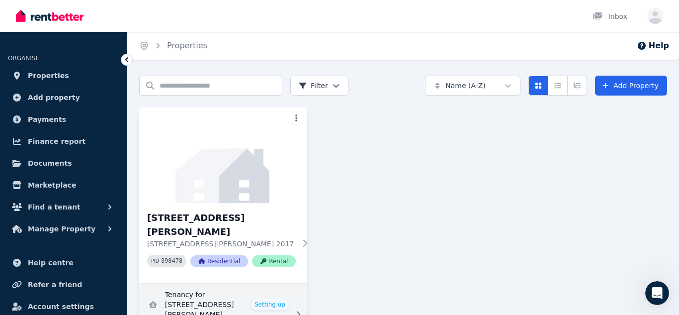
scroll to position [24, 0]
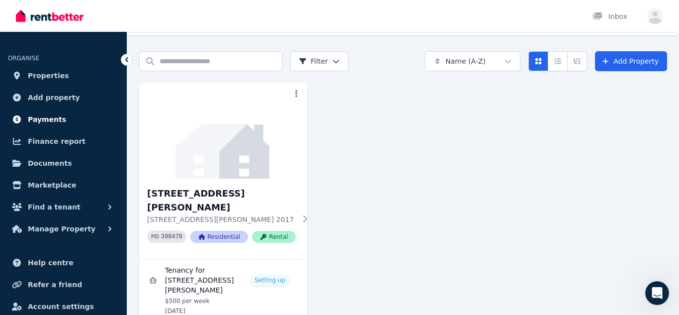
click at [68, 117] on link "Payments" at bounding box center [63, 119] width 111 height 20
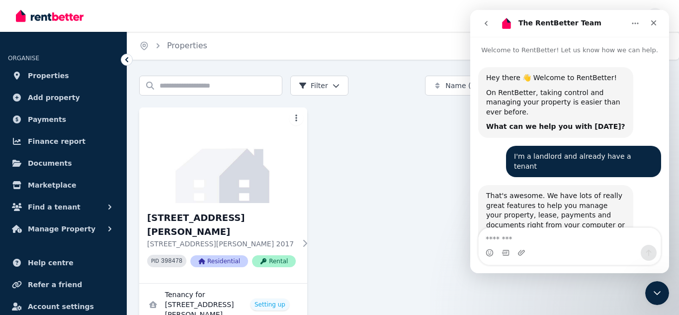
scroll to position [520, 0]
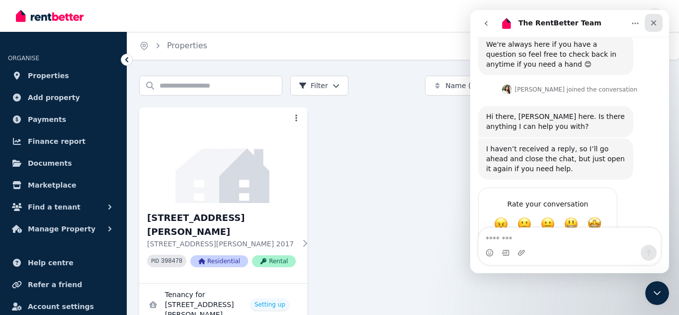
click at [652, 22] on icon "Close" at bounding box center [654, 23] width 8 height 8
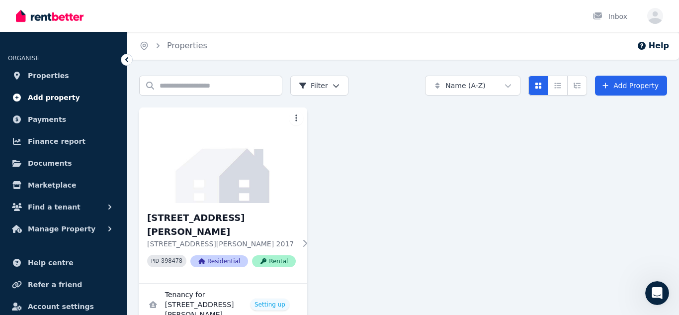
scroll to position [510, 0]
click at [657, 16] on icon "button" at bounding box center [656, 16] width 16 height 16
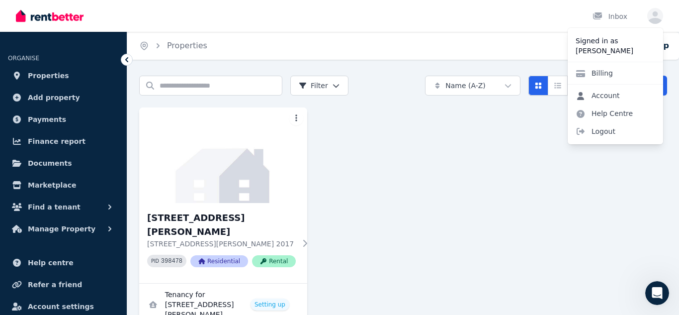
click at [604, 96] on link "Account" at bounding box center [598, 96] width 60 height 18
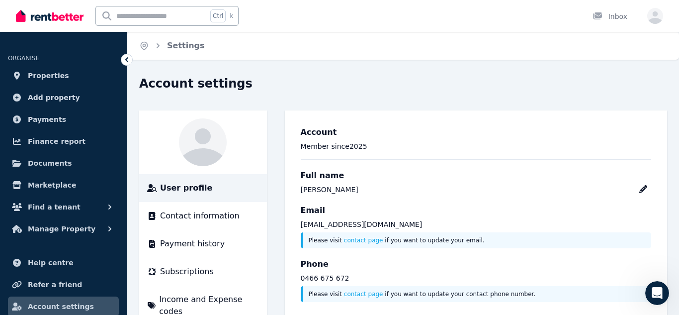
scroll to position [45, 0]
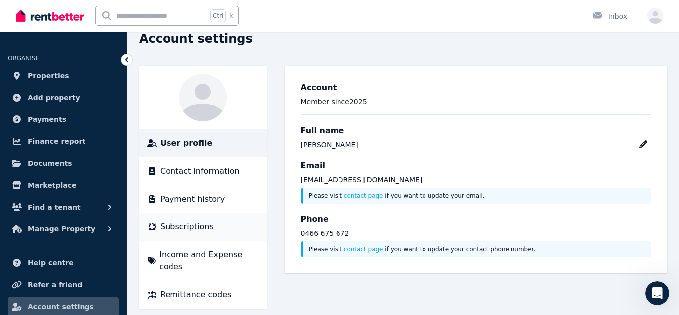
click at [195, 225] on span "Subscriptions" at bounding box center [187, 227] width 54 height 12
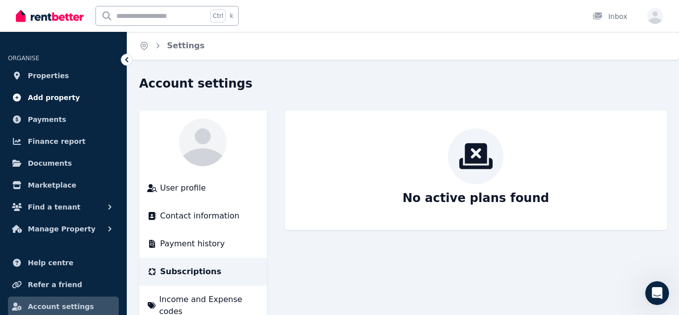
click at [63, 88] on link "Add property" at bounding box center [63, 98] width 111 height 20
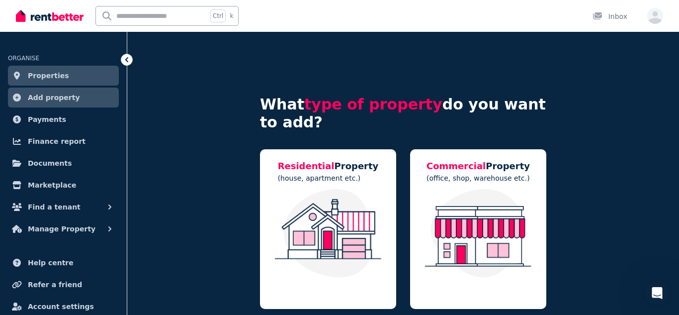
click at [63, 82] on link "Properties" at bounding box center [63, 76] width 111 height 20
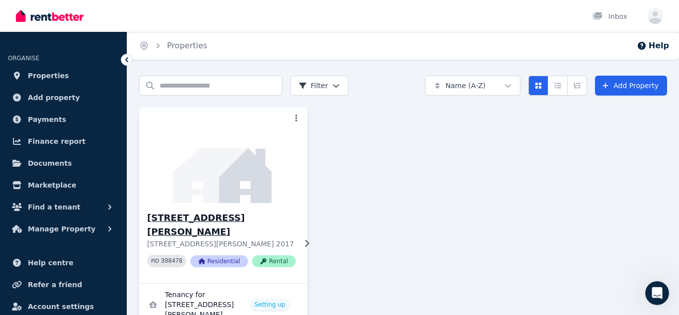
click at [274, 221] on h3 "[STREET_ADDRESS][PERSON_NAME]" at bounding box center [221, 225] width 149 height 28
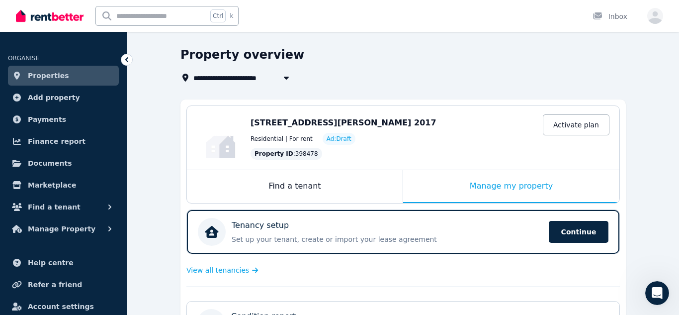
scroll to position [24, 0]
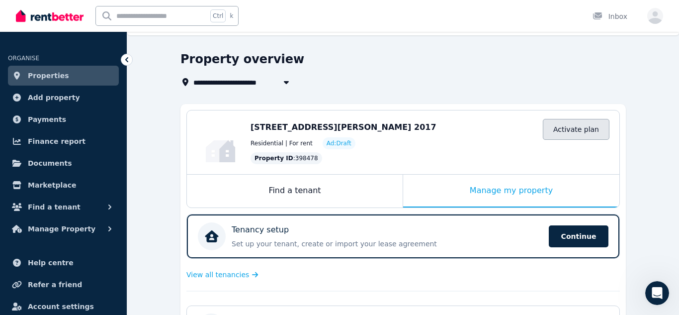
click at [598, 136] on link "Activate plan" at bounding box center [576, 129] width 67 height 21
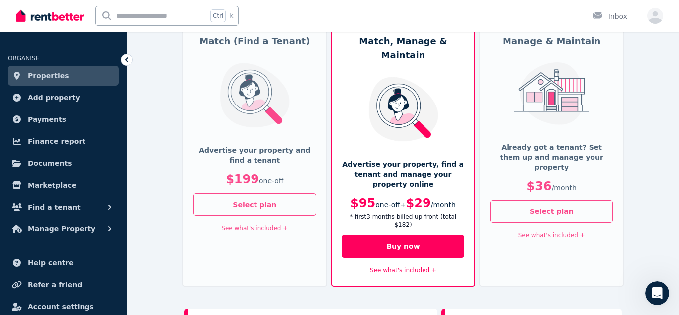
scroll to position [89, 0]
click at [433, 264] on div "See what's included +" at bounding box center [403, 270] width 123 height 12
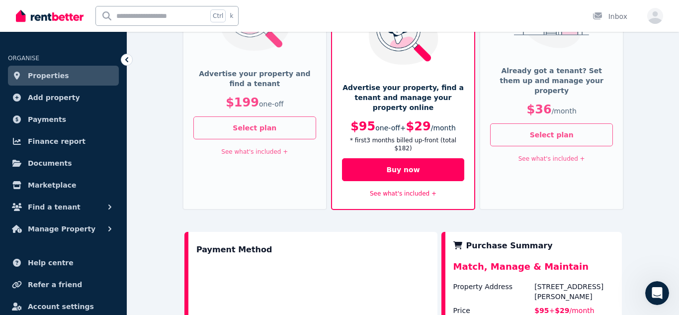
scroll to position [168, 0]
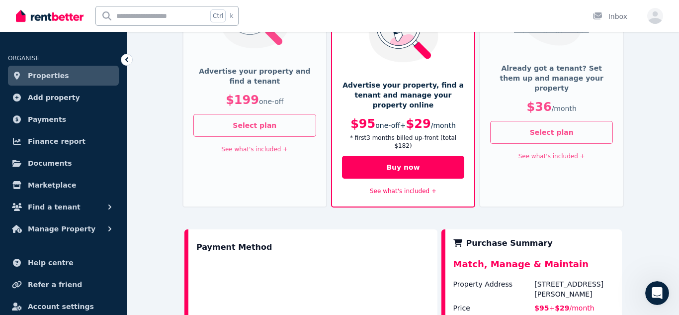
click at [408, 188] on link "See what's included +" at bounding box center [403, 191] width 67 height 7
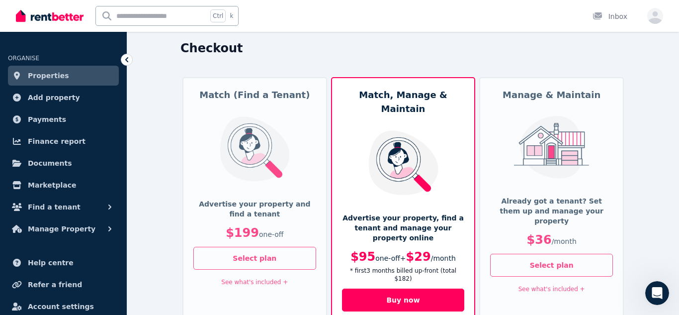
scroll to position [37, 0]
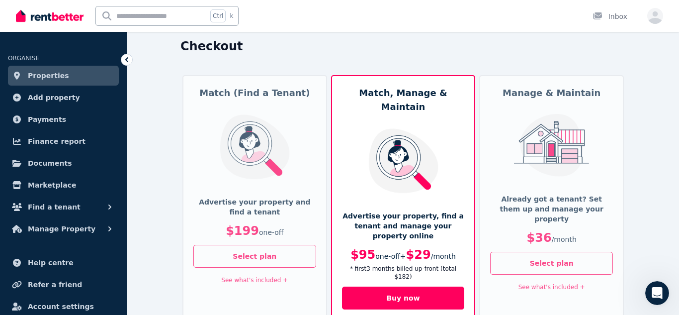
click at [534, 284] on link "See what's included +" at bounding box center [552, 287] width 67 height 7
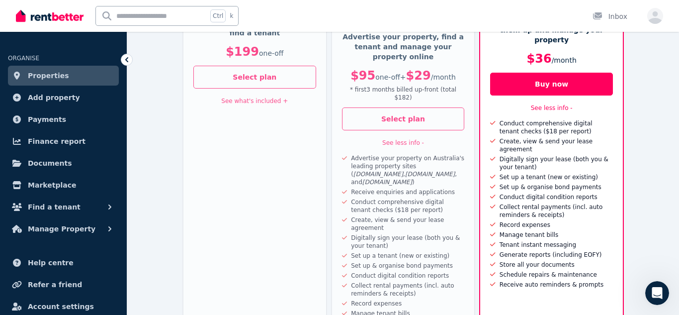
scroll to position [215, 0]
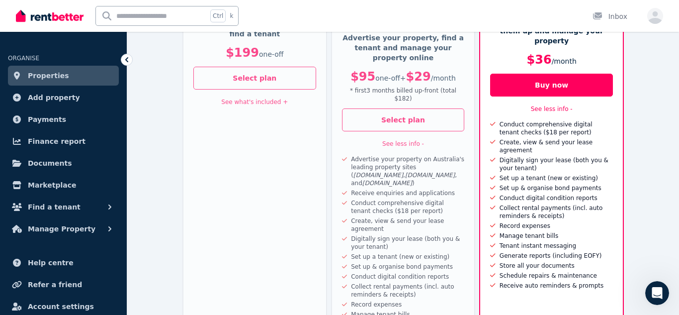
click at [278, 102] on link "See what's included +" at bounding box center [254, 101] width 67 height 7
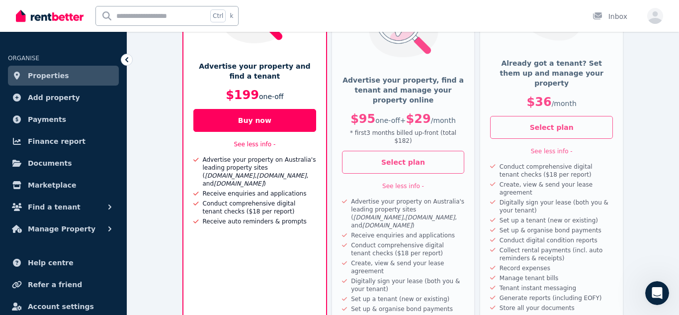
scroll to position [171, 0]
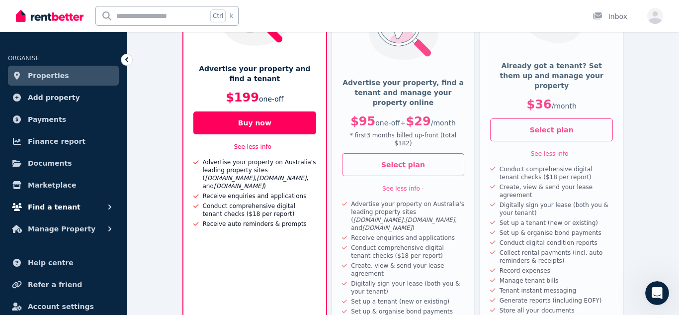
click at [52, 204] on span "Find a tenant" at bounding box center [54, 207] width 53 height 12
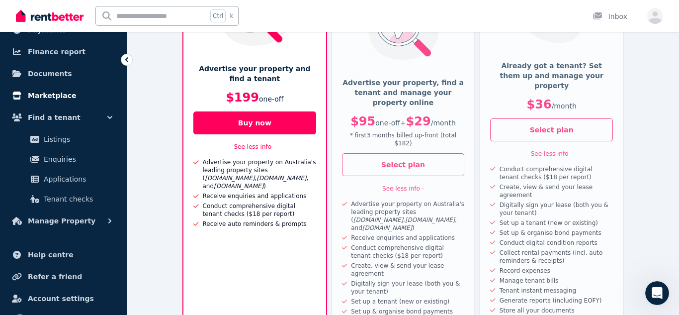
scroll to position [92, 0]
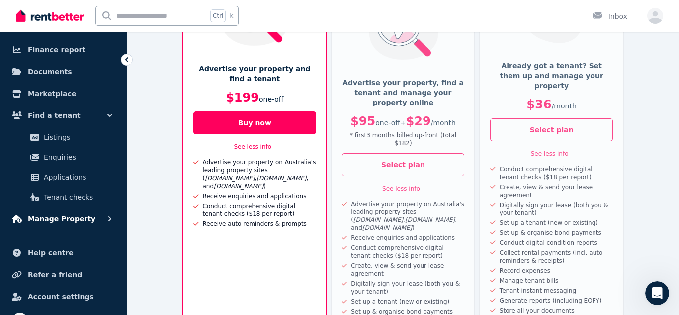
click at [72, 228] on button "Manage Property" at bounding box center [63, 219] width 111 height 20
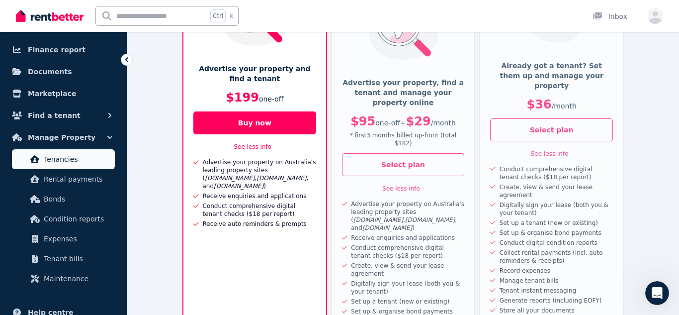
click at [81, 163] on span "Tenancies" at bounding box center [77, 159] width 67 height 12
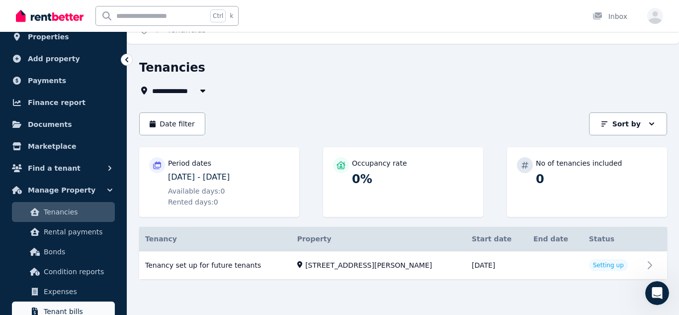
scroll to position [21, 0]
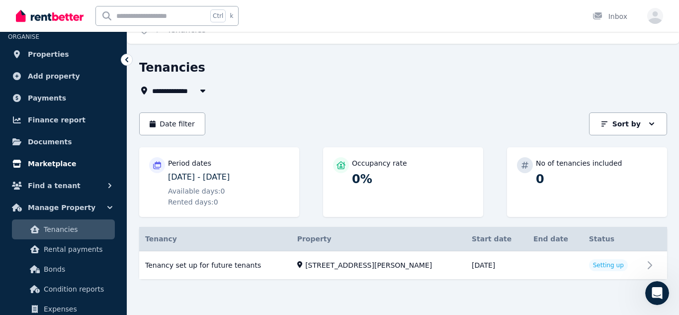
click at [65, 168] on span "Marketplace" at bounding box center [52, 164] width 48 height 12
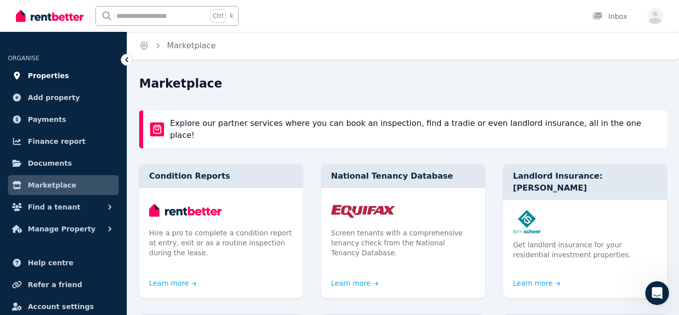
click at [50, 77] on span "Properties" at bounding box center [48, 76] width 41 height 12
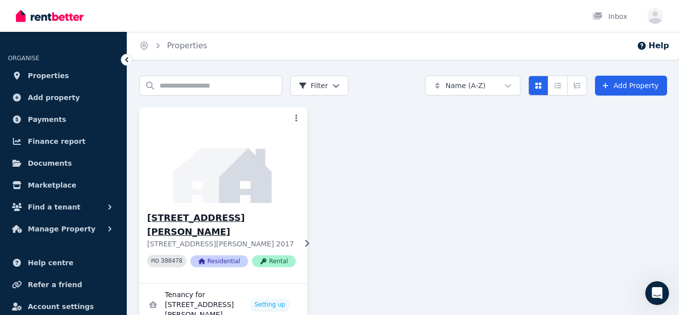
click at [199, 219] on h3 "[STREET_ADDRESS][PERSON_NAME]" at bounding box center [221, 225] width 149 height 28
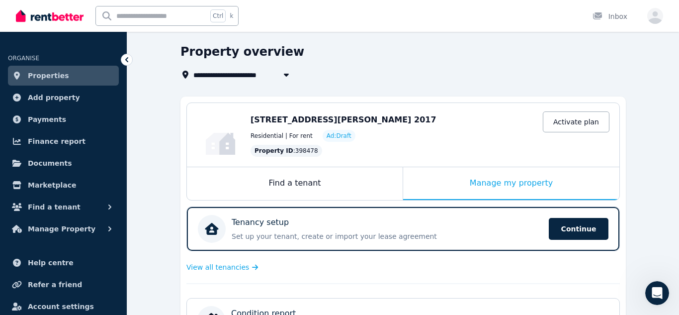
scroll to position [40, 0]
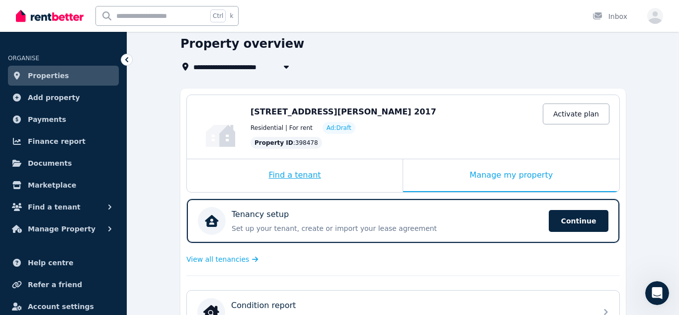
click at [303, 176] on div "Find a tenant" at bounding box center [295, 175] width 216 height 33
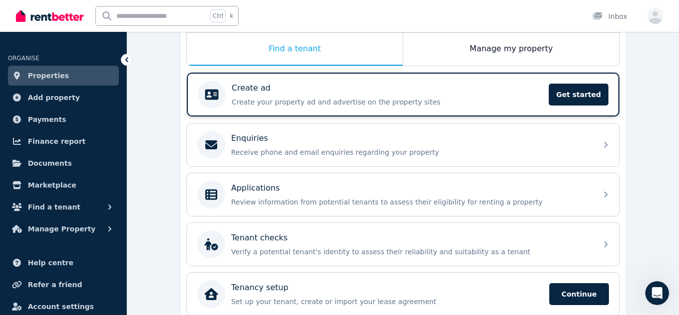
scroll to position [167, 0]
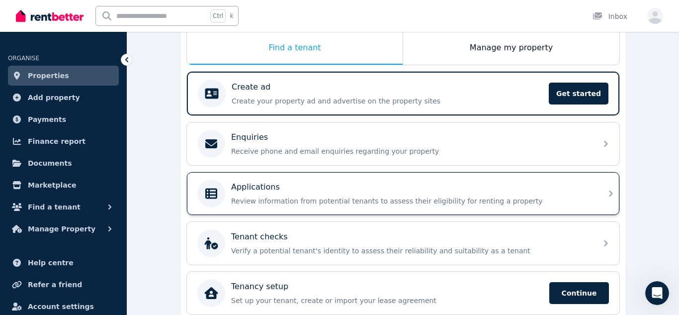
click at [345, 209] on div "Applications Review information from potential tenants to assess their eligibil…" at bounding box center [403, 193] width 433 height 43
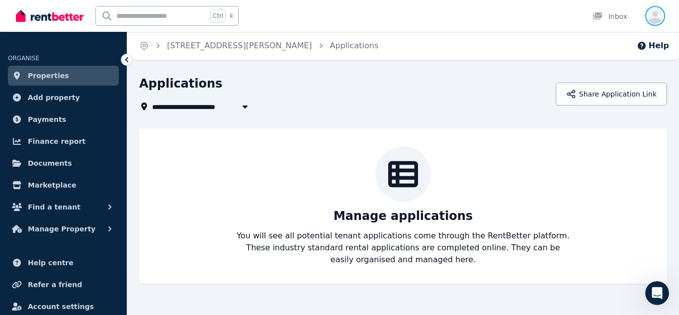
click at [657, 13] on icon "button" at bounding box center [656, 17] width 16 height 12
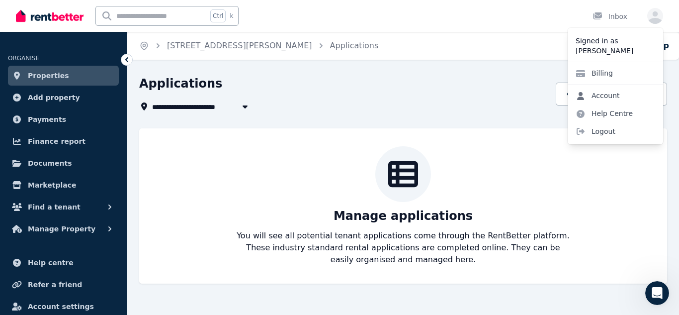
click at [613, 95] on link "Account" at bounding box center [598, 96] width 60 height 18
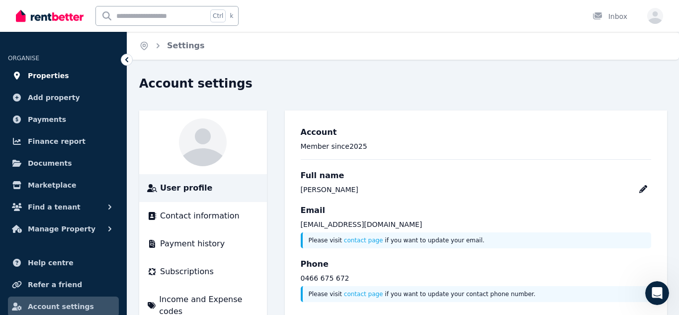
click at [67, 78] on link "Properties" at bounding box center [63, 76] width 111 height 20
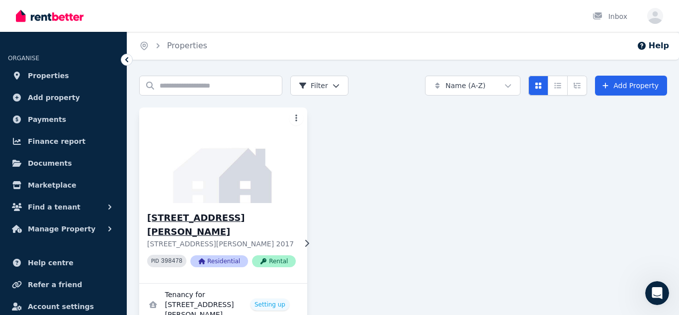
click at [238, 223] on h3 "[STREET_ADDRESS][PERSON_NAME]" at bounding box center [221, 225] width 149 height 28
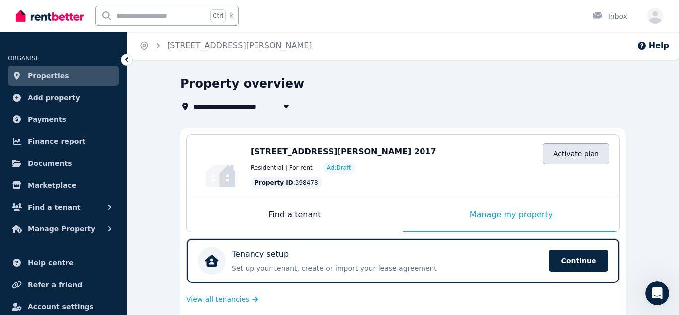
click at [600, 146] on link "Activate plan" at bounding box center [576, 153] width 67 height 21
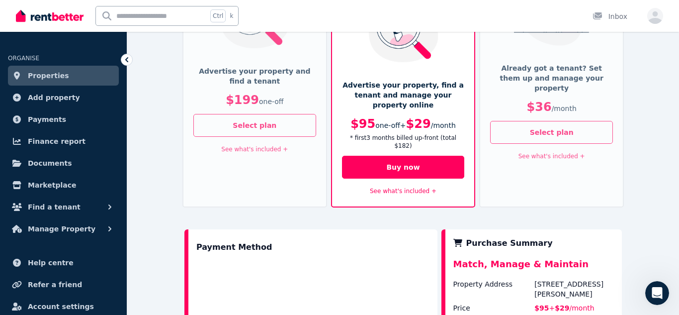
scroll to position [169, 0]
click at [407, 187] on link "See what's included +" at bounding box center [403, 190] width 67 height 7
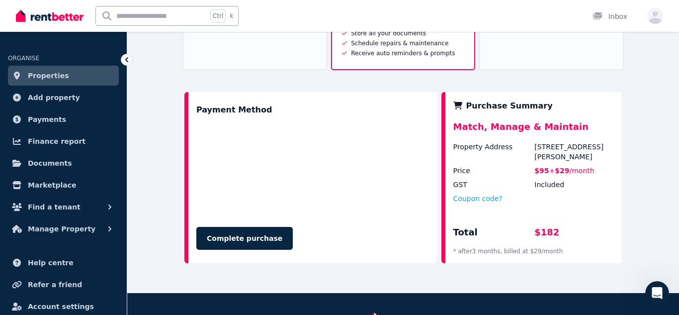
scroll to position [530, 0]
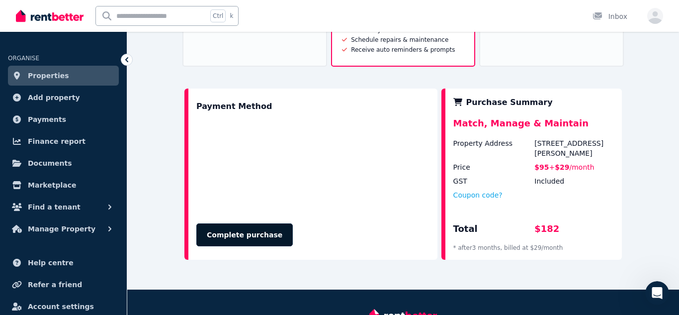
click at [256, 223] on button "Complete purchase" at bounding box center [244, 234] width 96 height 23
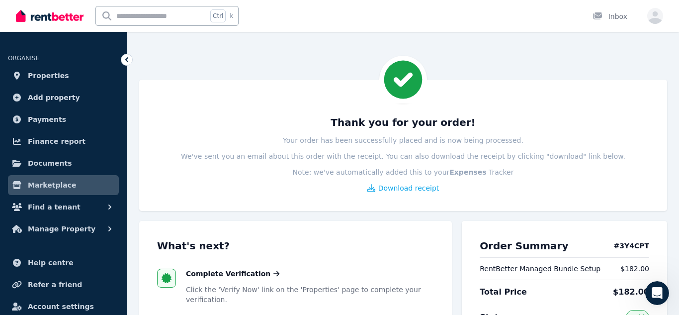
click at [350, 139] on p "Your order has been successfully placed and is now being processed." at bounding box center [403, 140] width 241 height 10
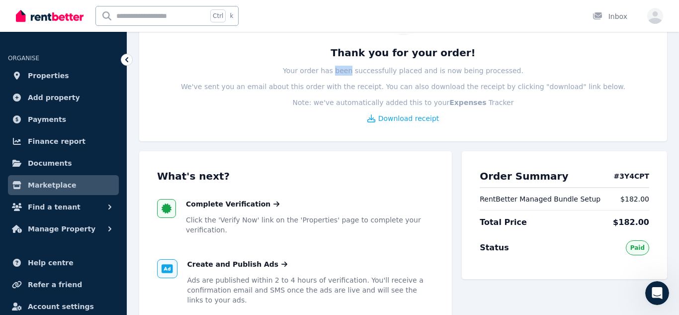
scroll to position [75, 0]
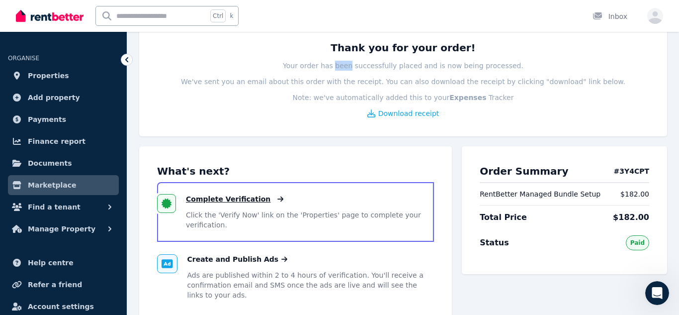
click at [223, 198] on span "Complete Verification" at bounding box center [228, 199] width 85 height 10
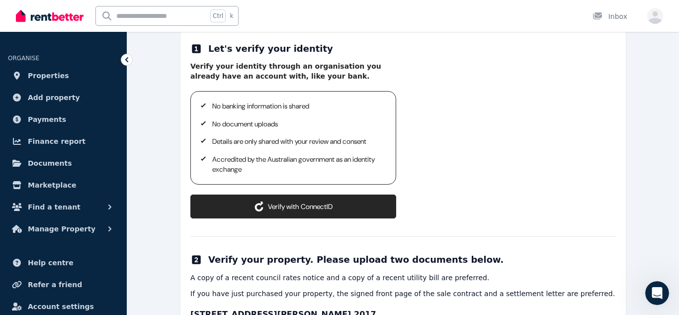
scroll to position [135, 0]
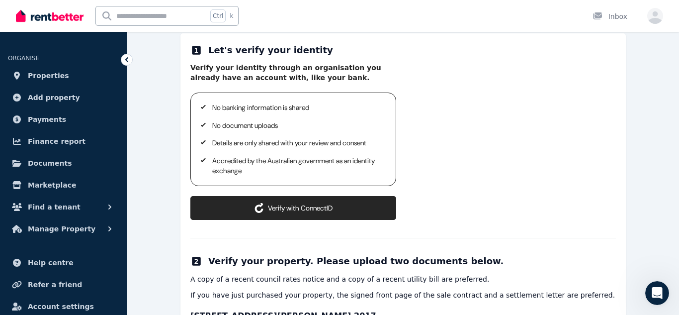
click at [299, 209] on button "Verify with ConnectID" at bounding box center [293, 208] width 206 height 24
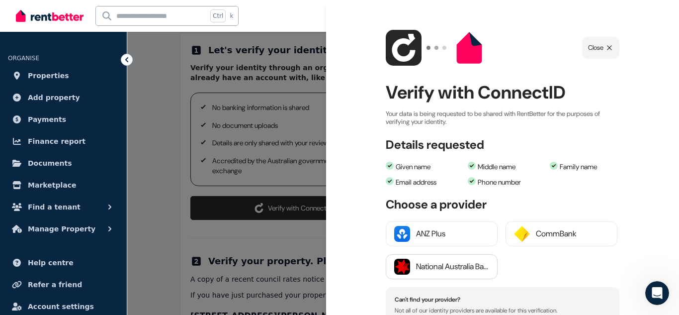
click at [436, 267] on div "National Australia Bank" at bounding box center [452, 267] width 73 height 12
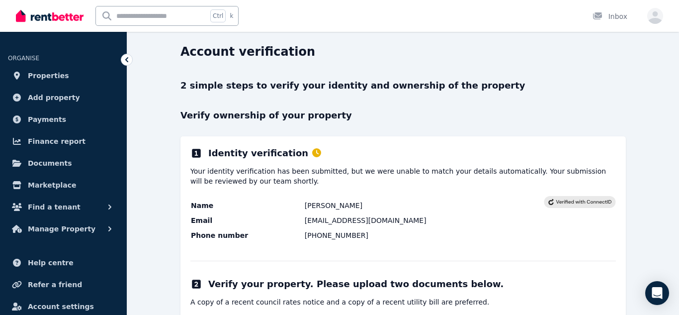
scroll to position [161, 0]
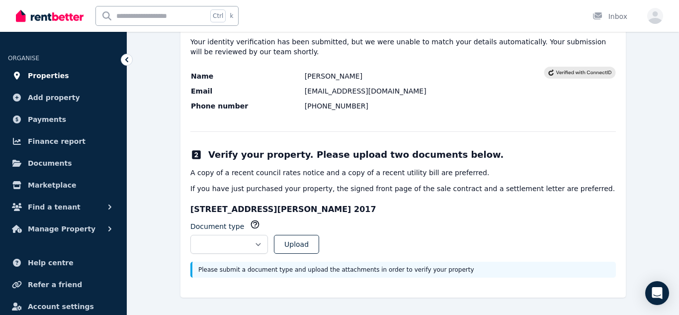
click at [66, 76] on link "Properties" at bounding box center [63, 76] width 111 height 20
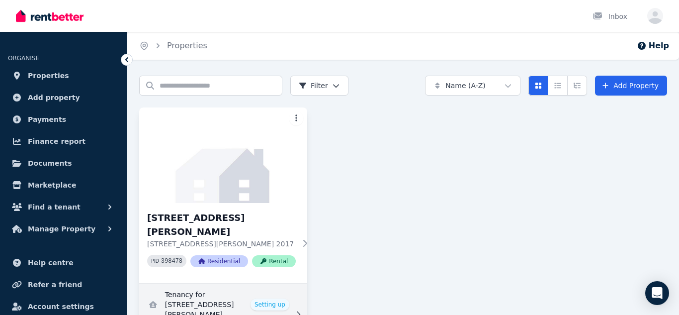
scroll to position [24, 0]
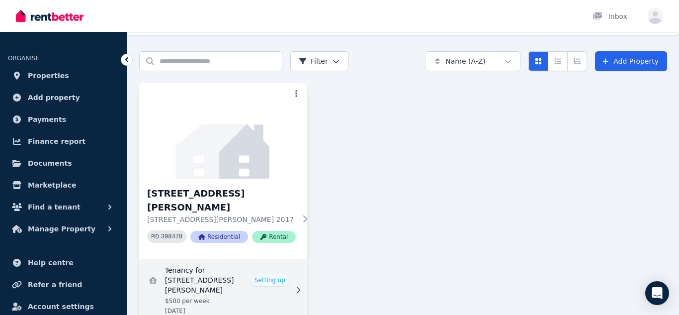
click at [210, 259] on link "View details for Tenancy for 2/291 George St, Waterloo" at bounding box center [223, 290] width 168 height 62
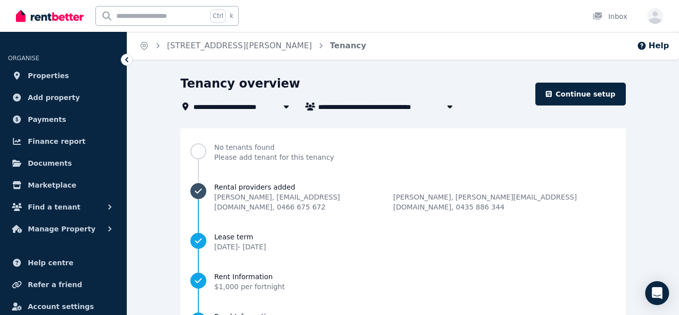
click at [287, 188] on span "Rental providers added" at bounding box center [415, 187] width 402 height 10
click at [259, 183] on span "Rental providers added" at bounding box center [415, 187] width 402 height 10
click at [606, 106] on header "**********" at bounding box center [404, 94] width 446 height 37
click at [601, 104] on link "Continue setup" at bounding box center [581, 94] width 91 height 23
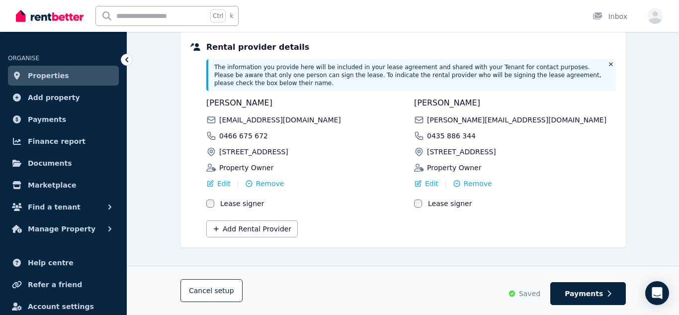
scroll to position [197, 0]
click at [215, 170] on icon at bounding box center [211, 167] width 10 height 8
click at [227, 185] on span "Edit" at bounding box center [223, 183] width 13 height 10
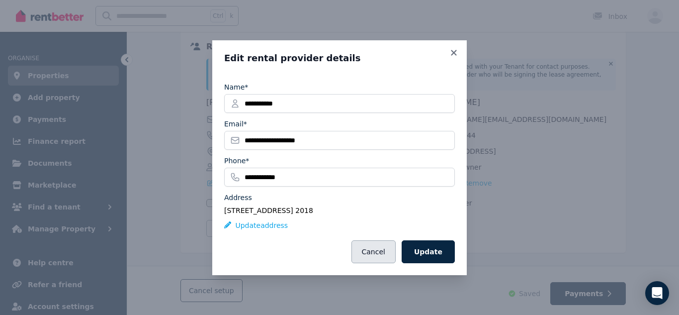
click at [387, 248] on button "Cancel" at bounding box center [374, 251] width 44 height 23
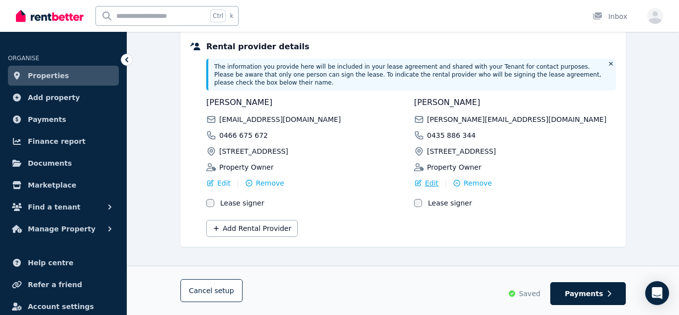
click at [429, 183] on span "Edit" at bounding box center [431, 183] width 13 height 10
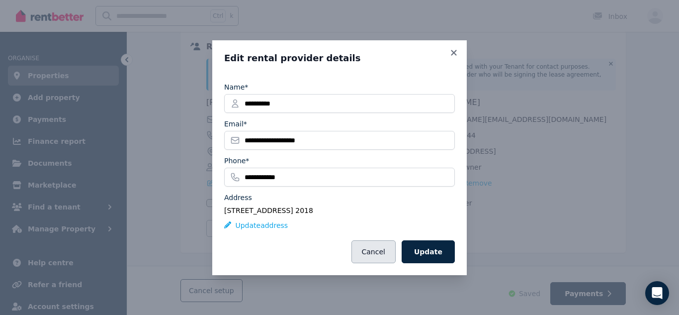
click at [364, 257] on button "Cancel" at bounding box center [374, 251] width 44 height 23
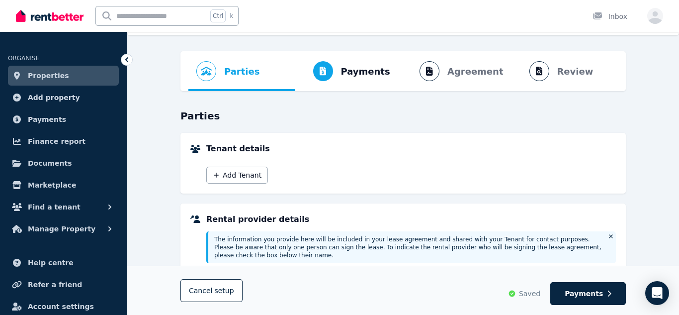
scroll to position [24, 0]
click at [593, 295] on span "Payments" at bounding box center [584, 293] width 38 height 10
select select "**********"
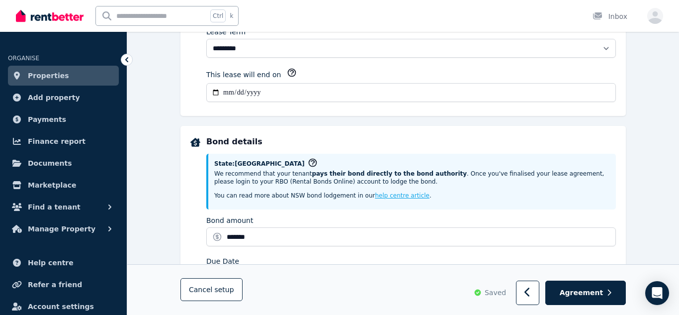
scroll to position [0, 0]
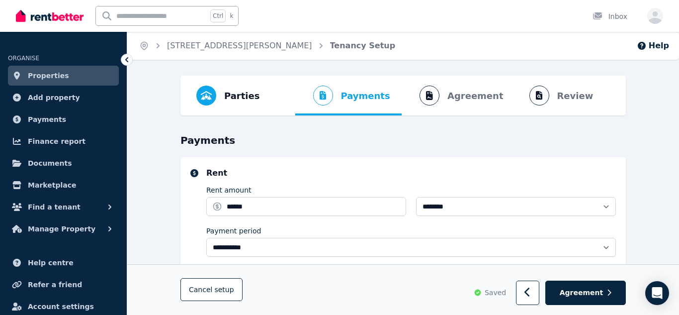
click at [651, 25] on div "Open user menu" at bounding box center [653, 16] width 22 height 32
click at [652, 22] on icon "button" at bounding box center [656, 17] width 16 height 12
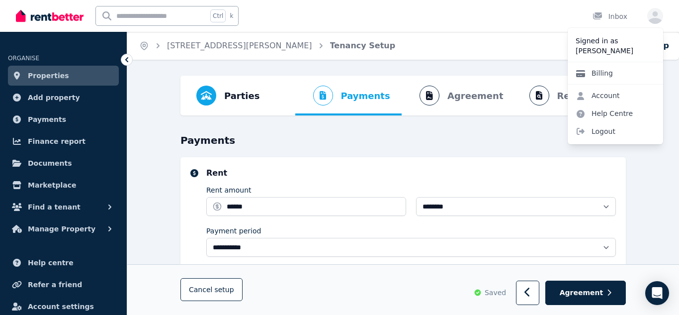
click at [596, 77] on link "Billing" at bounding box center [594, 73] width 53 height 18
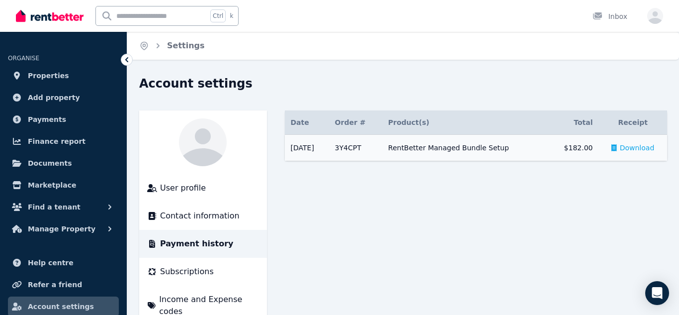
scroll to position [45, 0]
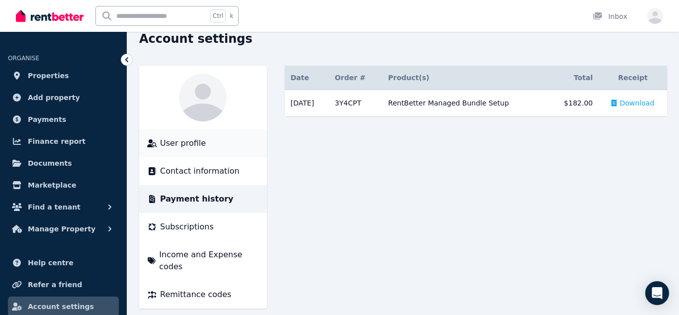
click at [178, 145] on span "User profile" at bounding box center [183, 143] width 46 height 12
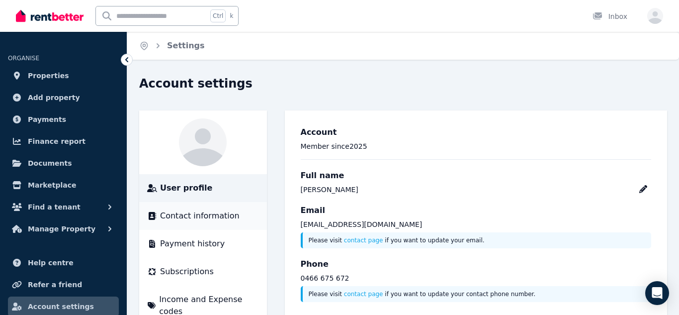
click at [198, 218] on span "Contact information" at bounding box center [200, 216] width 80 height 12
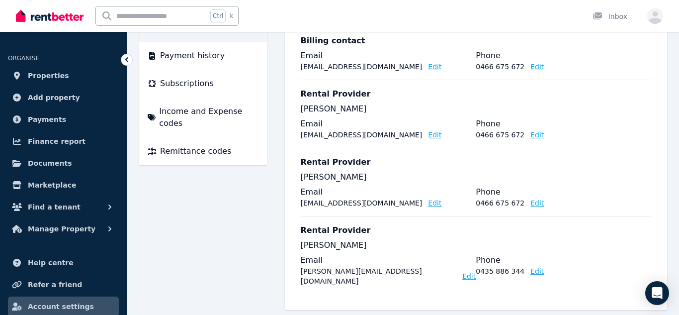
scroll to position [191, 0]
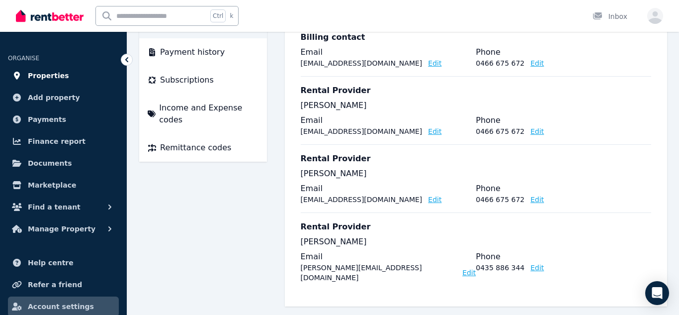
click at [47, 77] on span "Properties" at bounding box center [48, 76] width 41 height 12
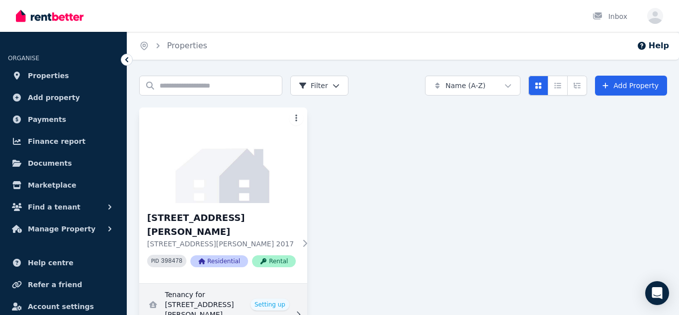
click at [187, 289] on link "View details for Tenancy for 2/291 George St, Waterloo" at bounding box center [223, 315] width 168 height 62
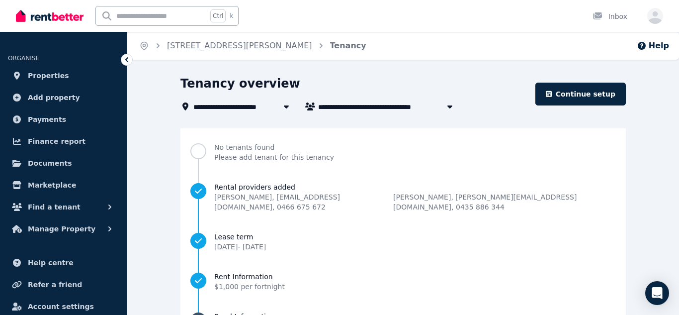
scroll to position [131, 0]
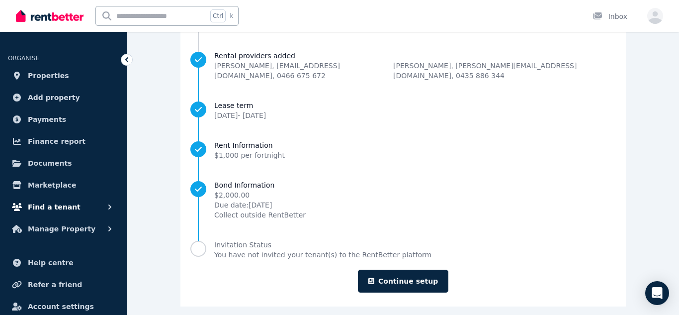
click at [83, 210] on button "Find a tenant" at bounding box center [63, 207] width 111 height 20
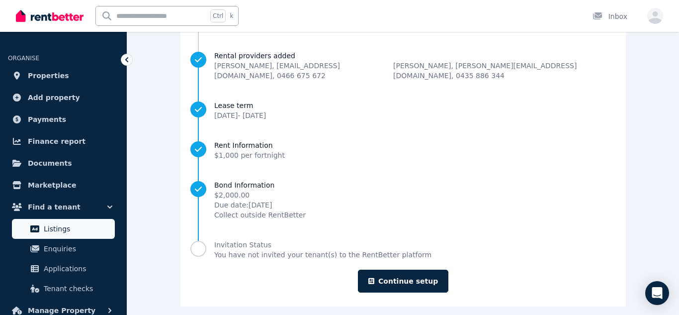
click at [75, 235] on link "Listings" at bounding box center [63, 229] width 103 height 20
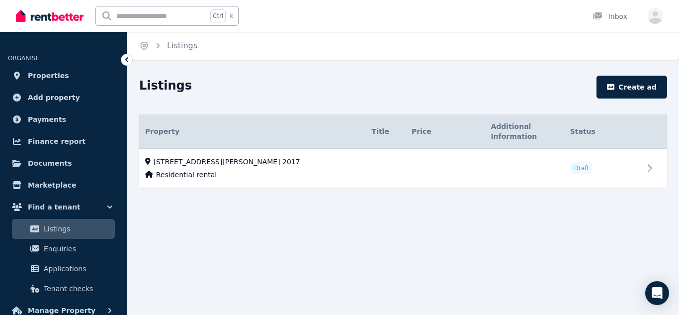
scroll to position [111, 0]
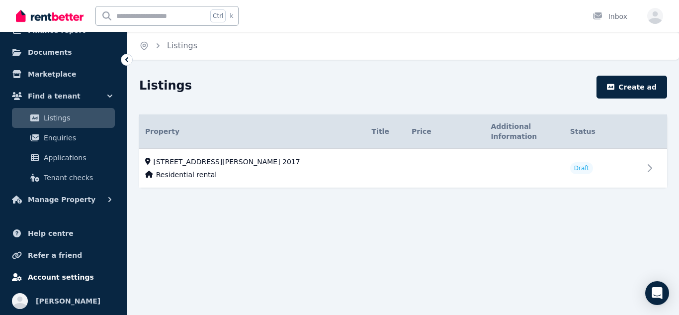
click at [80, 277] on span "Account settings" at bounding box center [61, 277] width 66 height 12
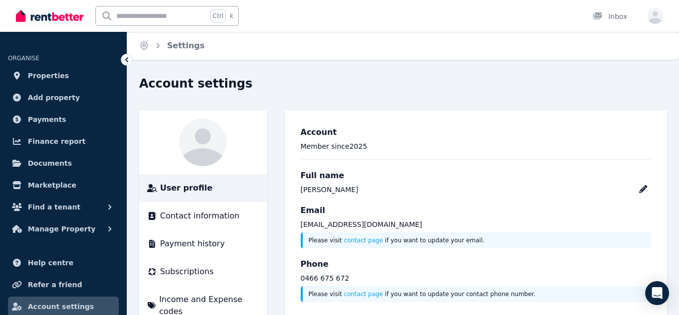
click at [190, 185] on span "User profile" at bounding box center [186, 188] width 52 height 12
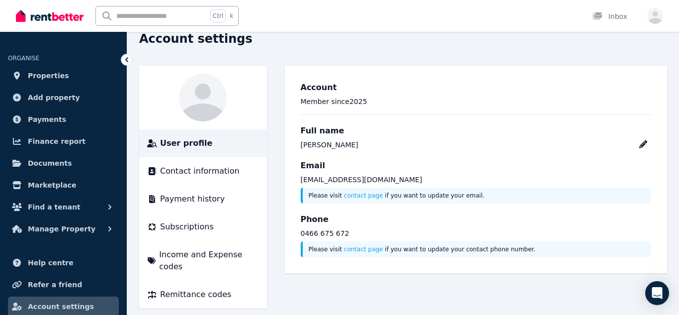
scroll to position [44, 0]
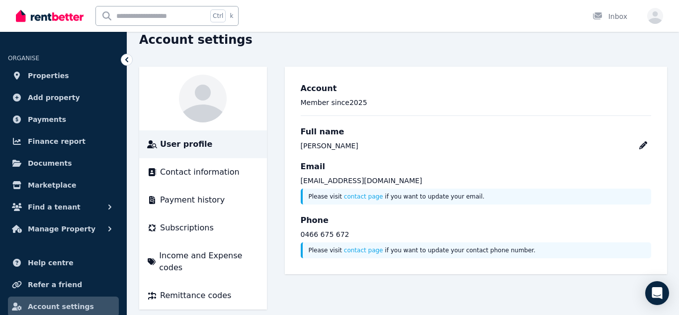
click at [57, 17] on img at bounding box center [50, 15] width 68 height 15
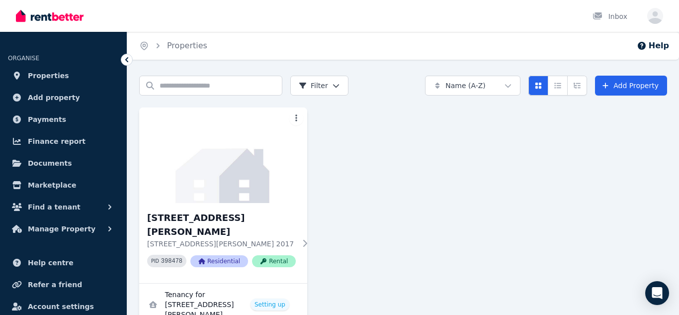
scroll to position [24, 0]
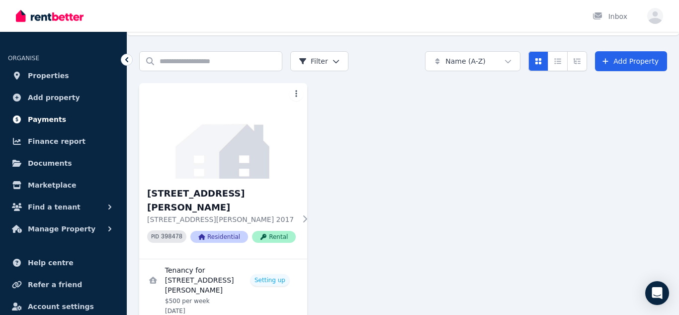
click at [55, 127] on link "Payments" at bounding box center [63, 119] width 111 height 20
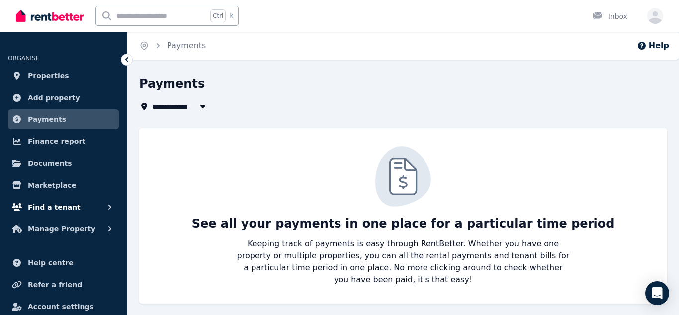
click at [48, 214] on button "Find a tenant" at bounding box center [63, 207] width 111 height 20
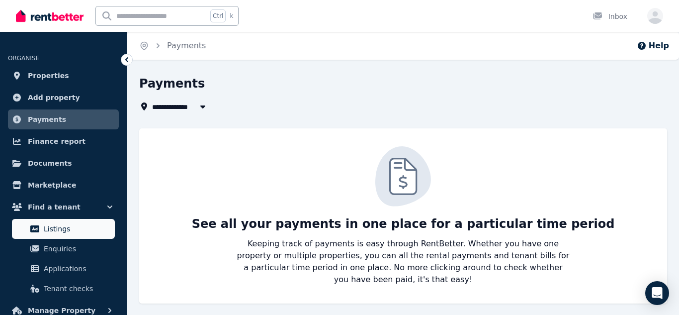
click at [51, 236] on link "Listings" at bounding box center [63, 229] width 103 height 20
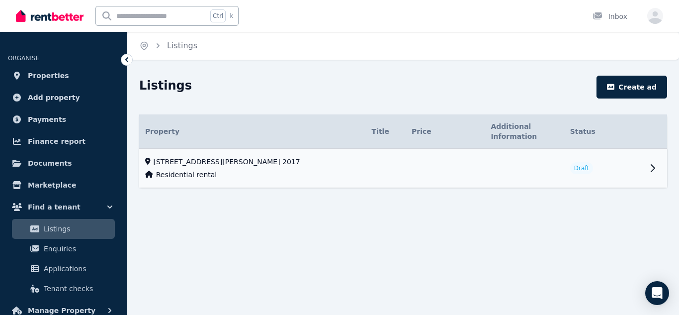
click at [208, 170] on span "Residential rental" at bounding box center [186, 175] width 61 height 10
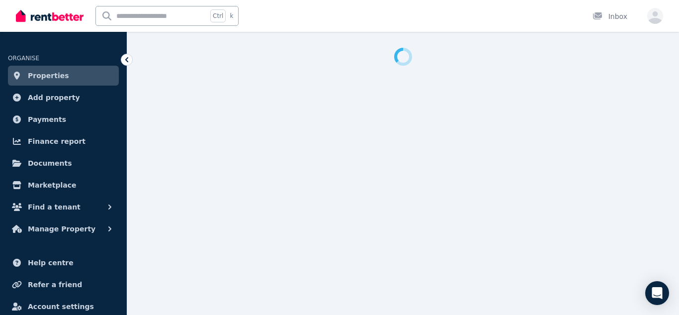
select select "***"
select select "**********"
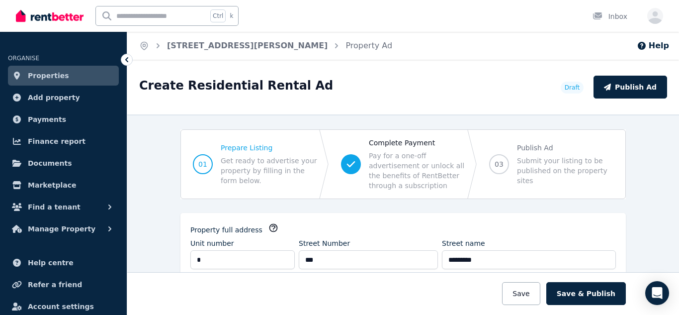
click at [60, 74] on span "Properties" at bounding box center [48, 76] width 41 height 12
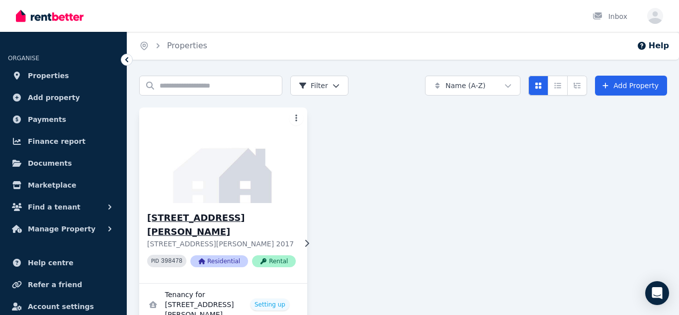
click at [229, 219] on h3 "[STREET_ADDRESS][PERSON_NAME]" at bounding box center [221, 225] width 149 height 28
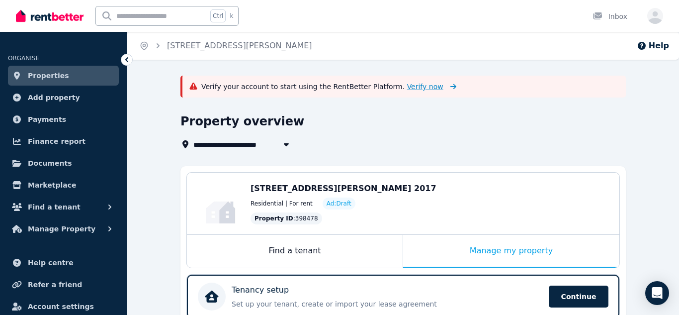
click at [407, 84] on span "Verify now" at bounding box center [425, 87] width 36 height 10
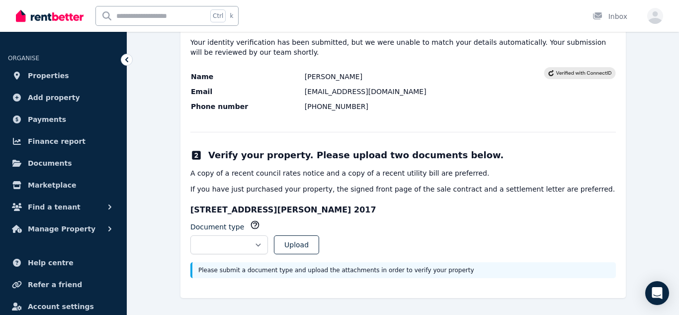
scroll to position [161, 0]
click at [268, 243] on select "**********" at bounding box center [229, 244] width 78 height 19
select select "**********"
click at [190, 235] on select "**********" at bounding box center [229, 244] width 78 height 19
click at [319, 249] on button "Upload" at bounding box center [296, 244] width 45 height 19
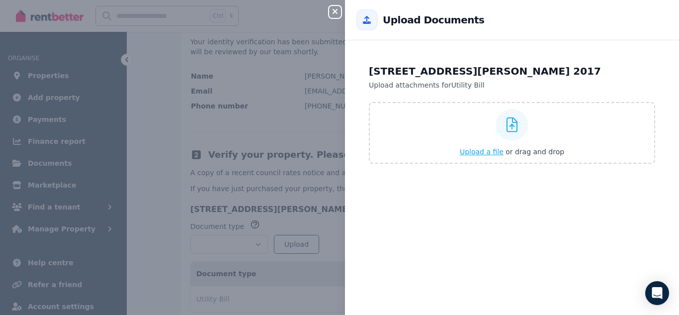
click at [486, 151] on span "Upload a file" at bounding box center [482, 152] width 44 height 8
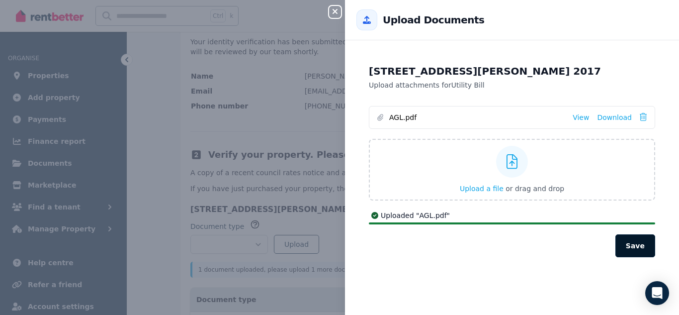
click at [632, 245] on button "Save" at bounding box center [636, 245] width 40 height 23
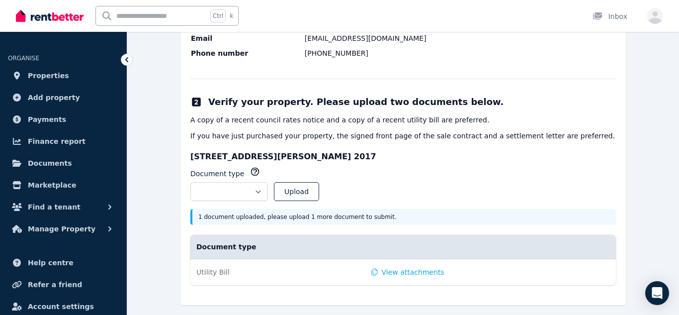
scroll to position [221, 0]
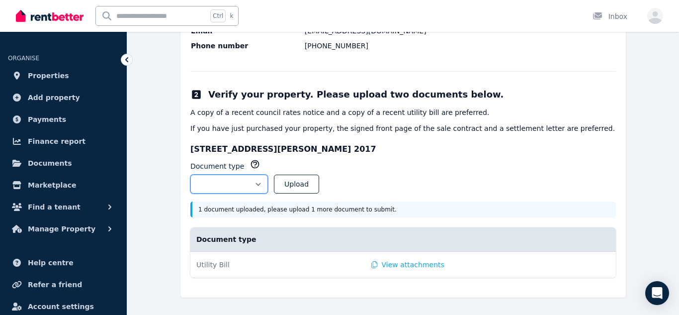
click at [268, 183] on select "**********" at bounding box center [229, 184] width 78 height 19
select select "**********"
click at [190, 175] on select "**********" at bounding box center [229, 184] width 78 height 19
click at [315, 186] on button "Upload" at bounding box center [296, 184] width 45 height 19
select select
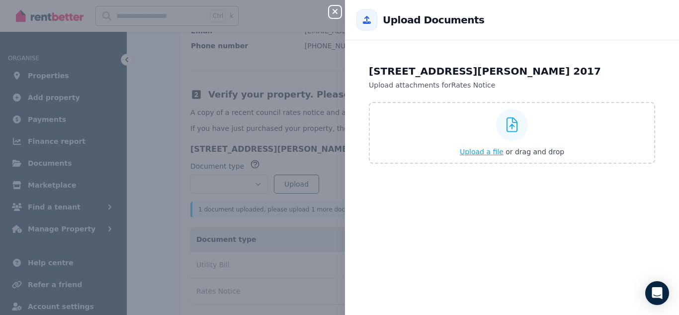
click at [484, 154] on span "Upload a file" at bounding box center [482, 152] width 44 height 8
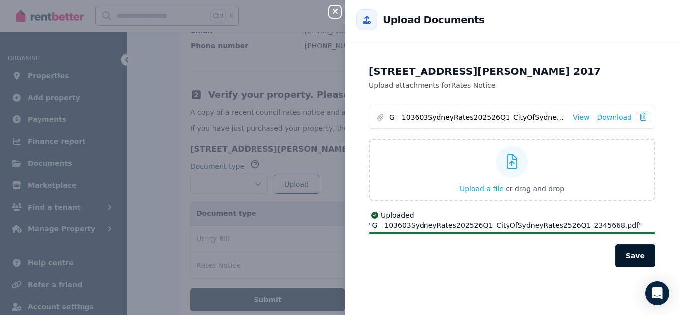
click at [633, 255] on button "Save" at bounding box center [636, 255] width 40 height 23
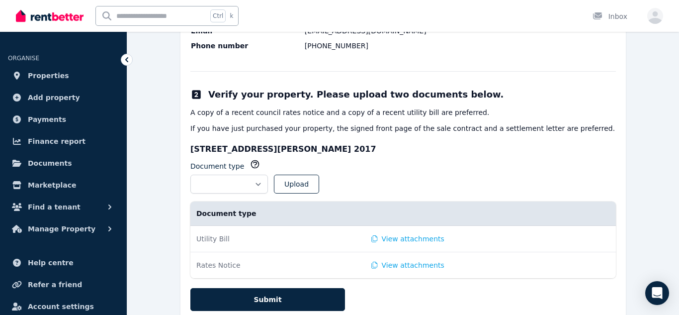
scroll to position [255, 0]
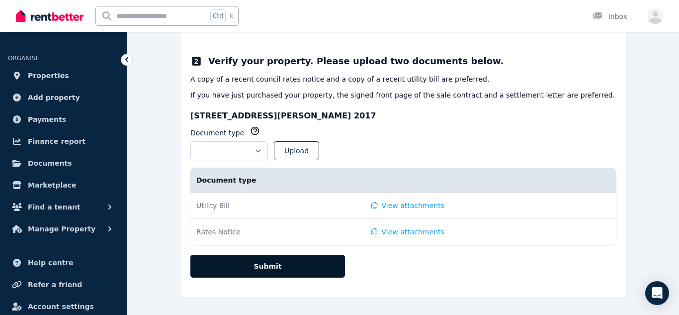
click at [295, 271] on button "Submit" at bounding box center [267, 266] width 155 height 23
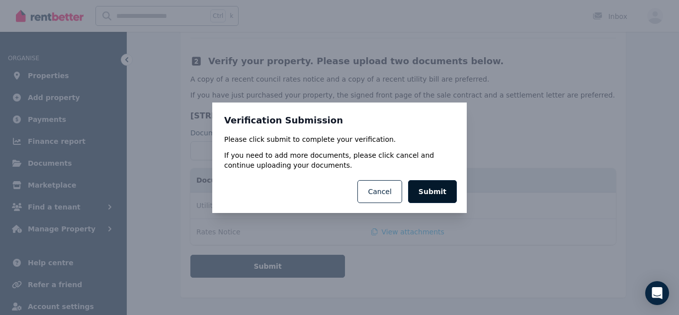
click at [439, 190] on button "Submit" at bounding box center [432, 191] width 49 height 23
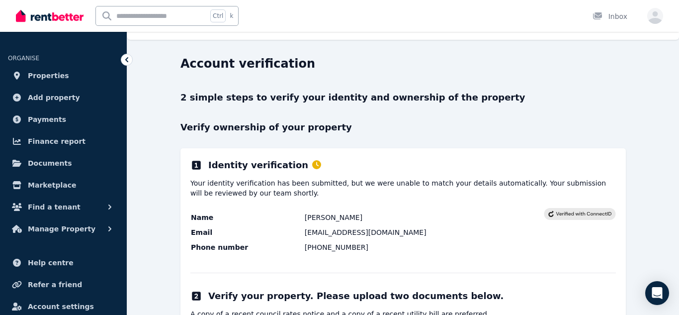
scroll to position [0, 0]
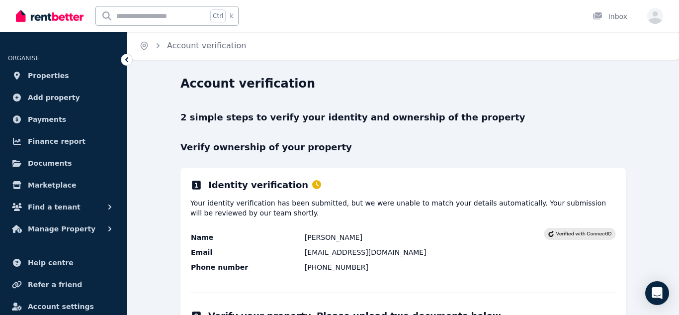
click at [125, 60] on icon at bounding box center [127, 60] width 10 height 10
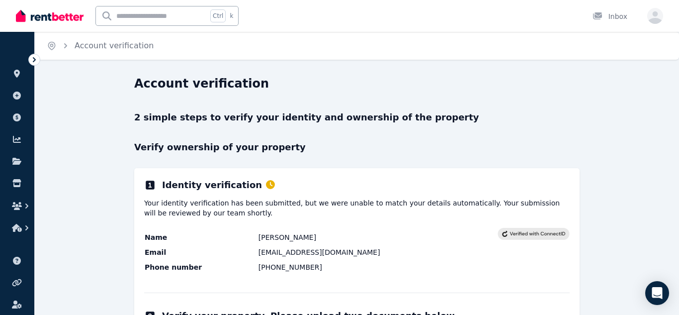
click at [34, 60] on icon at bounding box center [34, 59] width 3 height 5
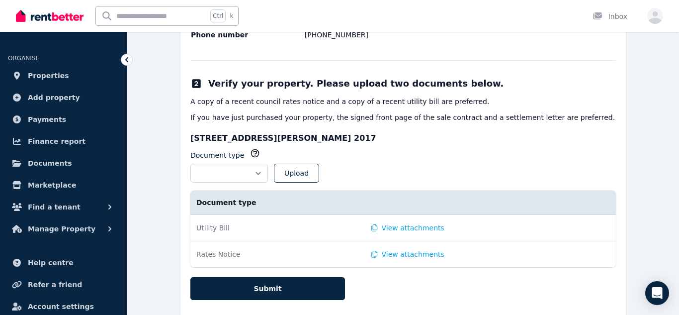
scroll to position [255, 0]
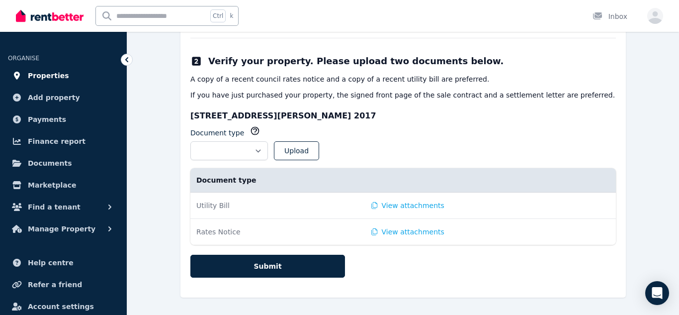
click at [46, 77] on span "Properties" at bounding box center [48, 76] width 41 height 12
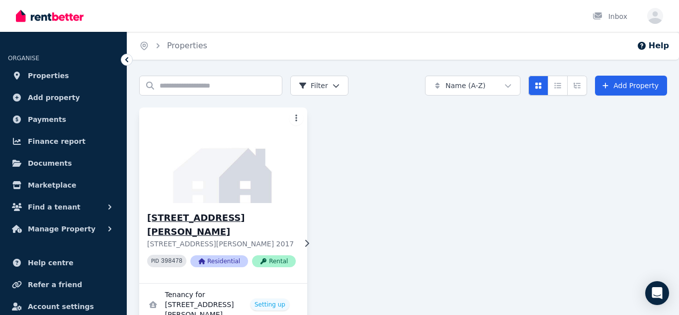
click at [186, 218] on h3 "[STREET_ADDRESS][PERSON_NAME]" at bounding box center [221, 225] width 149 height 28
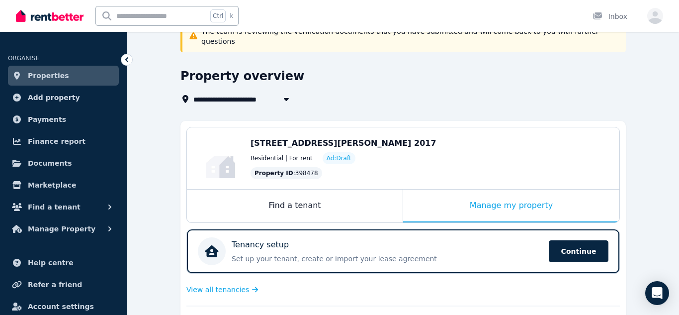
scroll to position [60, 0]
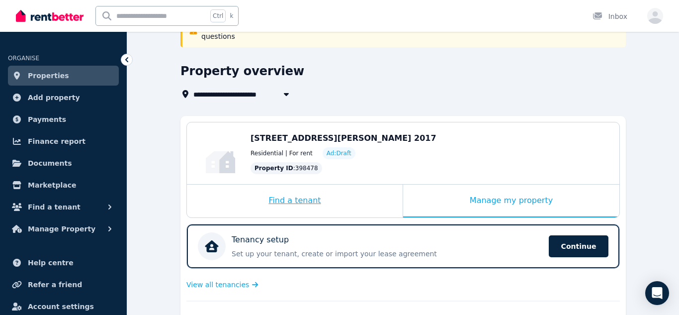
click at [304, 192] on div "Find a tenant" at bounding box center [295, 201] width 216 height 33
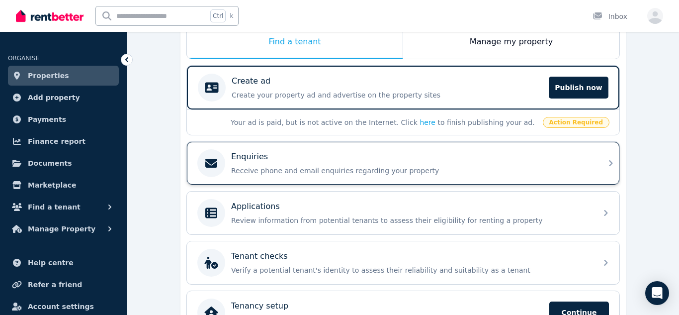
scroll to position [221, 0]
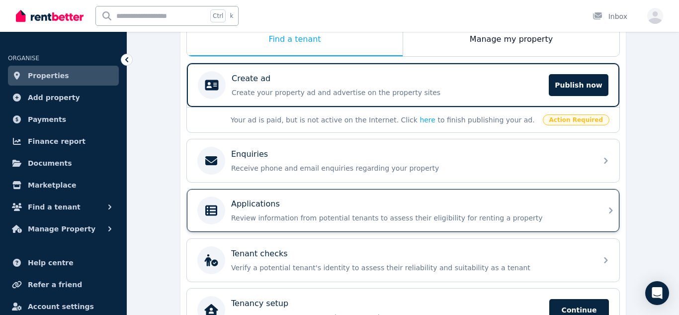
click at [326, 213] on p "Review information from potential tenants to assess their eligibility for renti…" at bounding box center [411, 218] width 360 height 10
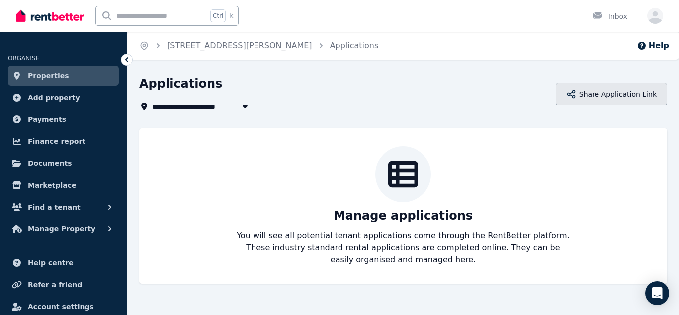
click at [621, 99] on button "Share Application Link" at bounding box center [611, 94] width 111 height 23
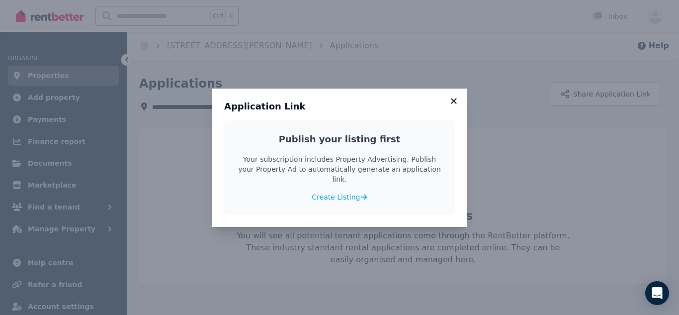
click at [452, 105] on icon at bounding box center [454, 100] width 10 height 9
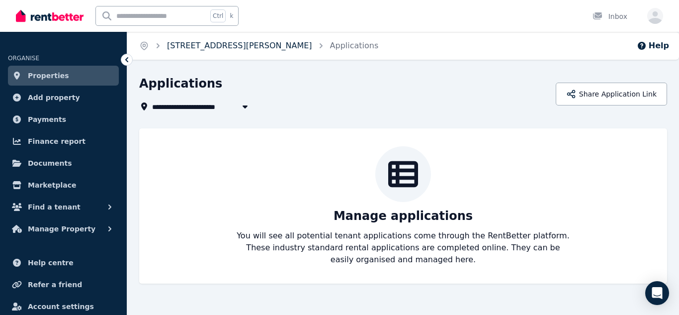
click at [237, 46] on link "[STREET_ADDRESS][PERSON_NAME]" at bounding box center [239, 45] width 145 height 9
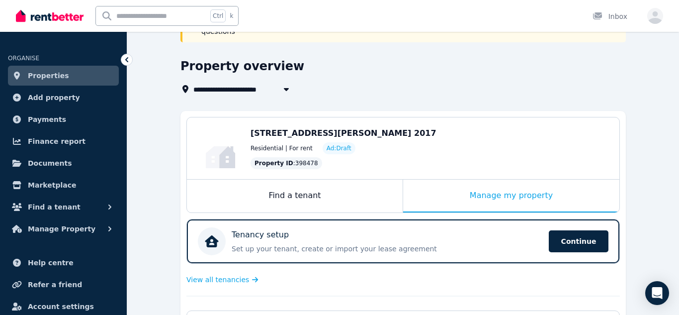
scroll to position [70, 0]
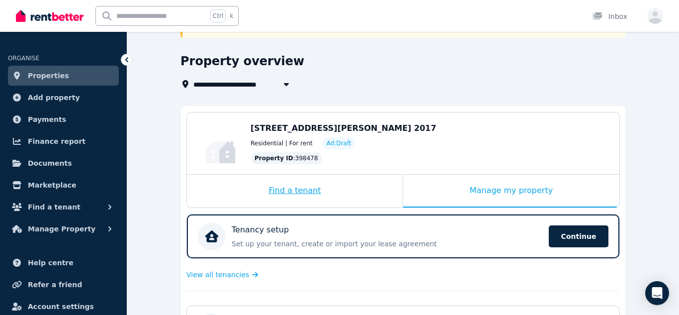
click at [293, 180] on div "Find a tenant" at bounding box center [295, 191] width 216 height 33
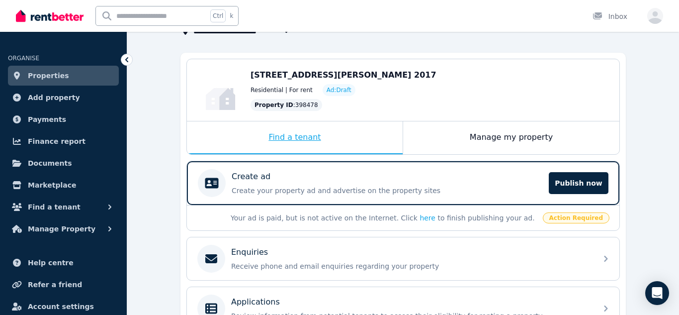
scroll to position [125, 0]
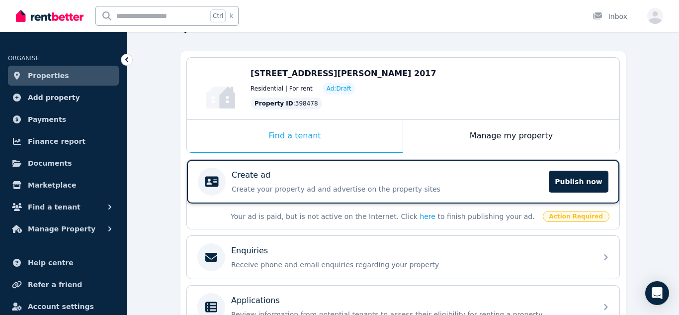
click at [319, 169] on div "Create ad" at bounding box center [387, 175] width 311 height 12
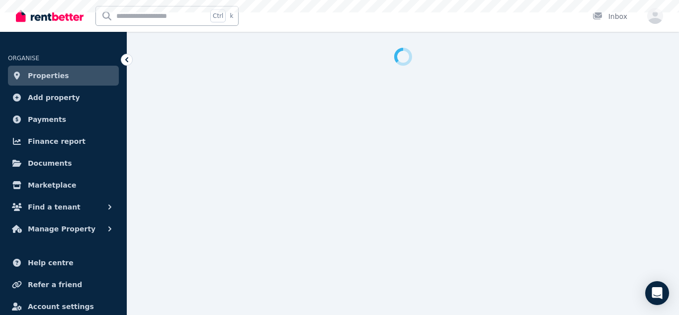
select select "***"
select select "**********"
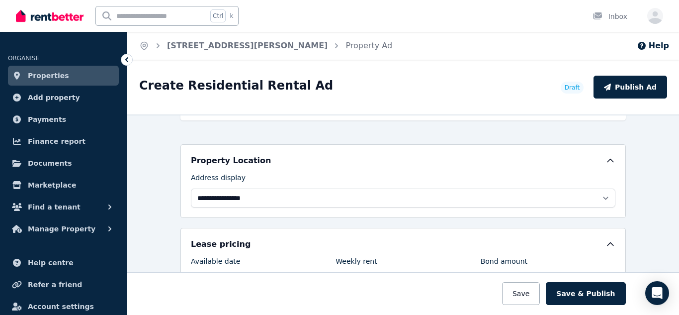
scroll to position [211, 0]
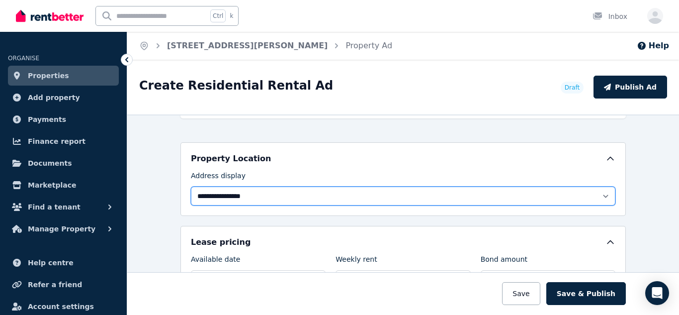
click at [244, 199] on select "**********" at bounding box center [403, 196] width 425 height 19
click at [191, 187] on select "**********" at bounding box center [403, 196] width 425 height 19
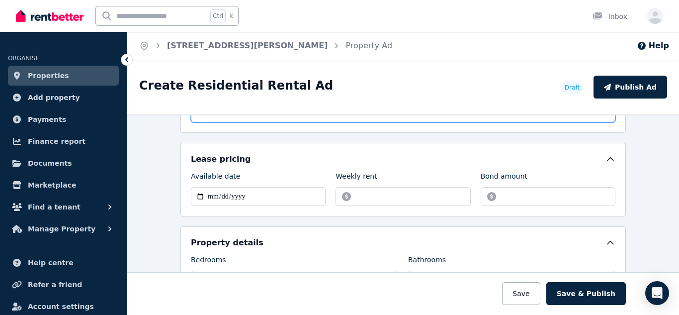
scroll to position [295, 0]
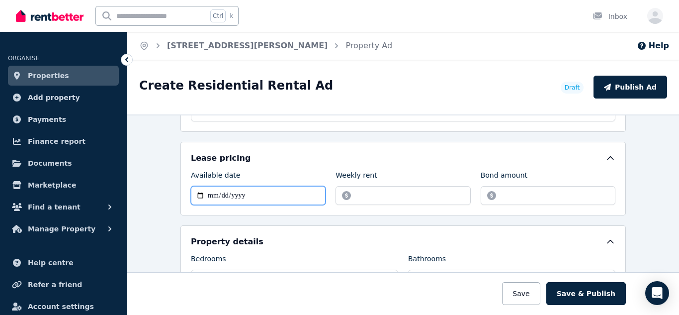
click at [210, 196] on input "Available date" at bounding box center [258, 195] width 135 height 19
type input "**********"
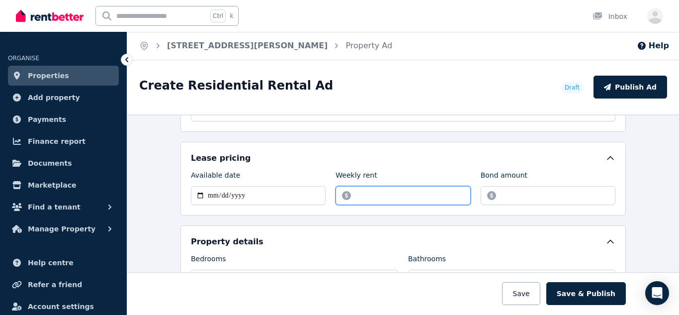
click at [368, 197] on input "Weekly rent" at bounding box center [403, 195] width 135 height 19
type input "***"
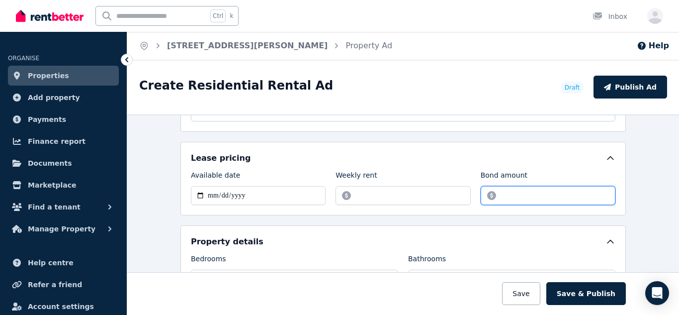
click at [509, 196] on input "Bond amount" at bounding box center [548, 195] width 135 height 19
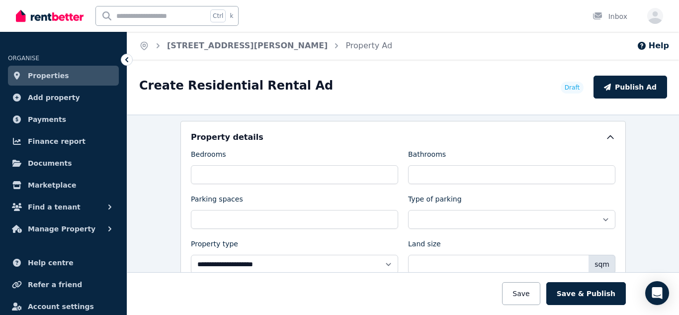
scroll to position [401, 0]
type input "****"
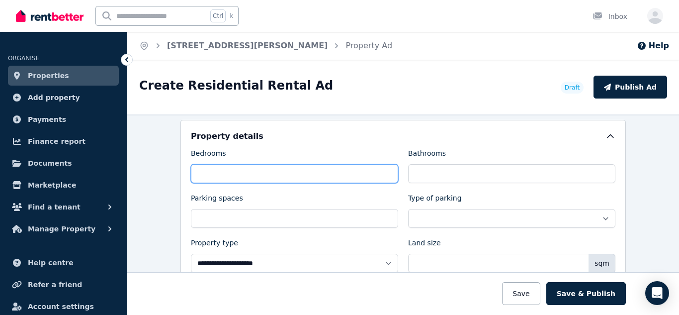
click at [331, 177] on input "Bedrooms" at bounding box center [294, 173] width 207 height 19
type input "*"
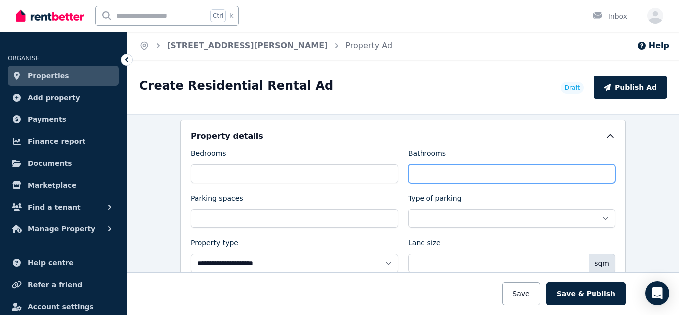
click at [422, 175] on input "Bathrooms" at bounding box center [511, 173] width 207 height 19
type input "*"
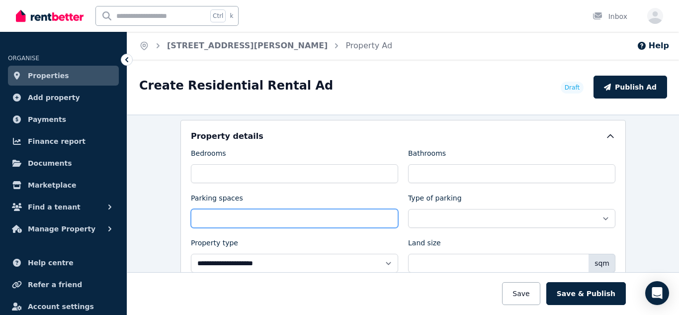
click at [286, 217] on input "Parking spaces" at bounding box center [294, 218] width 207 height 19
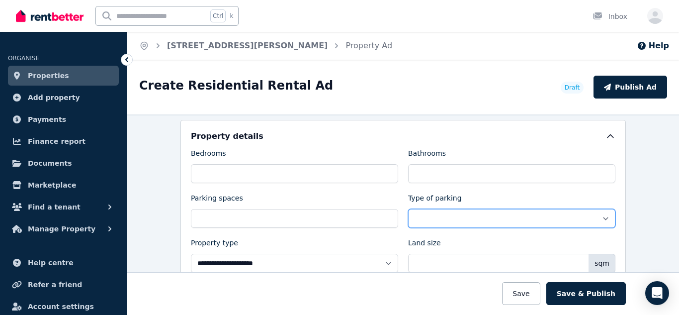
click at [426, 220] on select "**********" at bounding box center [511, 218] width 207 height 19
select select "**********"
click at [408, 209] on select "**********" at bounding box center [511, 218] width 207 height 19
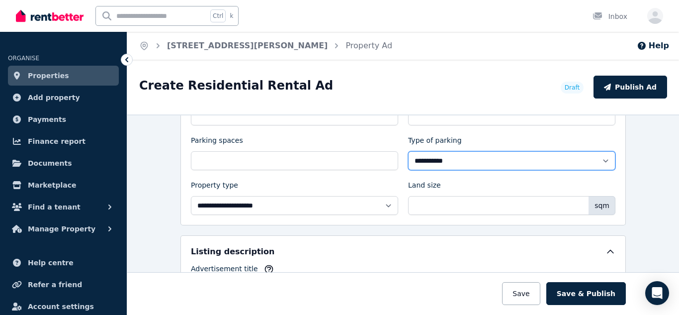
scroll to position [478, 0]
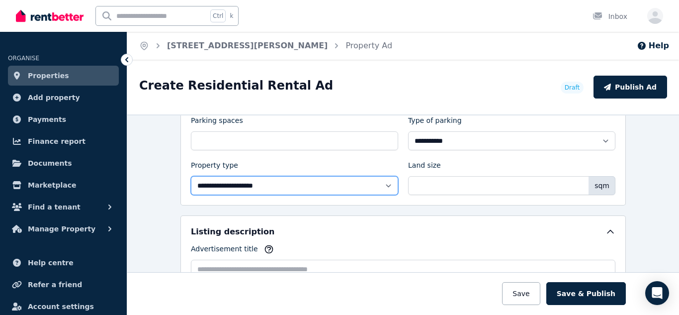
click at [386, 188] on select "**********" at bounding box center [294, 185] width 207 height 19
select select "**********"
click at [191, 176] on select "**********" at bounding box center [294, 185] width 207 height 19
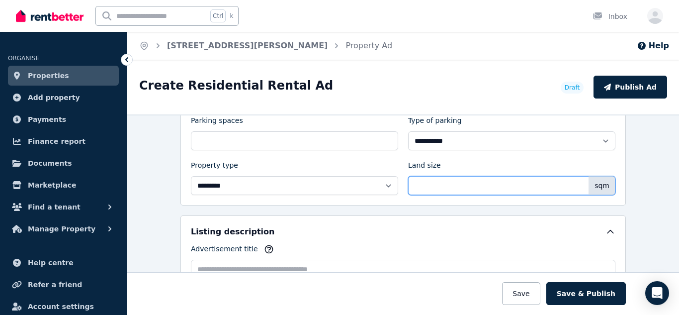
click at [427, 192] on input "Land size" at bounding box center [511, 185] width 207 height 19
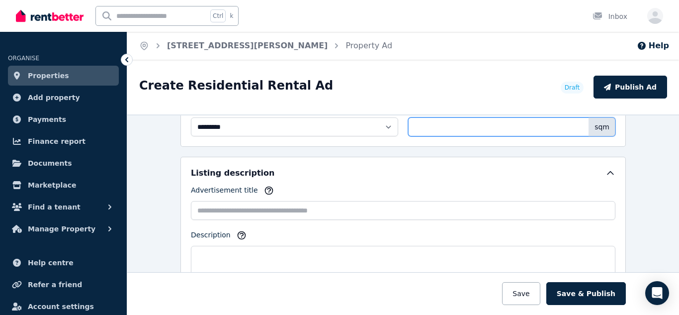
scroll to position [543, 0]
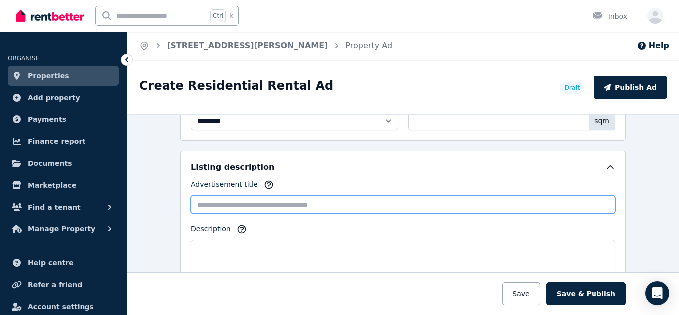
click at [292, 210] on input "Advertisement title" at bounding box center [403, 204] width 425 height 19
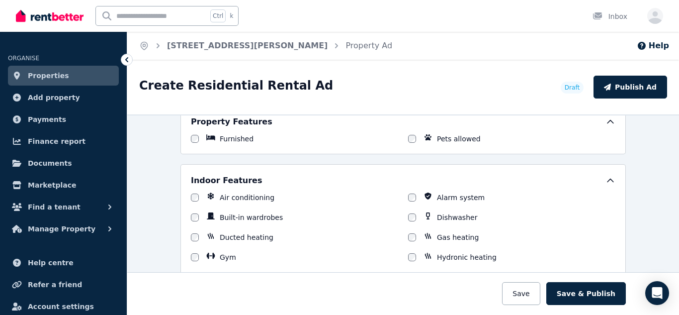
scroll to position [783, 0]
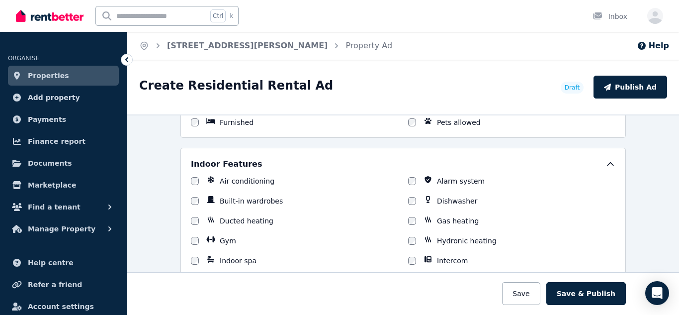
type input "**********"
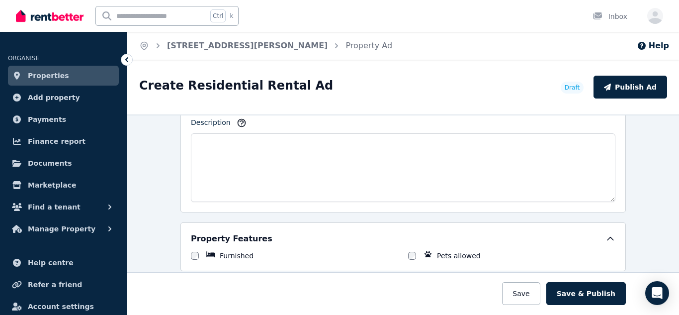
scroll to position [659, 0]
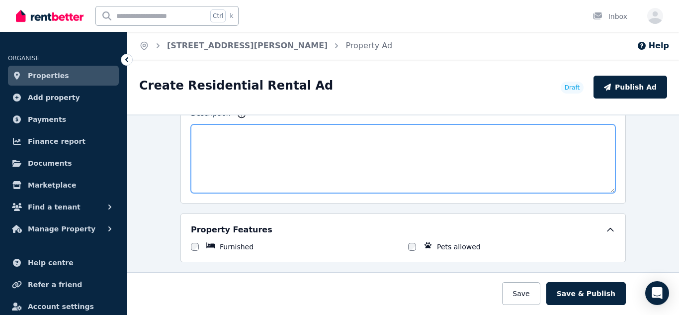
click at [311, 165] on textarea "Description" at bounding box center [403, 158] width 425 height 69
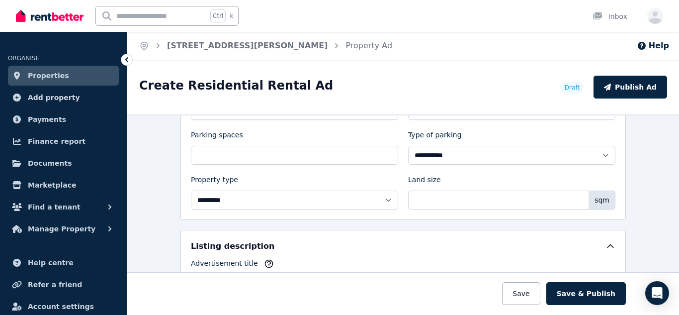
scroll to position [458, 0]
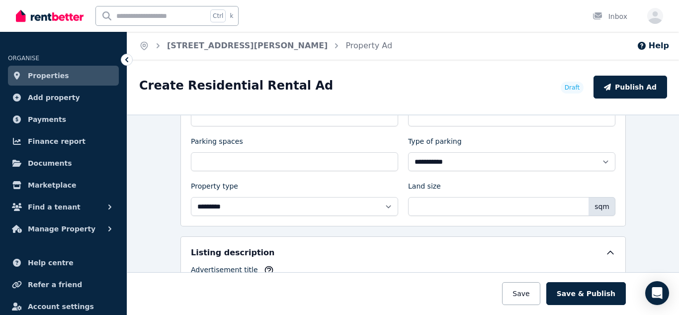
type textarea "**********"
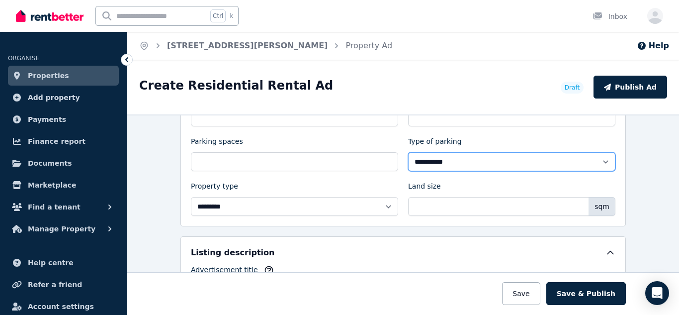
click at [446, 166] on select "**********" at bounding box center [511, 161] width 207 height 19
select select "**********"
click at [408, 152] on select "**********" at bounding box center [511, 161] width 207 height 19
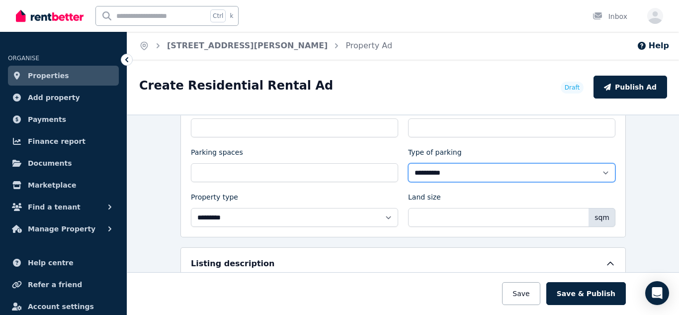
scroll to position [443, 0]
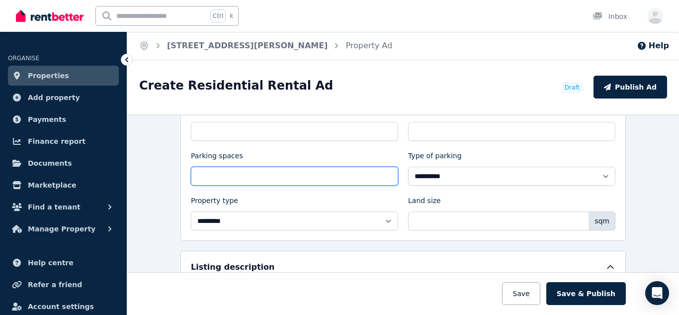
click at [317, 176] on input "Parking spaces" at bounding box center [294, 176] width 207 height 19
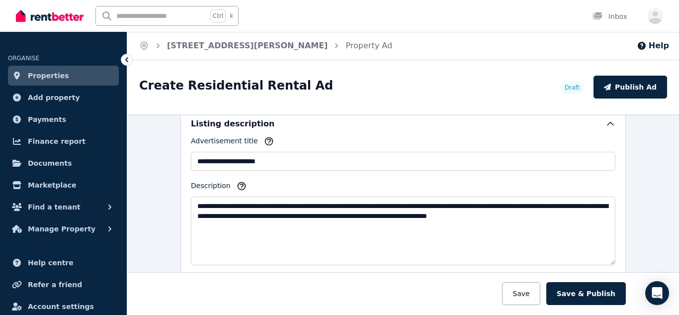
scroll to position [587, 0]
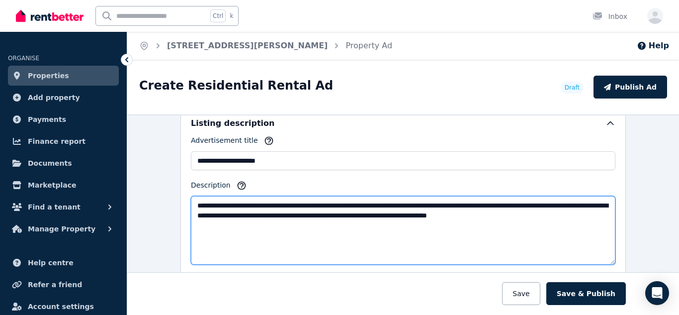
click at [241, 225] on textarea "**********" at bounding box center [403, 230] width 425 height 69
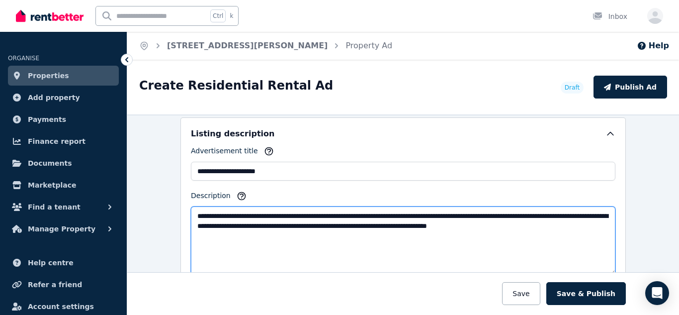
scroll to position [570, 0]
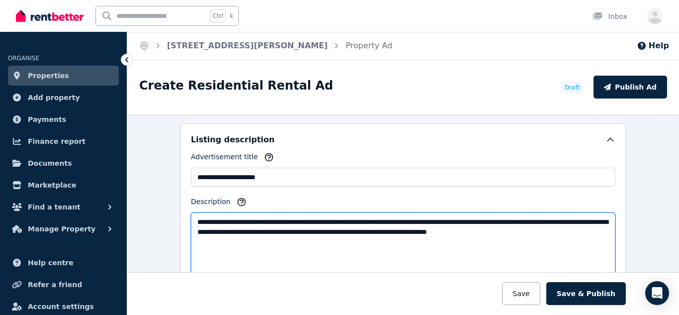
click at [241, 223] on textarea "**********" at bounding box center [403, 246] width 425 height 69
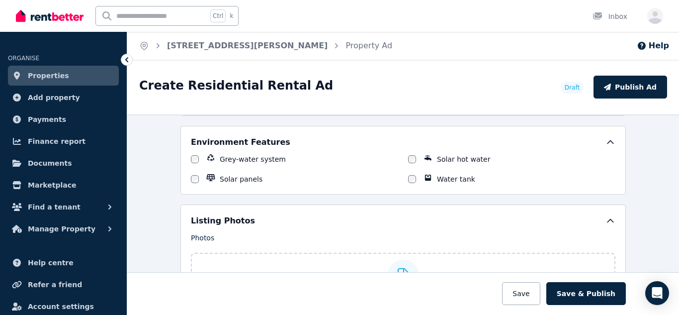
scroll to position [1103, 0]
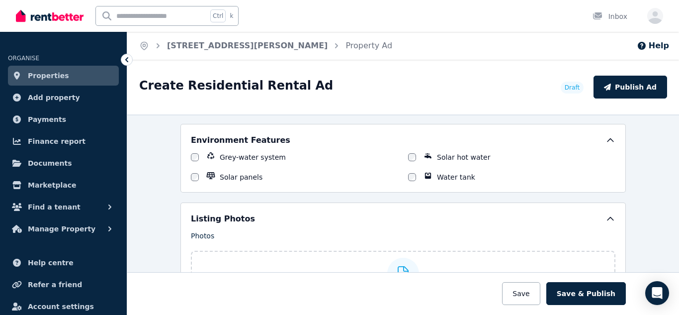
type textarea "**********"
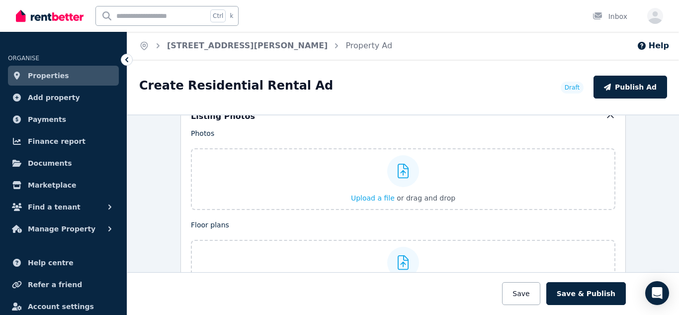
scroll to position [1205, 0]
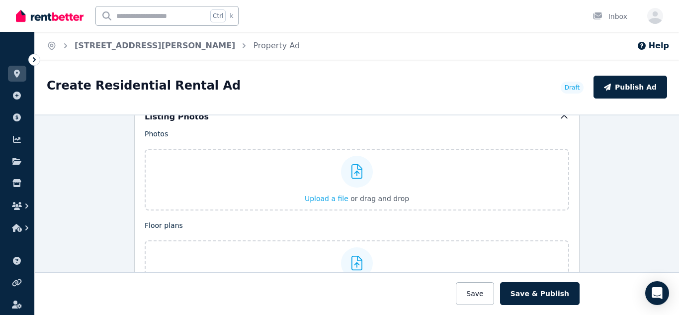
click at [76, 107] on div "Create Residential Rental Ad Draft Publish Ad" at bounding box center [357, 87] width 645 height 55
click at [329, 202] on button "Upload a file or drag and drop" at bounding box center [357, 198] width 104 height 10
click at [329, 203] on button "Upload a file or drag and drop" at bounding box center [357, 198] width 104 height 10
click at [319, 200] on span "Upload a file" at bounding box center [327, 198] width 44 height 8
click at [326, 197] on span "Upload a file" at bounding box center [327, 198] width 44 height 8
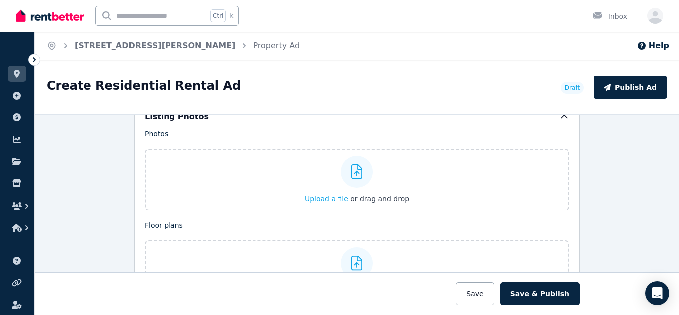
click at [324, 198] on span "Upload a file" at bounding box center [327, 198] width 44 height 8
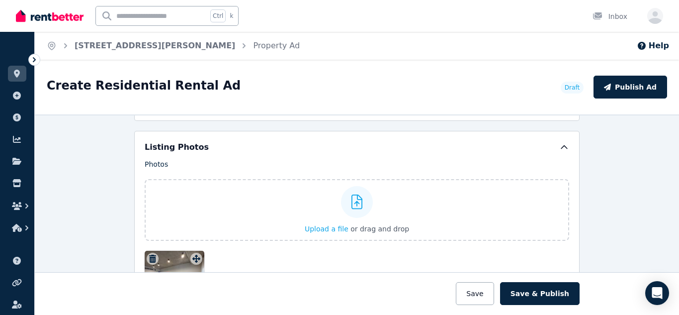
scroll to position [1180, 0]
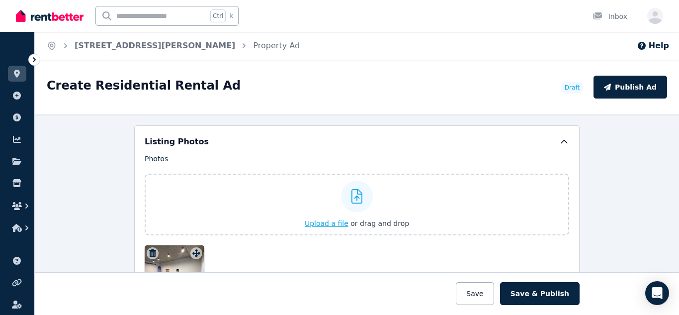
click at [325, 225] on span "Upload a file" at bounding box center [327, 223] width 44 height 8
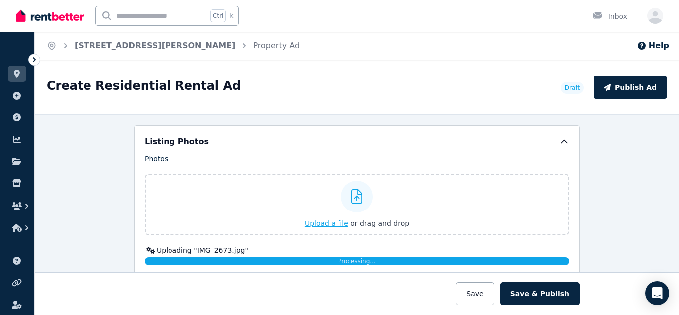
click at [329, 224] on span "Upload a file" at bounding box center [327, 223] width 44 height 8
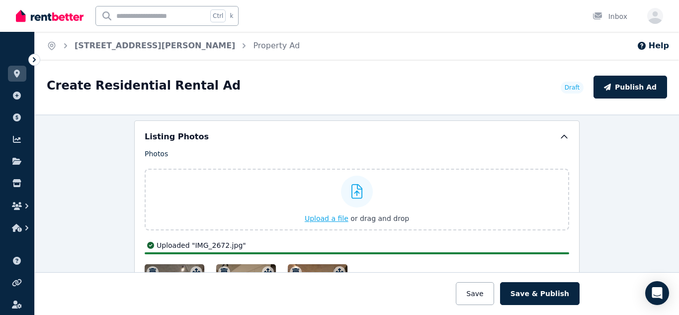
scroll to position [1186, 0]
click at [328, 215] on span "Upload a file" at bounding box center [327, 217] width 44 height 8
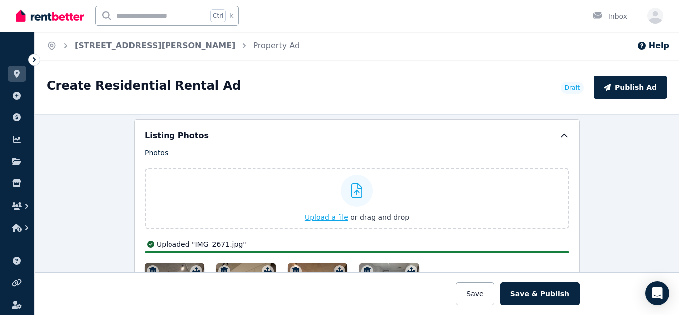
click at [338, 216] on span "Upload a file" at bounding box center [327, 217] width 44 height 8
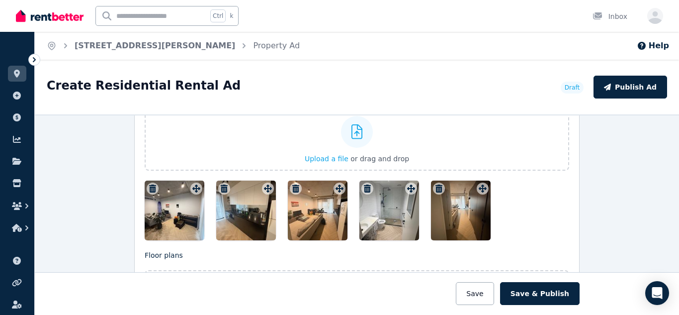
scroll to position [1241, 0]
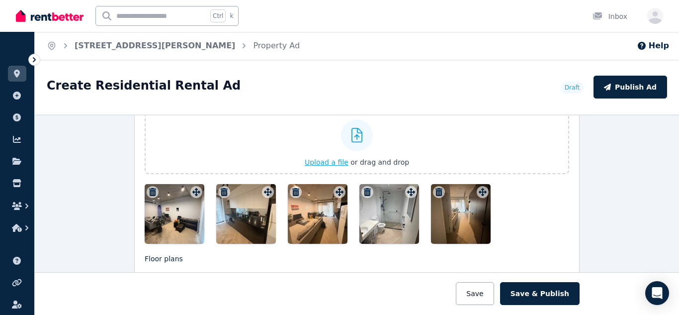
click at [330, 162] on span "Upload a file" at bounding box center [327, 162] width 44 height 8
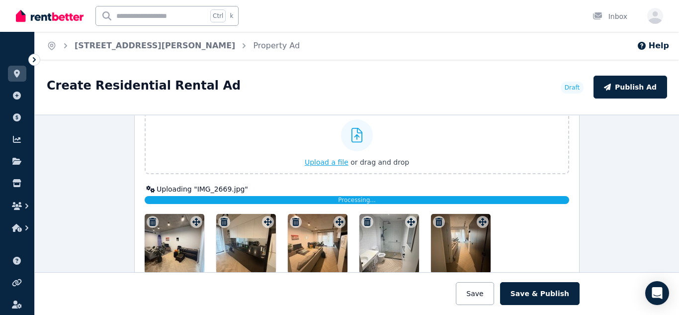
click at [328, 161] on span "Upload a file" at bounding box center [327, 162] width 44 height 8
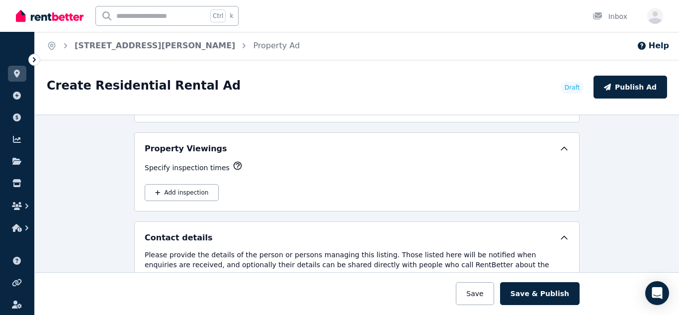
scroll to position [1539, 0]
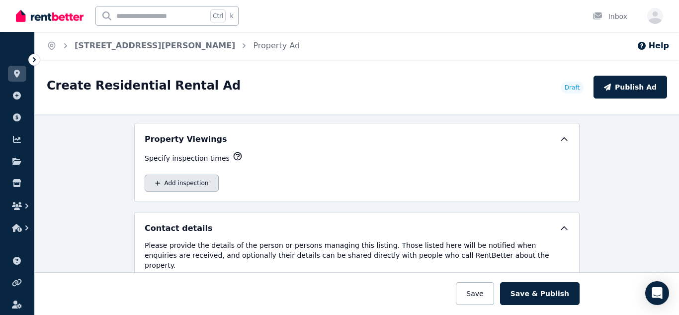
click at [159, 181] on icon "button" at bounding box center [157, 183] width 5 height 6
select select "**"
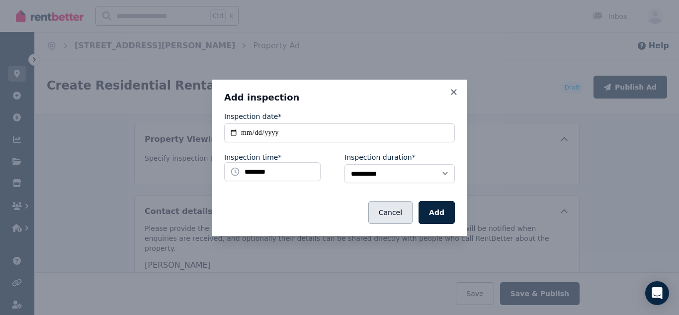
click at [388, 212] on button "Cancel" at bounding box center [391, 212] width 44 height 23
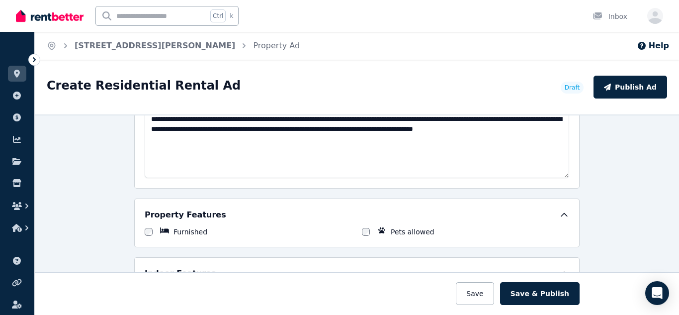
scroll to position [674, 0]
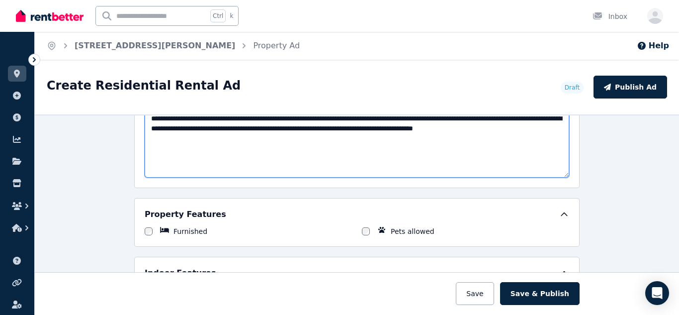
click at [227, 141] on textarea "**********" at bounding box center [357, 143] width 425 height 69
click at [285, 140] on textarea "**********" at bounding box center [357, 143] width 425 height 69
click at [449, 143] on textarea "**********" at bounding box center [357, 143] width 425 height 69
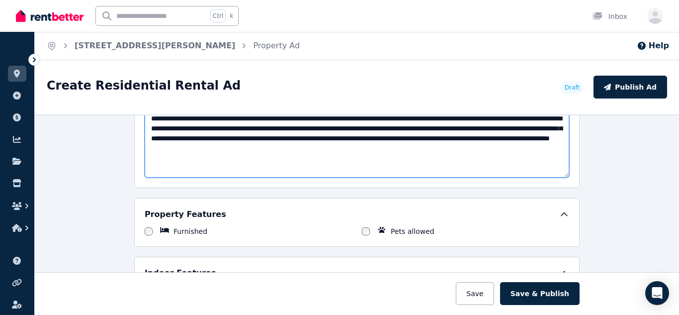
click at [531, 139] on textarea "**********" at bounding box center [357, 143] width 425 height 69
click at [477, 148] on textarea "**********" at bounding box center [357, 143] width 425 height 69
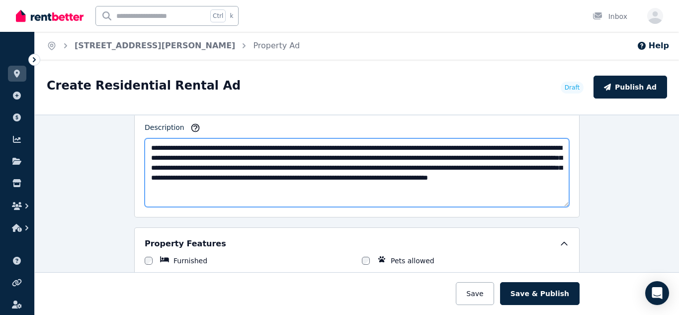
scroll to position [639, 0]
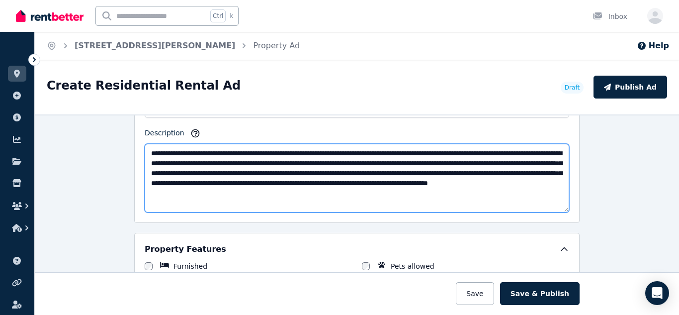
click at [446, 182] on textarea "**********" at bounding box center [357, 178] width 425 height 69
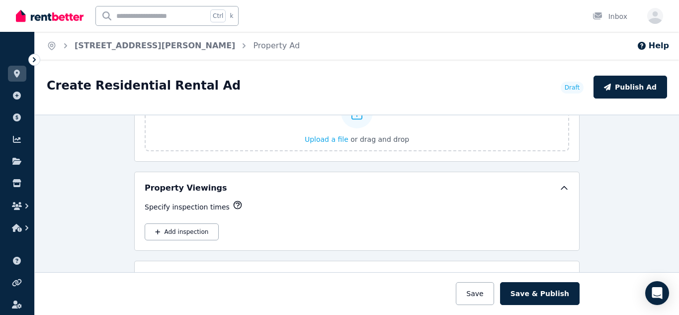
scroll to position [1492, 0]
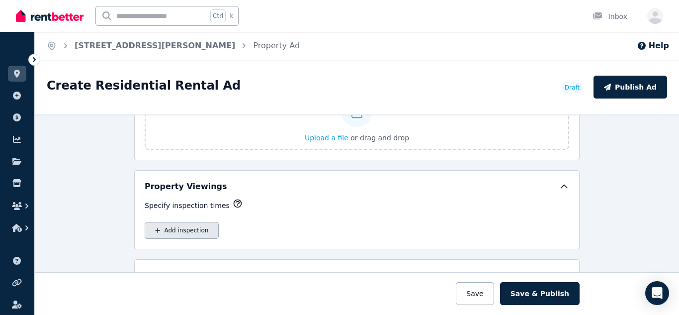
type textarea "**********"
click at [187, 228] on button "Add inspection" at bounding box center [182, 230] width 74 height 17
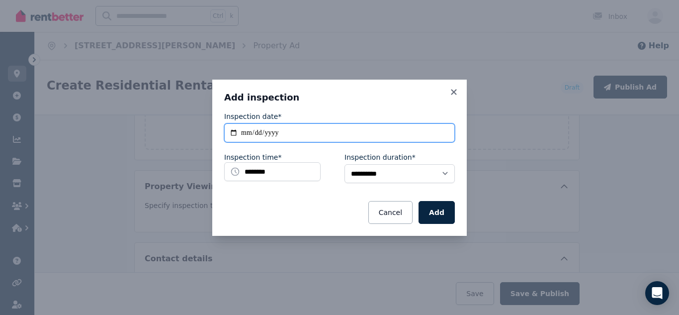
click at [232, 135] on input "**********" at bounding box center [339, 132] width 231 height 19
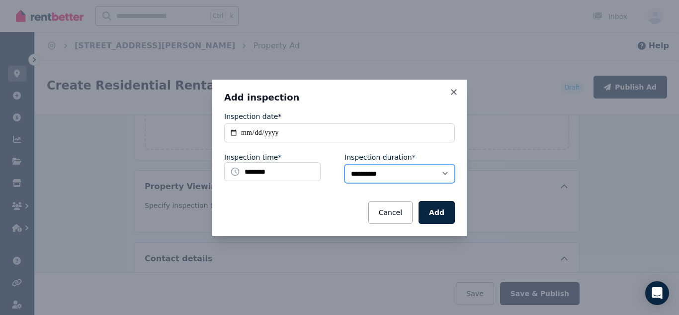
click at [448, 174] on select "**********" at bounding box center [400, 173] width 110 height 19
select select "**"
click at [345, 164] on select "**********" at bounding box center [400, 173] width 110 height 19
click at [441, 213] on button "Add" at bounding box center [437, 212] width 36 height 23
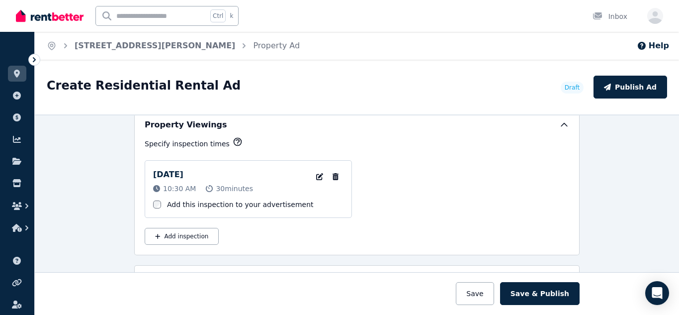
scroll to position [1554, 0]
click at [174, 239] on button "Add inspection" at bounding box center [182, 235] width 74 height 17
select select "**"
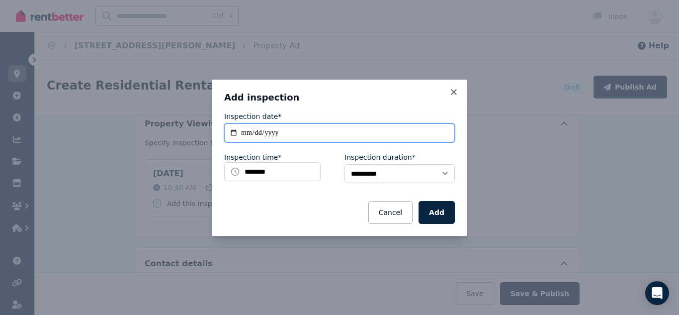
click at [233, 134] on input "**********" at bounding box center [339, 132] width 231 height 19
type input "**********"
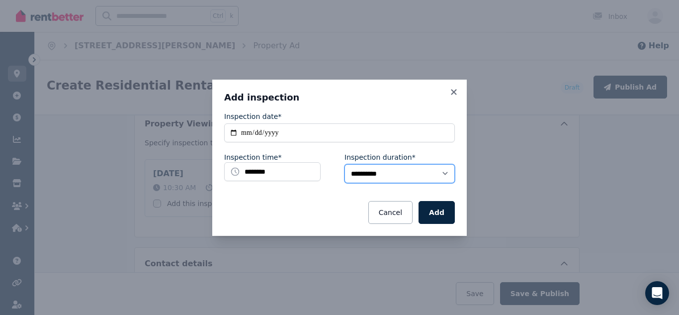
click at [436, 172] on select "**********" at bounding box center [400, 173] width 110 height 19
select select "**"
click at [345, 164] on select "**********" at bounding box center [400, 173] width 110 height 19
click at [438, 215] on button "Add" at bounding box center [437, 212] width 36 height 23
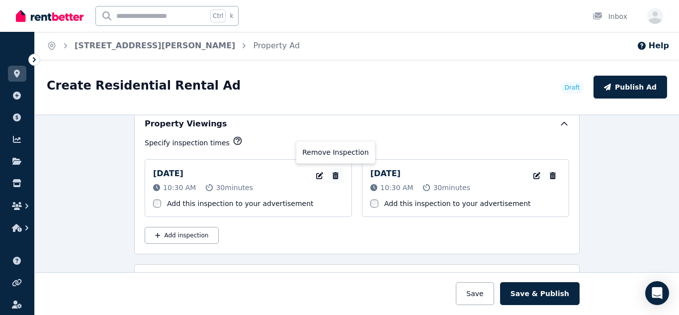
click at [335, 175] on icon "button" at bounding box center [336, 175] width 10 height 7
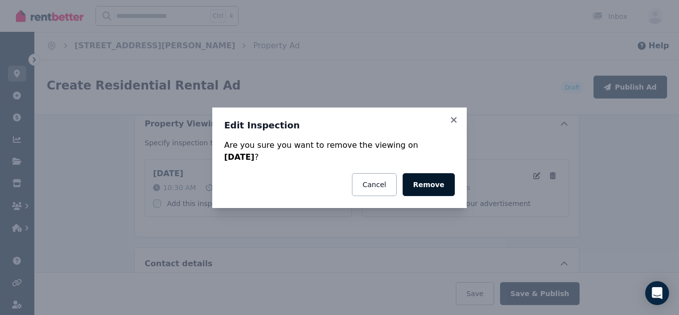
click at [420, 184] on button "Remove" at bounding box center [429, 184] width 52 height 23
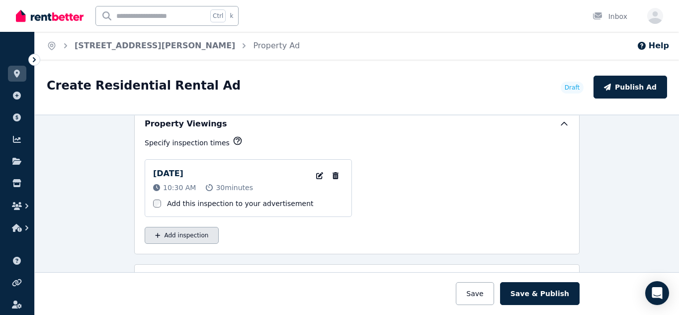
click at [180, 235] on button "Add inspection" at bounding box center [182, 235] width 74 height 17
select select "**"
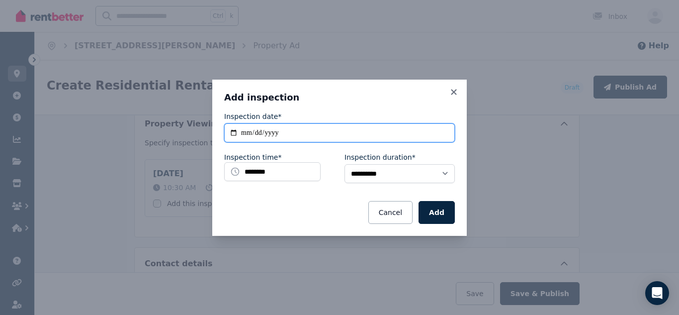
click at [234, 131] on input "**********" at bounding box center [339, 132] width 231 height 19
type input "**********"
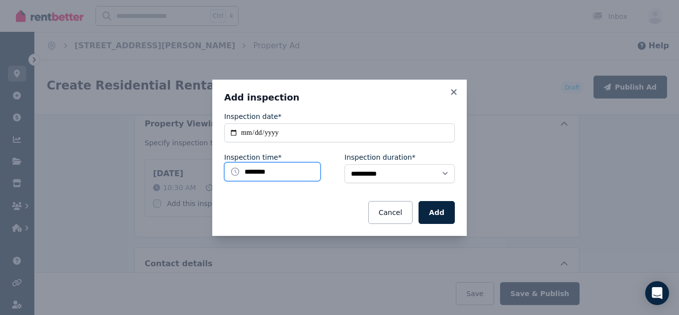
click at [277, 175] on input "********" at bounding box center [272, 171] width 96 height 19
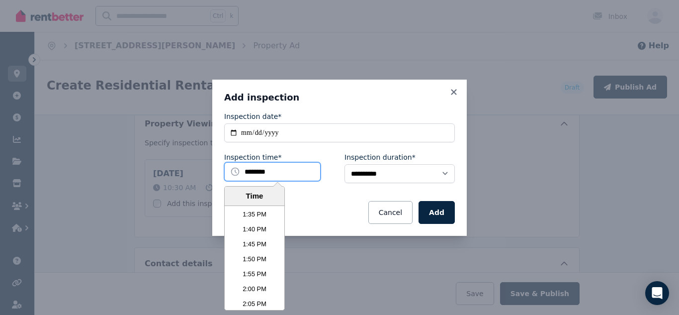
scroll to position [2436, 0]
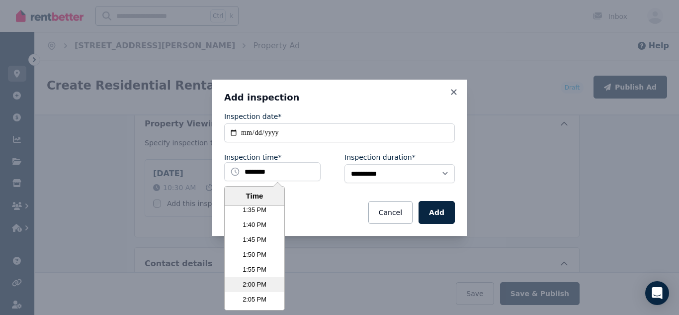
click at [254, 282] on li "2:00 PM" at bounding box center [255, 284] width 60 height 15
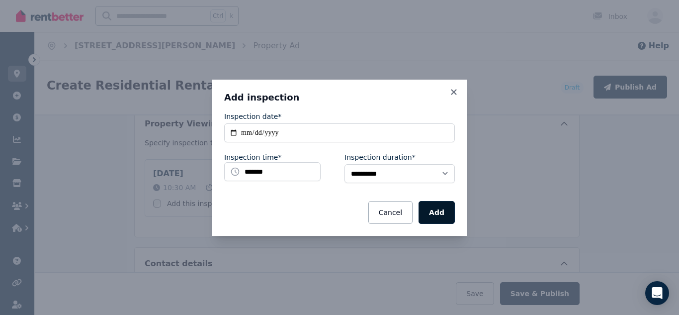
click at [437, 212] on button "Add" at bounding box center [437, 212] width 36 height 23
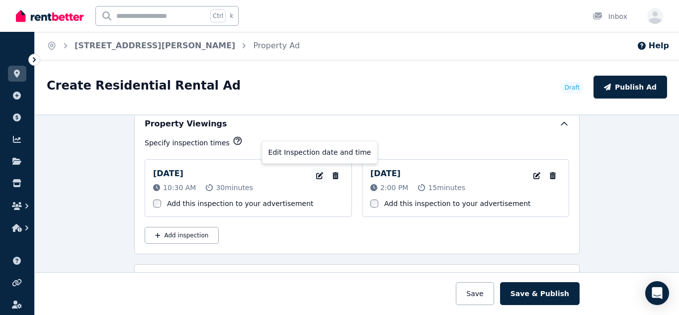
click at [321, 177] on icon "button" at bounding box center [320, 175] width 10 height 7
select select "**"
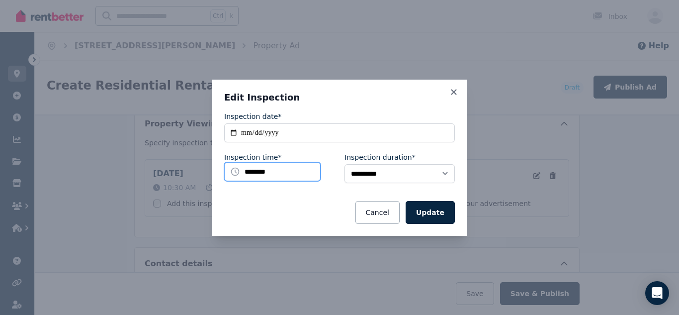
click at [277, 175] on input "********" at bounding box center [272, 171] width 96 height 19
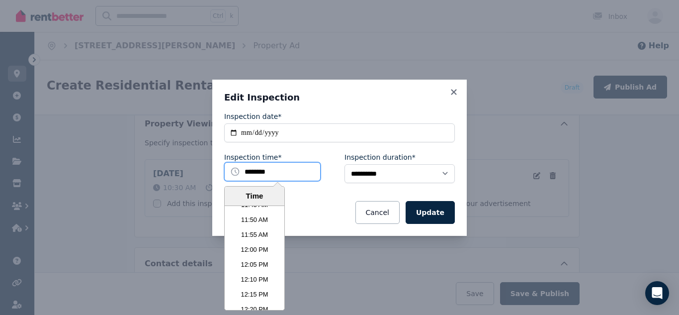
scroll to position [2114, 0]
click at [254, 242] on li "12:00 PM" at bounding box center [255, 248] width 60 height 15
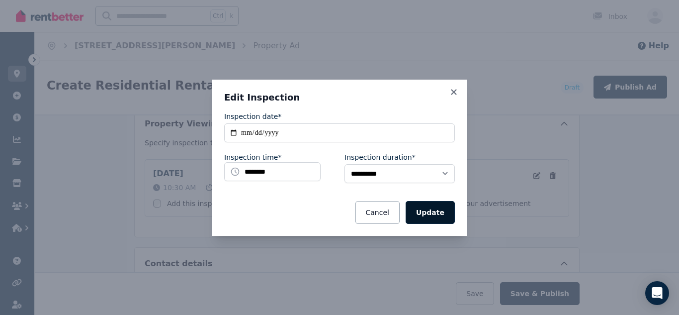
click at [439, 213] on button "Update" at bounding box center [430, 212] width 49 height 23
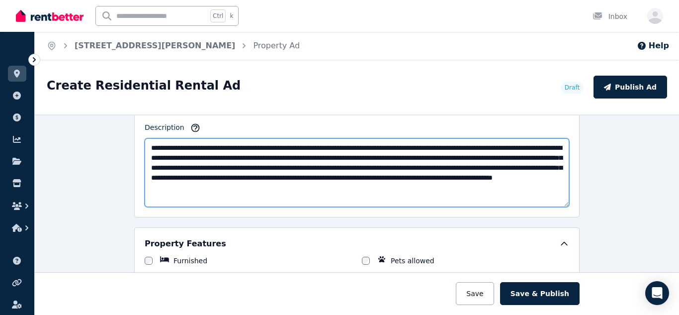
scroll to position [642, 0]
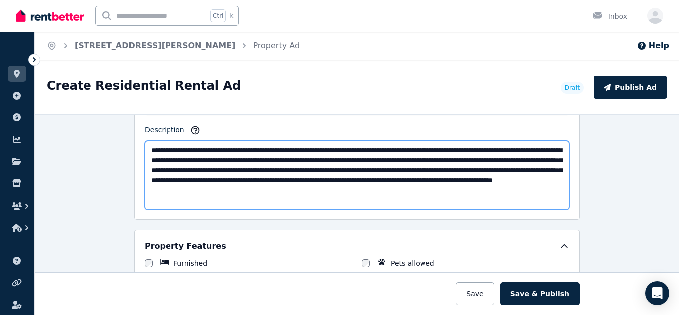
click at [380, 194] on textarea "**********" at bounding box center [357, 175] width 425 height 69
click at [507, 192] on textarea "**********" at bounding box center [357, 175] width 425 height 69
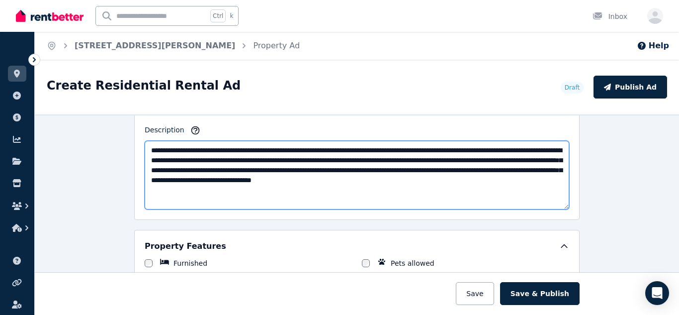
click at [294, 149] on textarea "**********" at bounding box center [357, 175] width 425 height 69
click at [311, 153] on textarea "**********" at bounding box center [357, 175] width 425 height 69
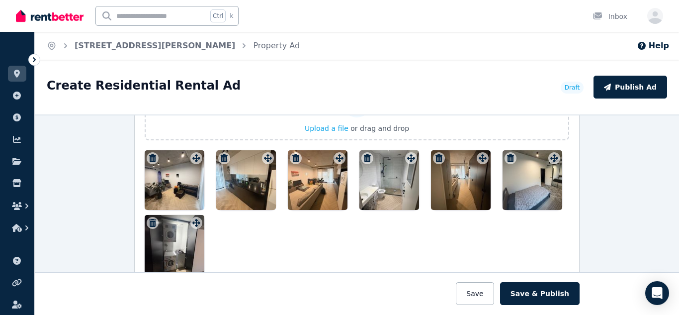
scroll to position [1275, 0]
type textarea "**********"
click at [169, 198] on div at bounding box center [175, 181] width 60 height 60
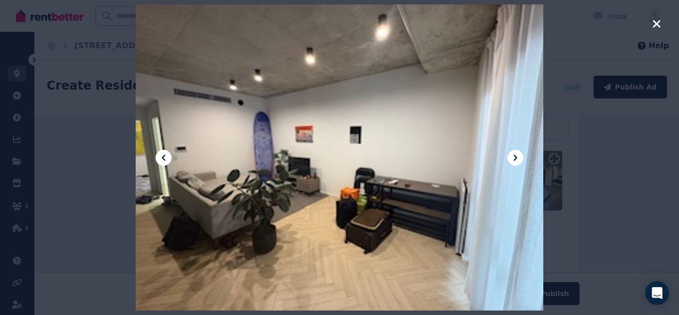
click at [510, 164] on div at bounding box center [340, 158] width 408 height 544
click at [518, 161] on icon at bounding box center [516, 158] width 12 height 12
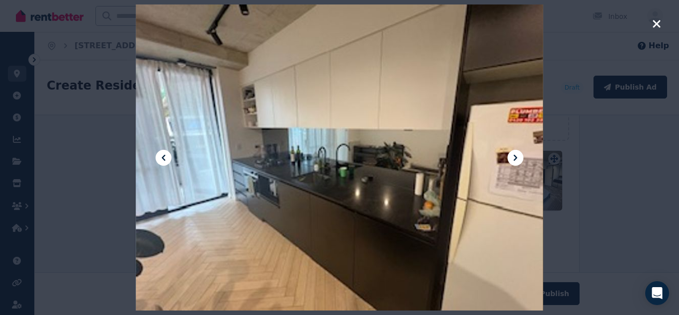
click at [518, 161] on icon at bounding box center [516, 158] width 12 height 12
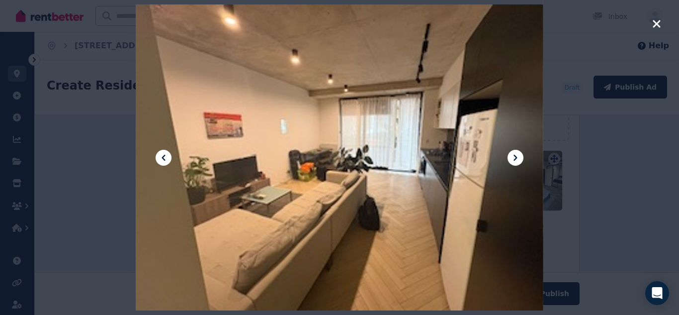
click at [518, 163] on icon at bounding box center [516, 158] width 12 height 12
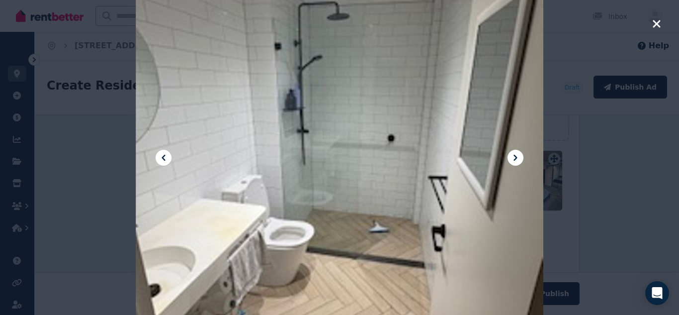
click at [518, 168] on div at bounding box center [340, 158] width 408 height 544
click at [517, 160] on icon at bounding box center [516, 158] width 12 height 12
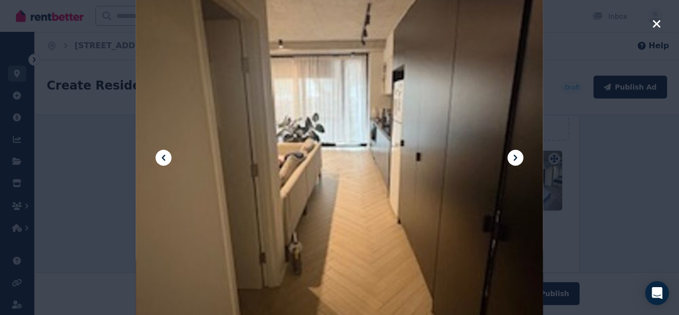
click at [517, 160] on icon at bounding box center [516, 158] width 12 height 12
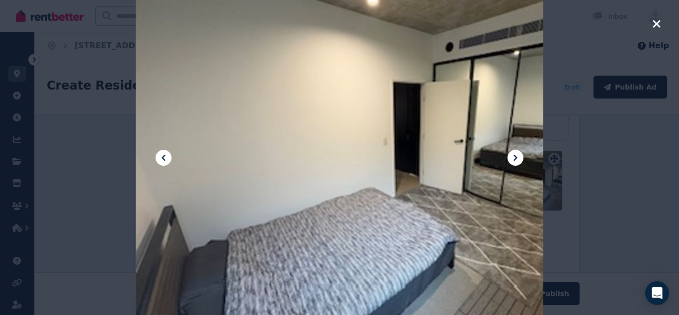
click at [517, 160] on icon at bounding box center [516, 158] width 12 height 12
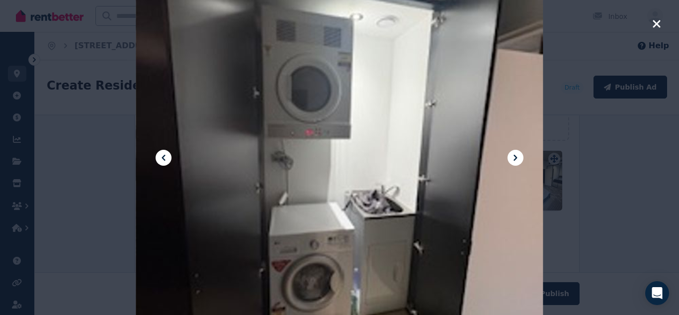
click at [660, 26] on icon "button" at bounding box center [656, 23] width 7 height 7
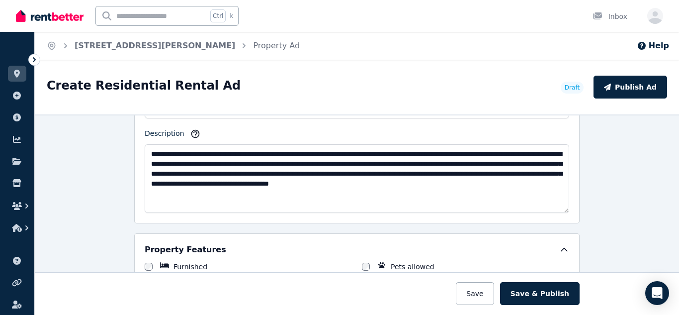
scroll to position [640, 0]
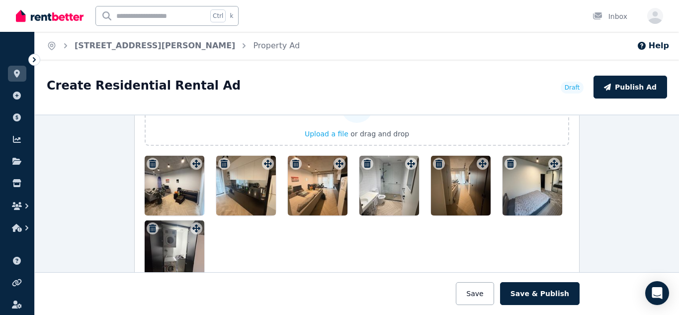
click at [415, 230] on div at bounding box center [357, 218] width 425 height 124
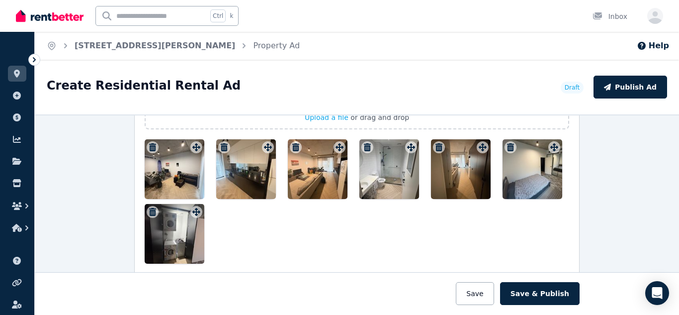
click at [188, 173] on div at bounding box center [175, 169] width 60 height 60
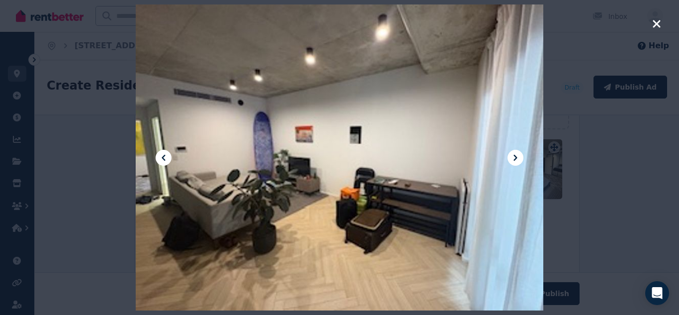
click at [518, 158] on icon at bounding box center [516, 158] width 12 height 12
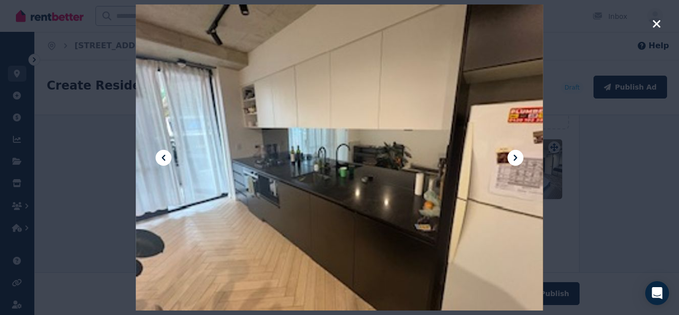
click at [518, 158] on icon at bounding box center [516, 158] width 12 height 12
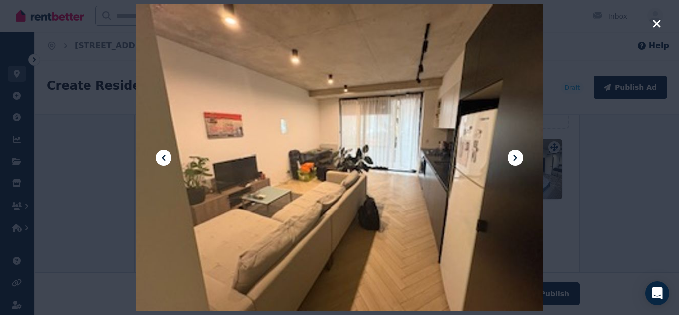
click at [658, 27] on icon "button" at bounding box center [657, 24] width 9 height 12
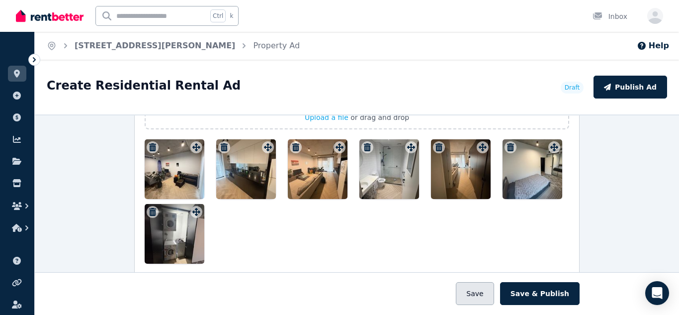
click at [476, 302] on button "Save" at bounding box center [475, 293] width 38 height 23
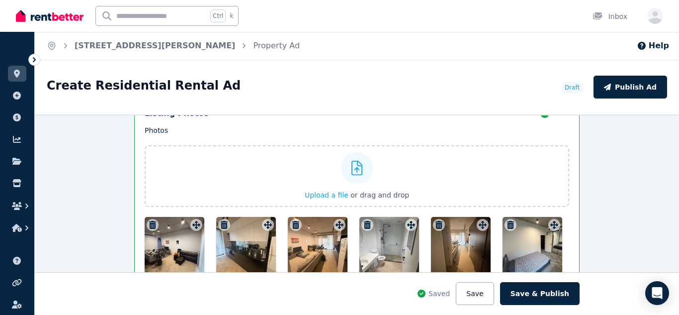
scroll to position [1364, 0]
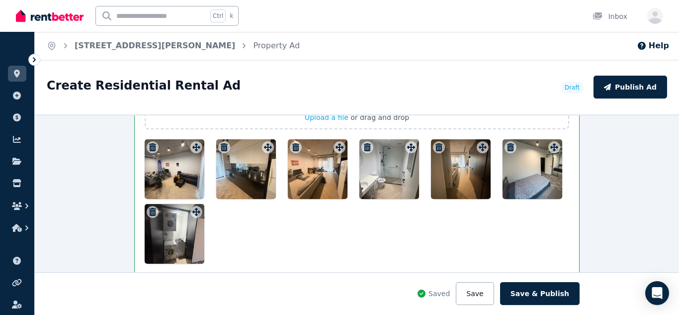
click at [476, 188] on div at bounding box center [461, 169] width 60 height 60
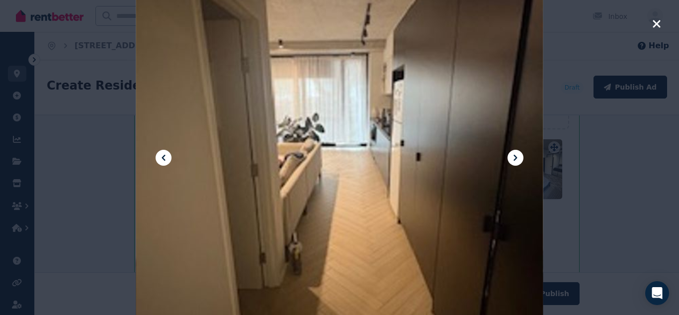
click at [656, 26] on icon "button" at bounding box center [657, 24] width 9 height 12
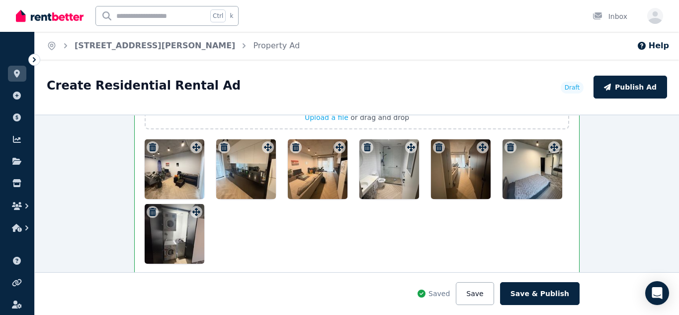
click at [155, 147] on icon "button" at bounding box center [152, 147] width 7 height 8
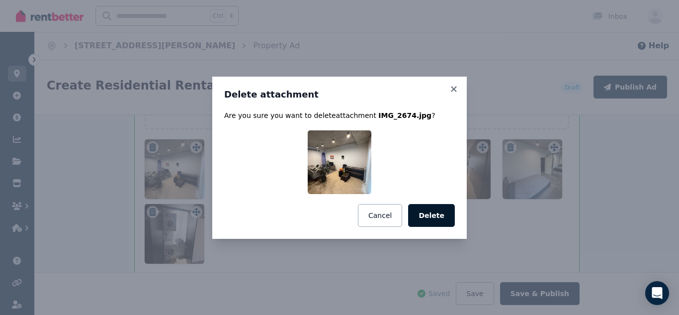
click at [429, 215] on button "Delete" at bounding box center [431, 215] width 47 height 23
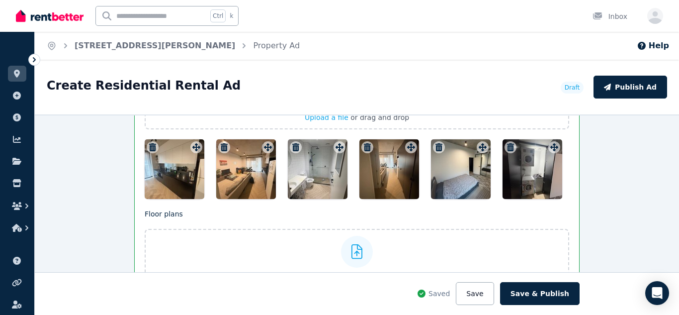
click at [156, 150] on icon "button" at bounding box center [153, 147] width 10 height 8
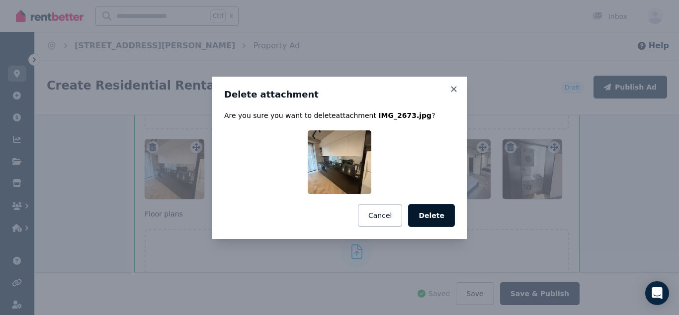
click at [436, 211] on button "Delete" at bounding box center [431, 215] width 47 height 23
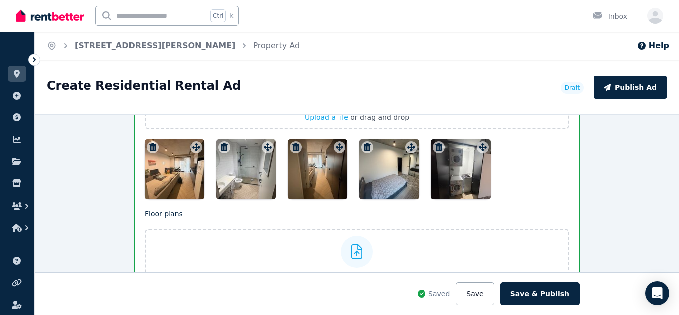
click at [153, 146] on icon "button" at bounding box center [152, 147] width 7 height 8
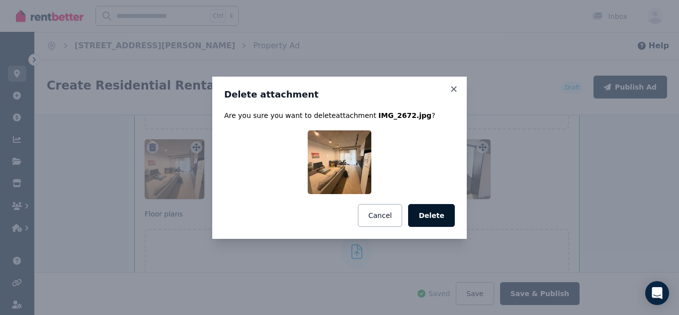
click at [423, 213] on button "Delete" at bounding box center [431, 215] width 47 height 23
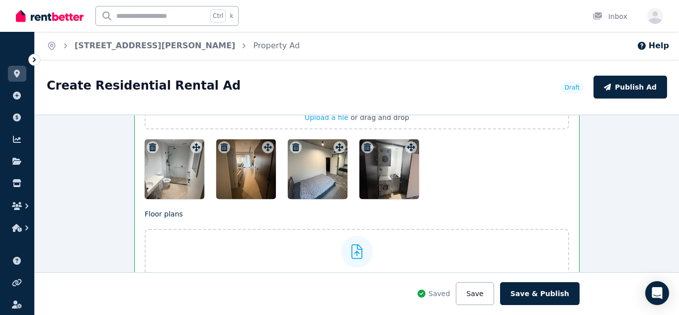
click at [152, 147] on icon "button" at bounding box center [153, 147] width 10 height 8
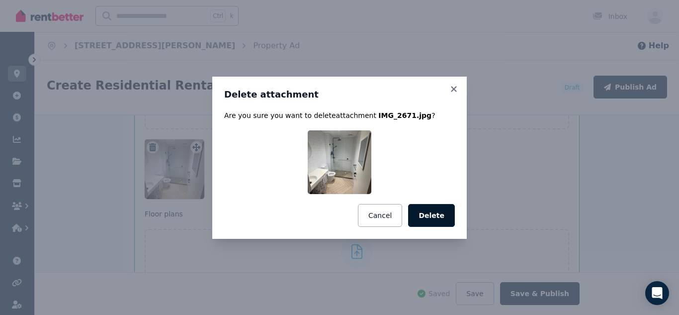
click at [440, 207] on button "Delete" at bounding box center [431, 215] width 47 height 23
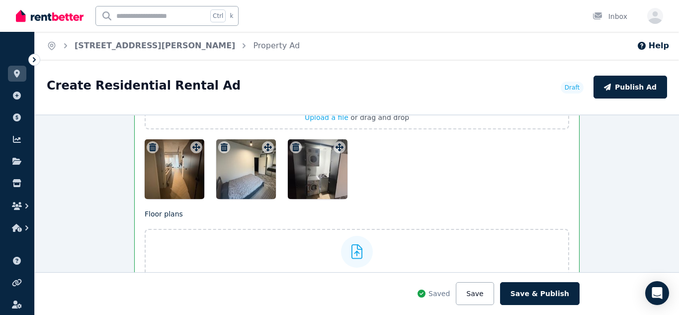
click at [151, 148] on icon "button" at bounding box center [152, 147] width 7 height 8
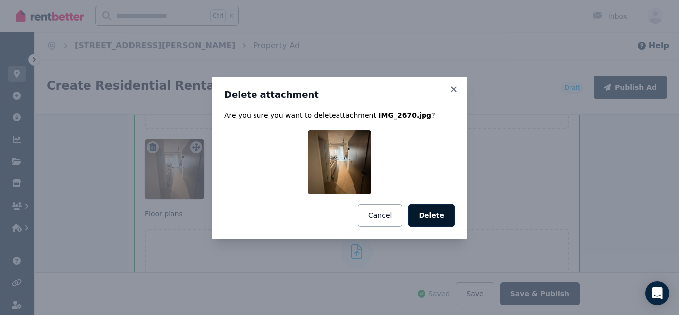
click at [430, 208] on button "Delete" at bounding box center [431, 215] width 47 height 23
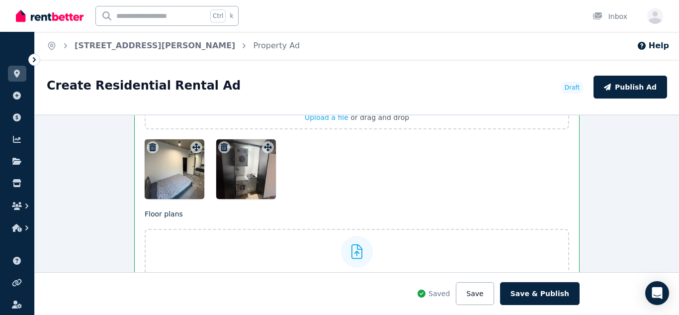
click at [149, 150] on icon "button" at bounding box center [153, 147] width 10 height 8
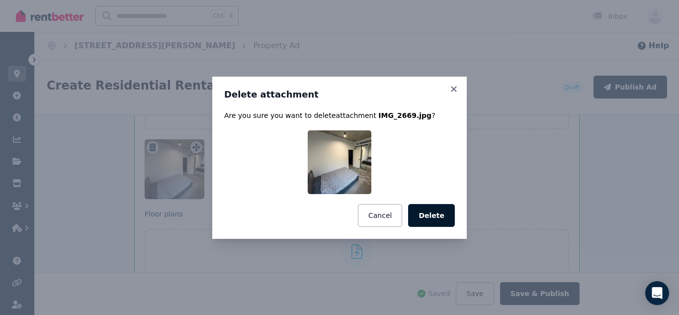
click at [431, 218] on button "Delete" at bounding box center [431, 215] width 47 height 23
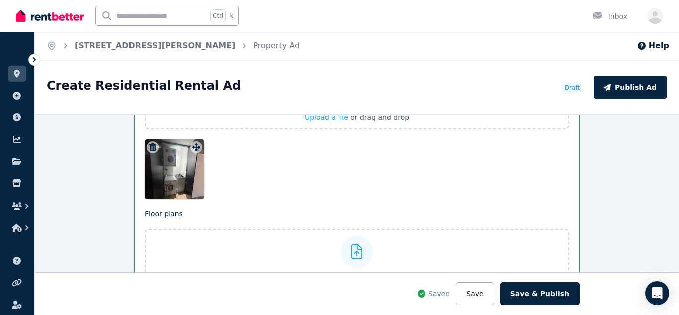
click at [151, 146] on icon "button" at bounding box center [152, 147] width 7 height 8
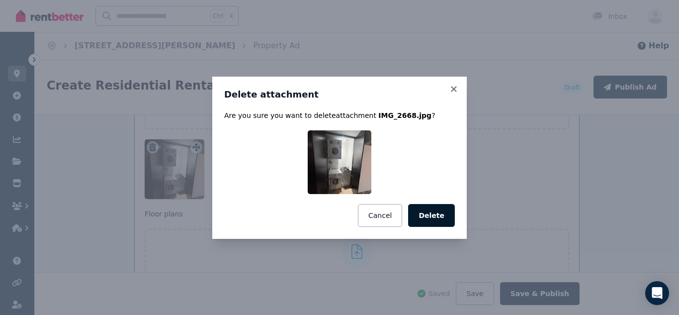
click at [445, 217] on button "Delete" at bounding box center [431, 215] width 47 height 23
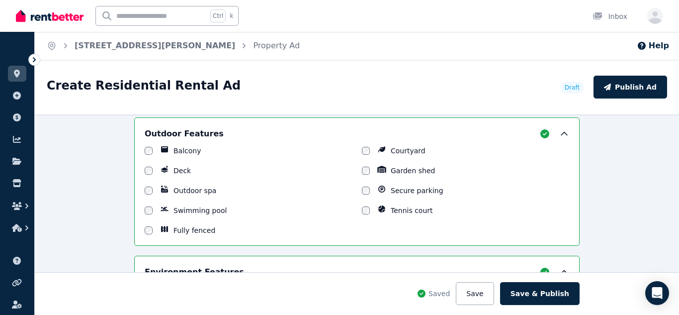
scroll to position [1048, 0]
click at [396, 153] on label "Courtyard" at bounding box center [408, 152] width 35 height 10
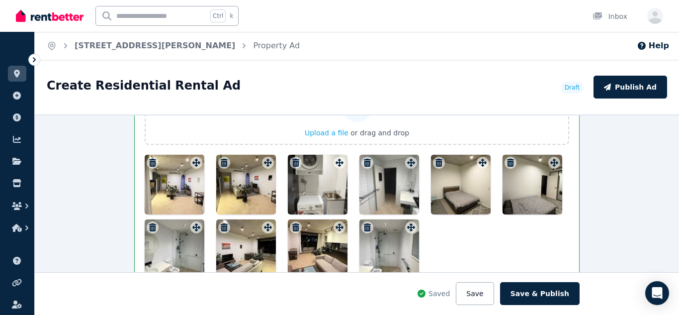
scroll to position [1351, 0]
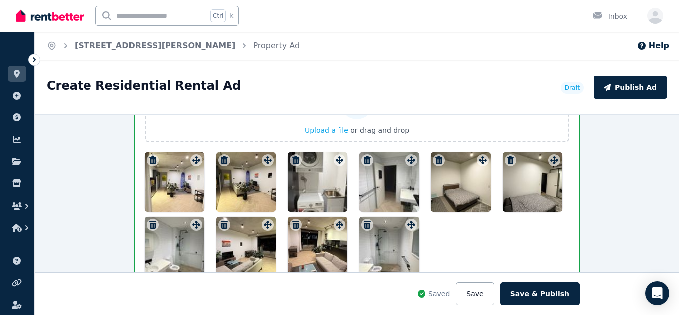
click at [172, 202] on div at bounding box center [175, 182] width 60 height 60
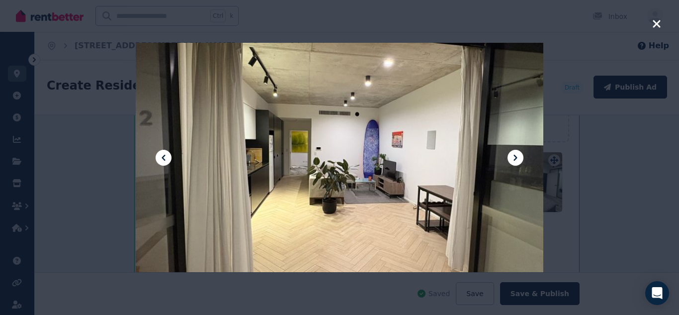
click at [516, 163] on icon at bounding box center [516, 158] width 12 height 12
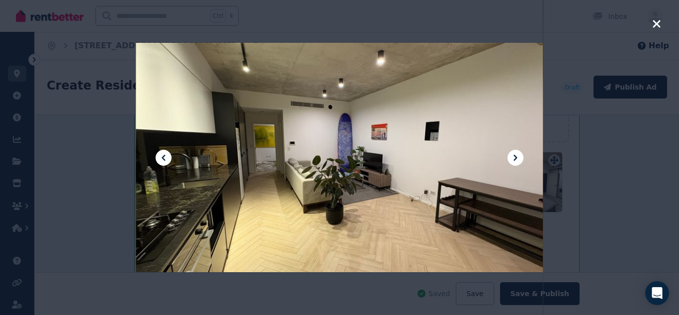
click at [516, 163] on icon at bounding box center [516, 158] width 12 height 12
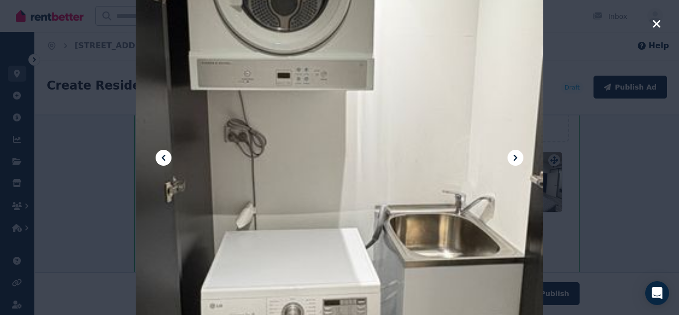
click at [516, 163] on icon at bounding box center [516, 158] width 12 height 12
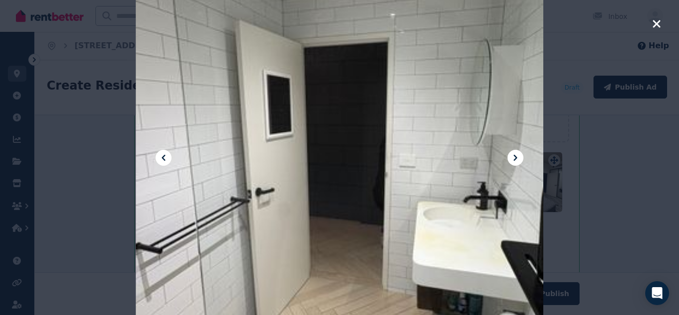
click at [519, 169] on div at bounding box center [340, 158] width 408 height 724
click at [519, 160] on icon at bounding box center [516, 158] width 12 height 12
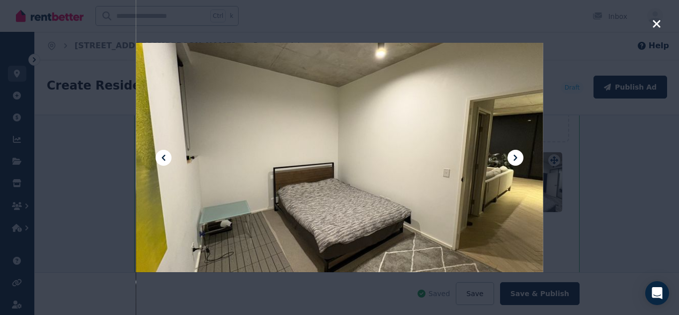
click at [519, 160] on icon at bounding box center [516, 158] width 12 height 12
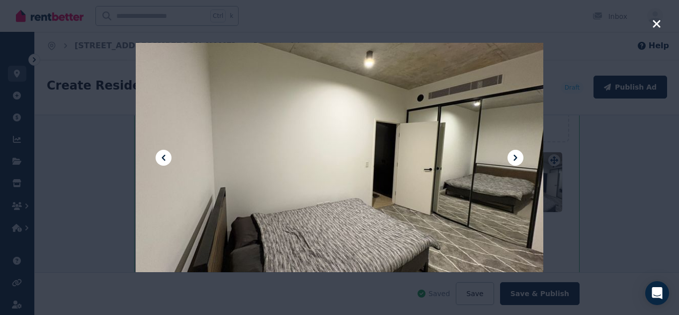
click at [519, 160] on icon at bounding box center [516, 158] width 12 height 12
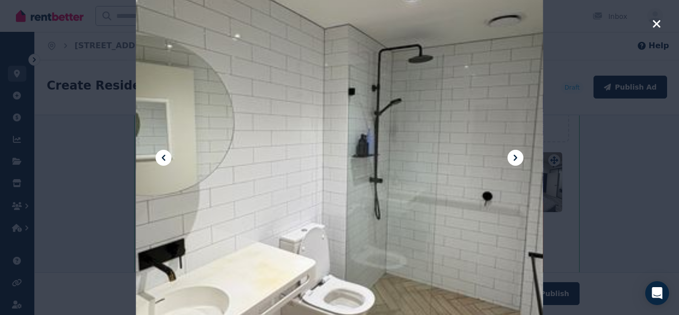
click at [519, 160] on icon at bounding box center [516, 158] width 12 height 12
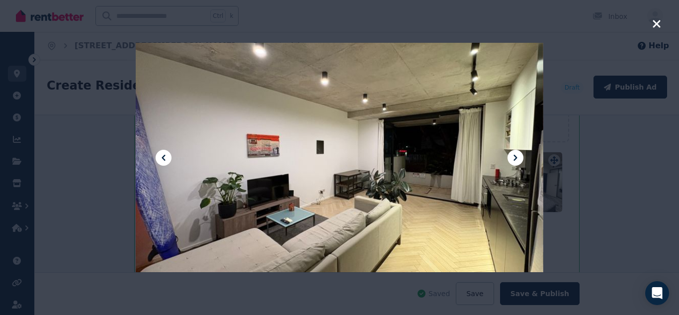
click at [519, 160] on icon at bounding box center [516, 158] width 12 height 12
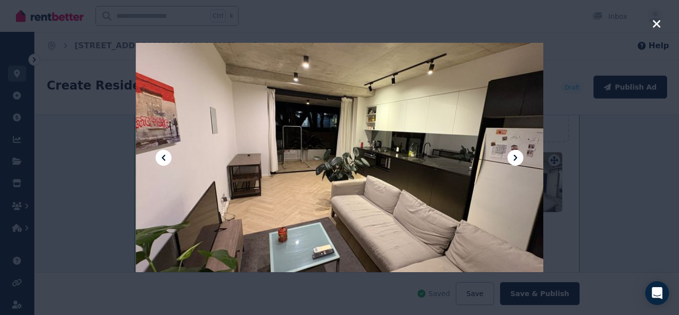
click at [519, 160] on icon at bounding box center [516, 158] width 12 height 12
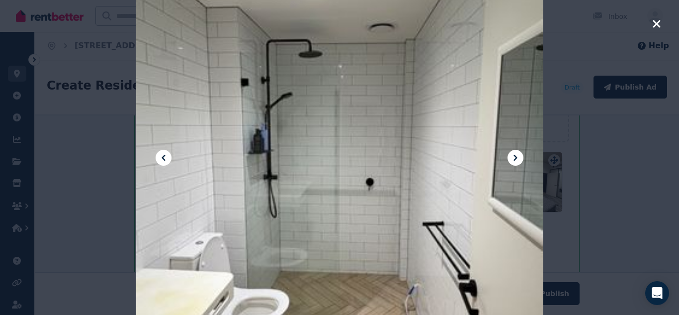
click at [519, 160] on icon at bounding box center [516, 158] width 12 height 12
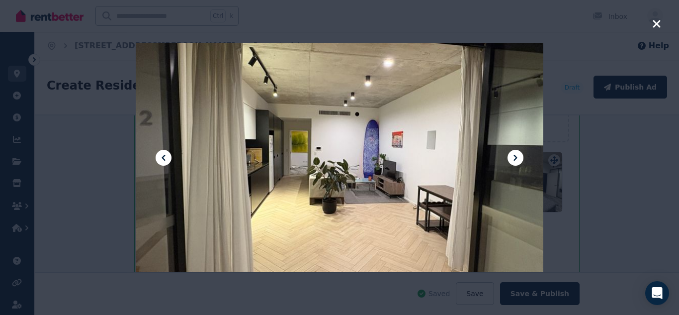
click at [519, 160] on icon at bounding box center [516, 158] width 12 height 12
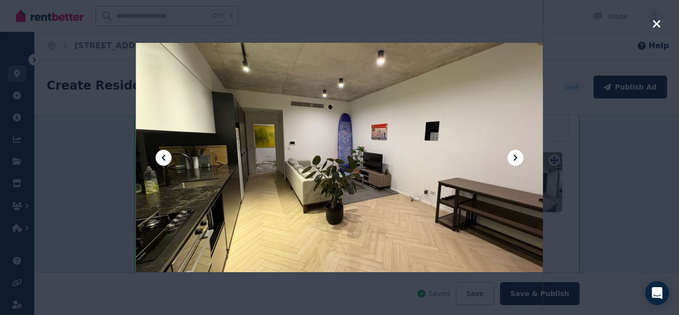
click at [519, 160] on icon at bounding box center [516, 158] width 12 height 12
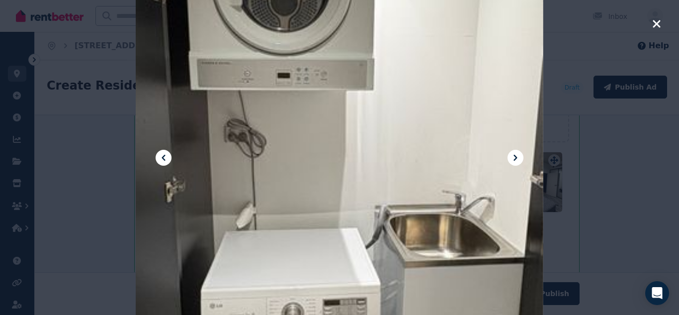
click at [519, 158] on icon at bounding box center [516, 158] width 12 height 12
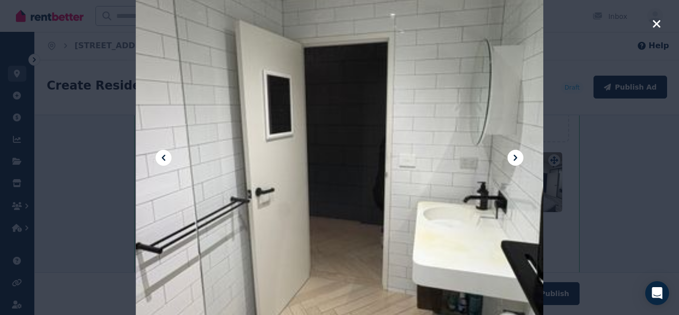
click at [525, 163] on div at bounding box center [340, 158] width 408 height 724
click at [510, 157] on icon at bounding box center [516, 158] width 12 height 12
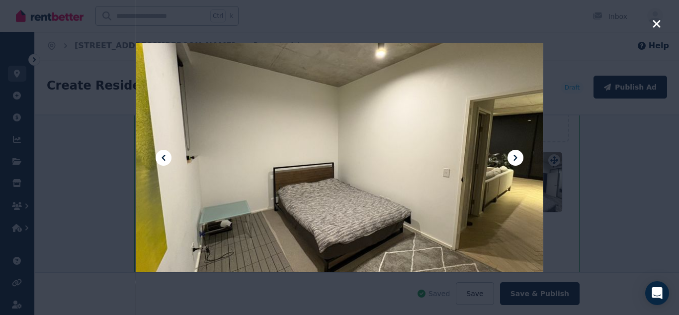
click at [510, 157] on icon at bounding box center [516, 158] width 12 height 12
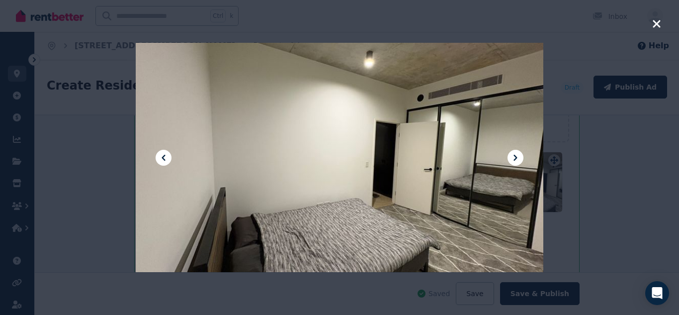
click at [510, 157] on icon at bounding box center [516, 158] width 12 height 12
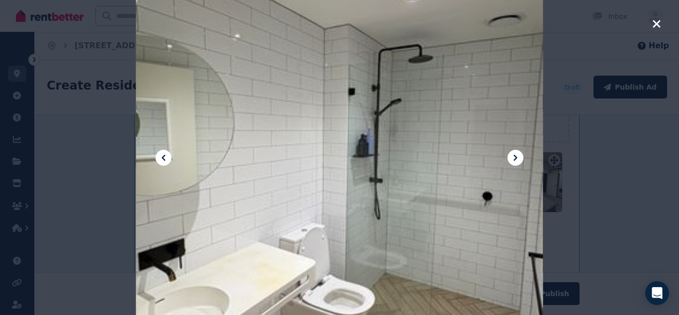
click at [601, 175] on div at bounding box center [339, 157] width 679 height 315
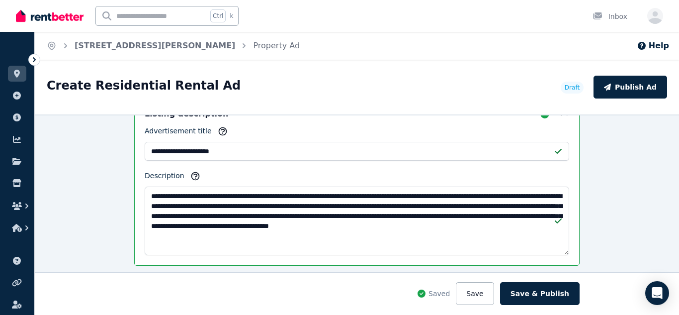
scroll to position [566, 0]
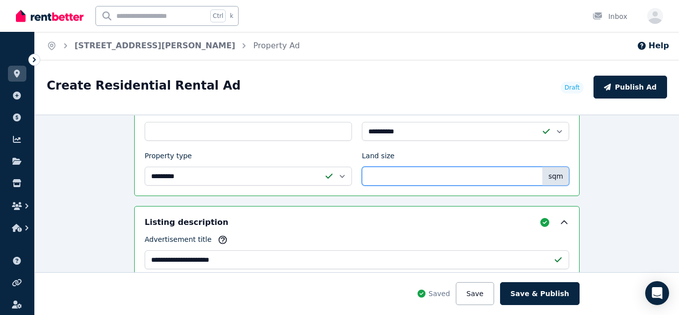
click at [447, 184] on input "Land size" at bounding box center [465, 176] width 207 height 19
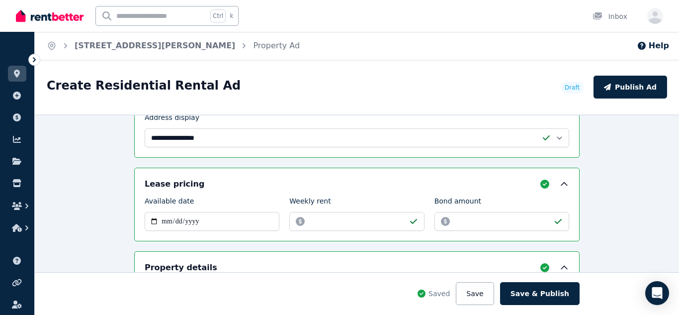
scroll to position [0, 0]
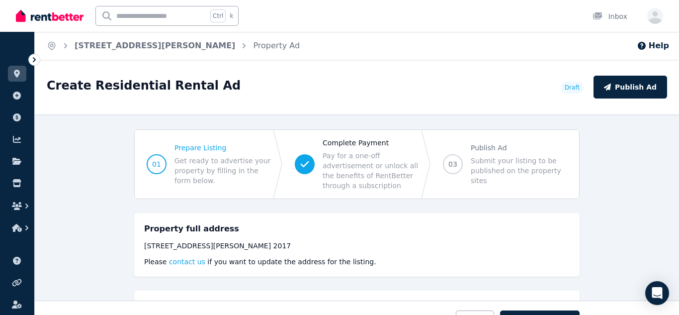
type input "**"
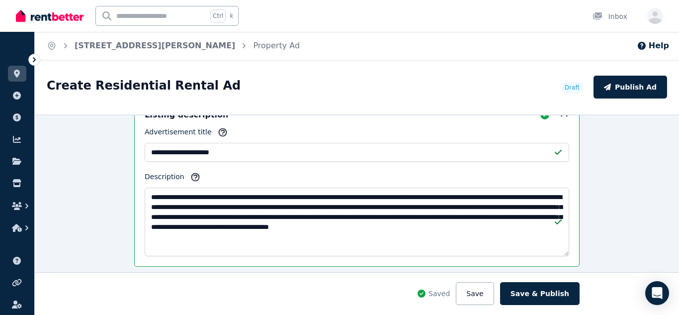
scroll to position [673, 0]
click at [552, 290] on button "Save & Publish" at bounding box center [540, 293] width 80 height 23
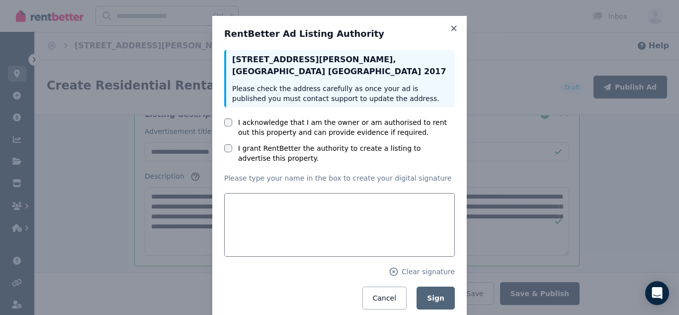
click at [304, 129] on label "I acknowledge that I am the owner or am authorised to rent out this property an…" at bounding box center [346, 127] width 217 height 20
click at [313, 151] on label "I grant RentBetter the authority to create a listing to advertise this property." at bounding box center [346, 153] width 217 height 20
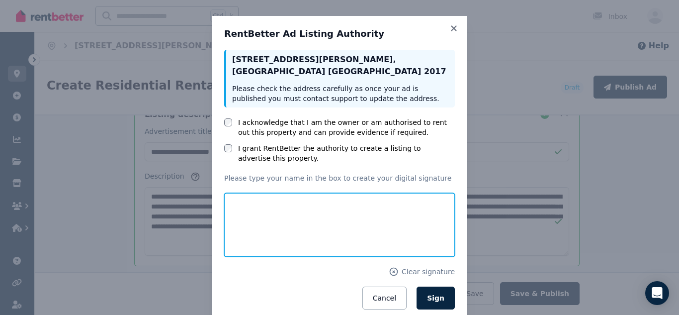
click at [407, 248] on input "text" at bounding box center [339, 225] width 231 height 64
click at [394, 236] on input "text" at bounding box center [339, 225] width 231 height 64
click at [372, 237] on input "text" at bounding box center [339, 225] width 231 height 64
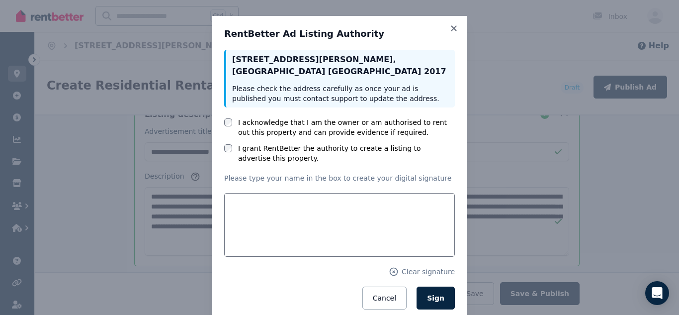
click at [429, 46] on div "RentBetter Ad Listing Authority 2/291 George St , Waterloo NSW 2017 Please chec…" at bounding box center [339, 169] width 231 height 282
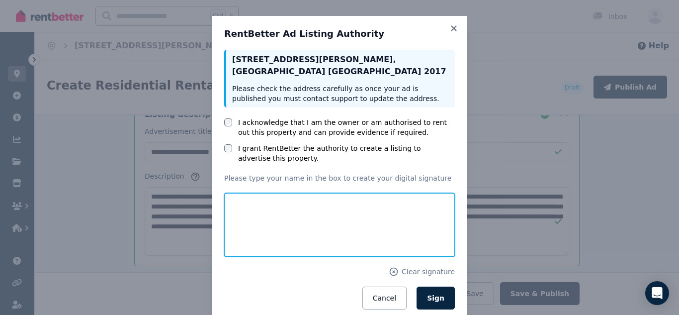
click at [383, 222] on input "text" at bounding box center [339, 225] width 231 height 64
type input "**********"
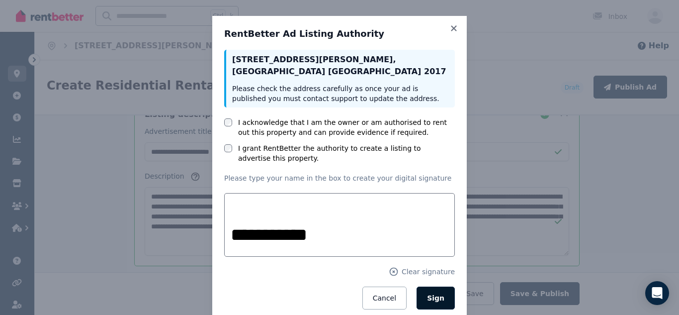
click at [450, 306] on button "Sign" at bounding box center [436, 297] width 38 height 23
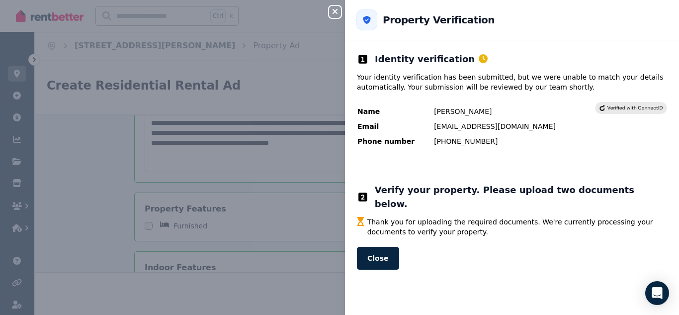
scroll to position [590, 0]
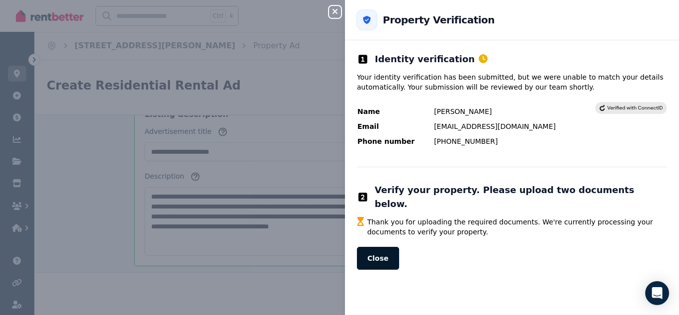
click at [384, 248] on button "Close" at bounding box center [378, 258] width 42 height 23
click at [367, 247] on button "Close" at bounding box center [378, 258] width 42 height 23
click at [639, 108] on icon at bounding box center [631, 108] width 63 height 6
click at [331, 9] on icon "button" at bounding box center [335, 11] width 12 height 8
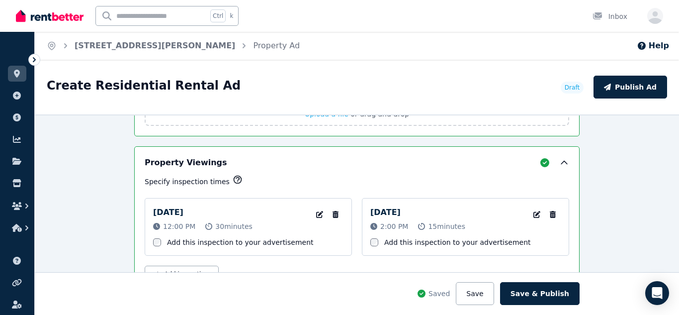
scroll to position [1515, 0]
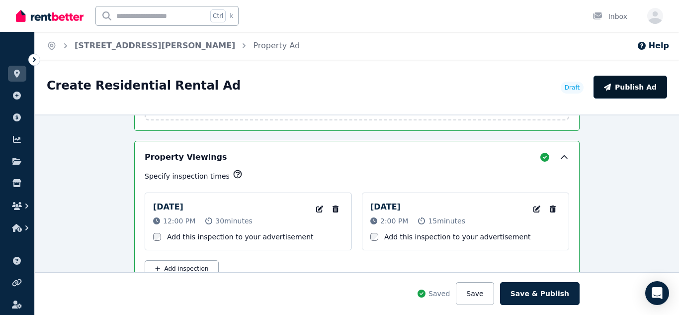
click at [628, 90] on button "Publish Ad" at bounding box center [631, 87] width 74 height 23
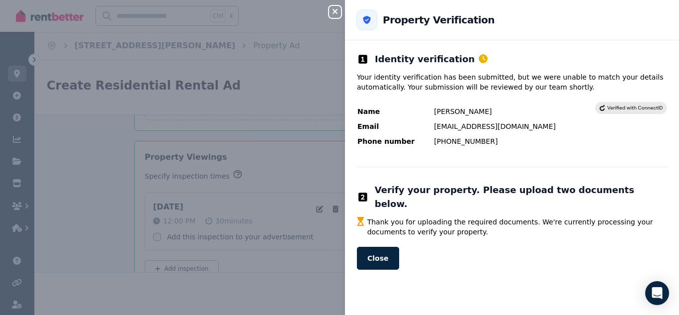
click at [335, 12] on icon "button" at bounding box center [335, 11] width 5 height 5
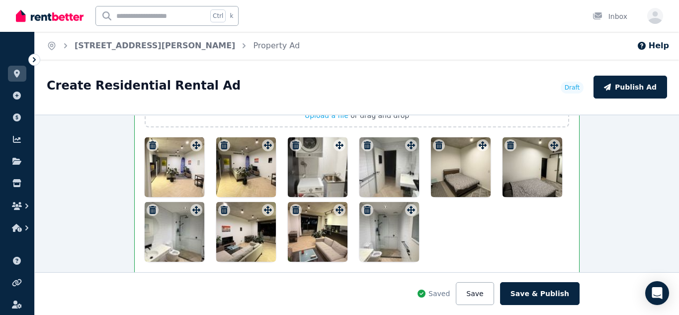
scroll to position [1279, 0]
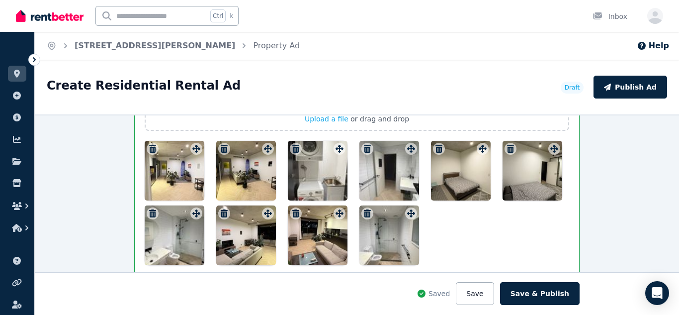
click at [188, 187] on div at bounding box center [175, 171] width 60 height 60
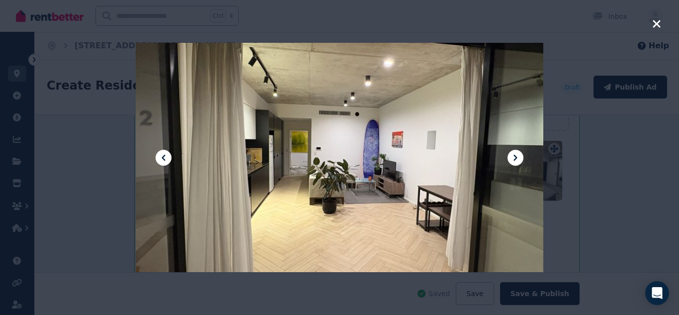
click at [521, 157] on icon at bounding box center [516, 158] width 12 height 12
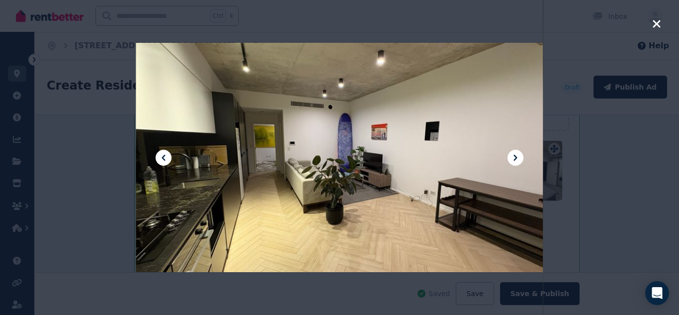
click at [521, 157] on icon at bounding box center [516, 158] width 12 height 12
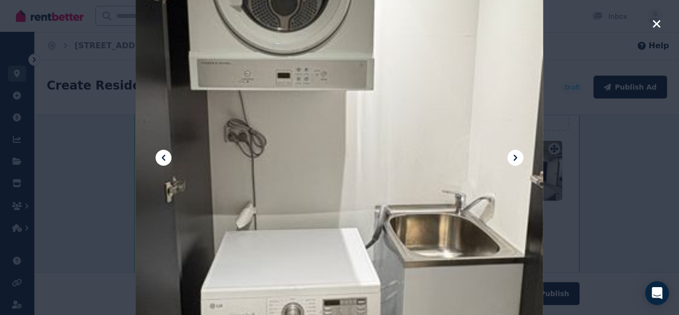
click at [520, 155] on icon at bounding box center [516, 158] width 12 height 12
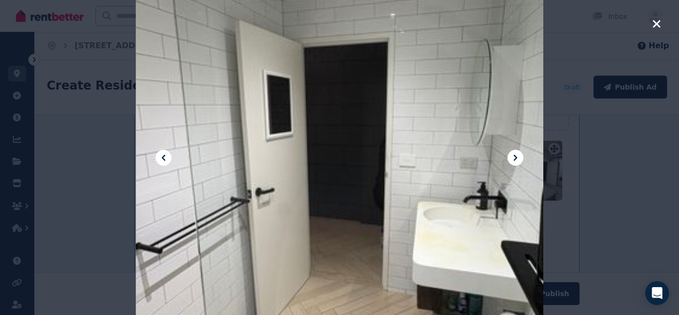
click at [520, 155] on icon at bounding box center [516, 158] width 12 height 12
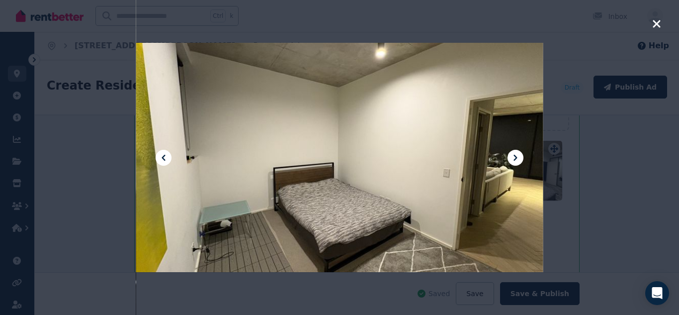
click at [520, 155] on icon at bounding box center [516, 158] width 12 height 12
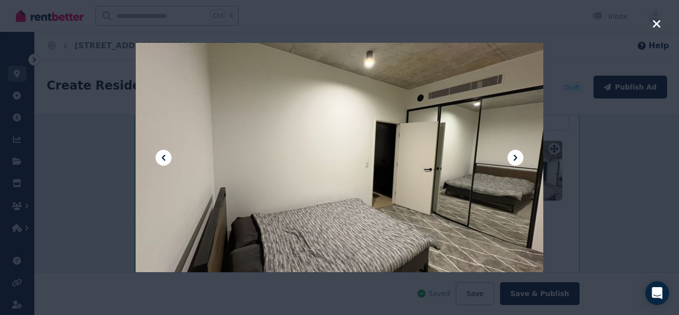
click at [520, 155] on icon at bounding box center [516, 158] width 12 height 12
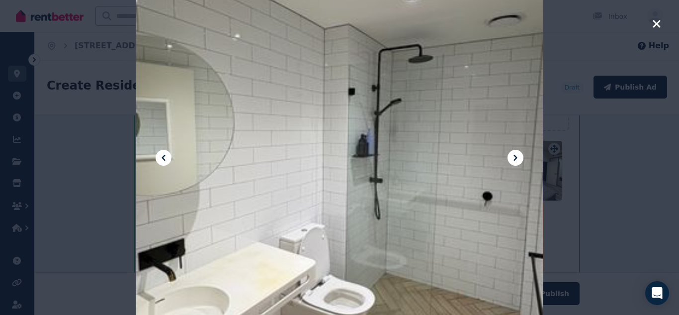
click at [520, 155] on icon at bounding box center [516, 158] width 12 height 12
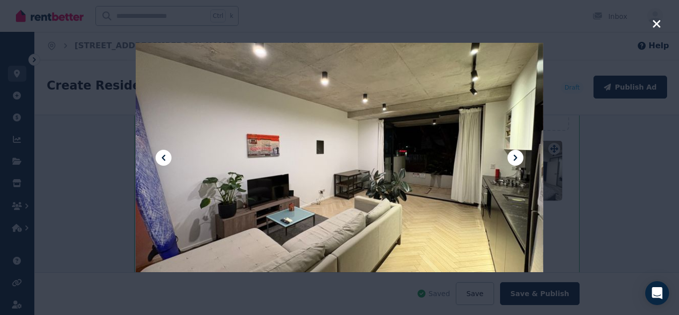
click at [520, 155] on icon at bounding box center [516, 158] width 12 height 12
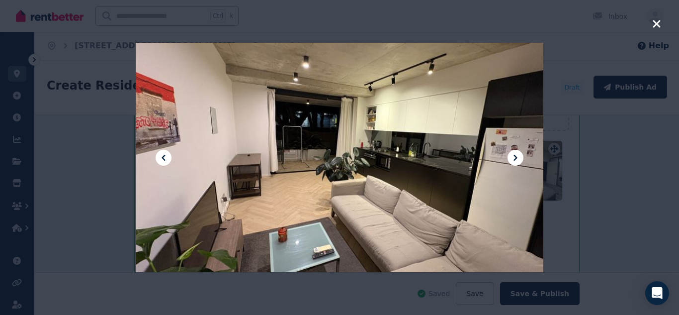
click at [520, 155] on icon at bounding box center [516, 158] width 12 height 12
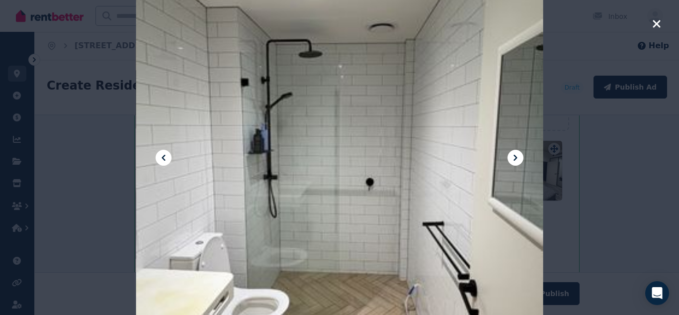
click at [520, 155] on icon at bounding box center [516, 158] width 12 height 12
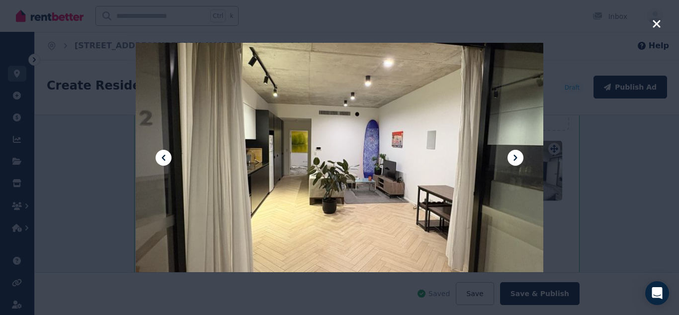
click at [662, 22] on div at bounding box center [339, 157] width 679 height 315
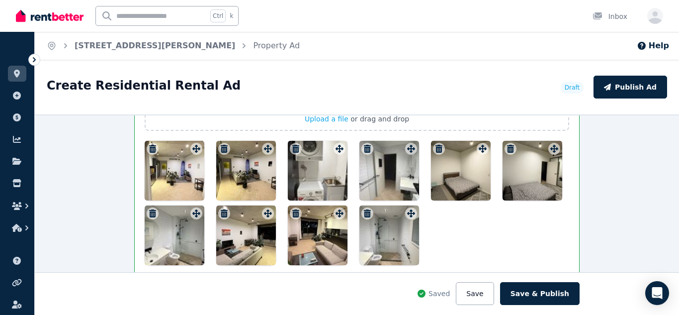
click at [52, 22] on img at bounding box center [50, 15] width 68 height 15
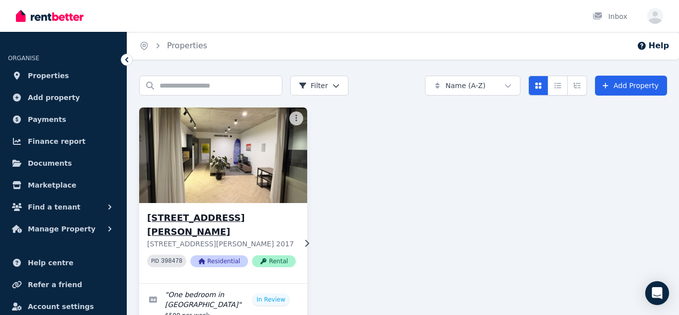
scroll to position [67, 0]
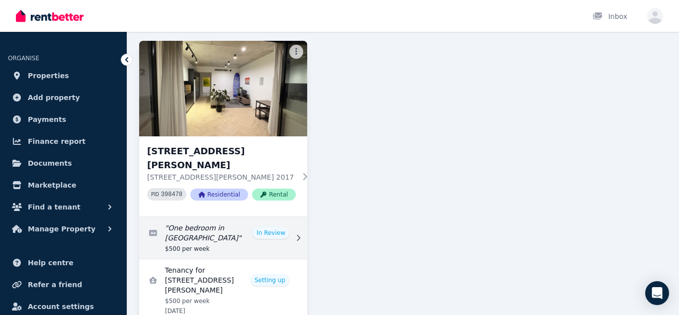
click at [275, 219] on link "Edit listing: One bedroom in Waterloo" at bounding box center [223, 238] width 168 height 42
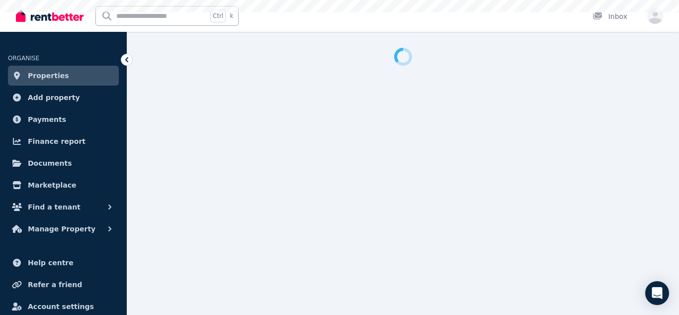
select select "***"
select select "**********"
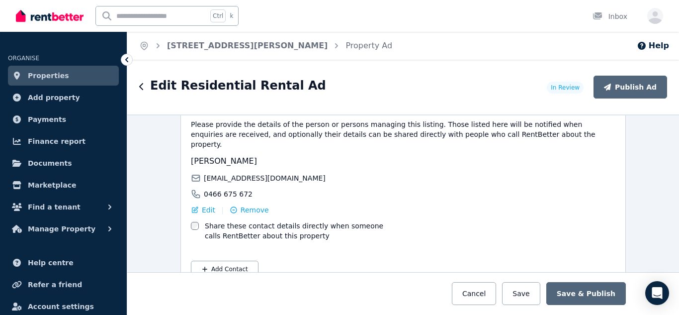
scroll to position [1814, 0]
